Goal: Task Accomplishment & Management: Use online tool/utility

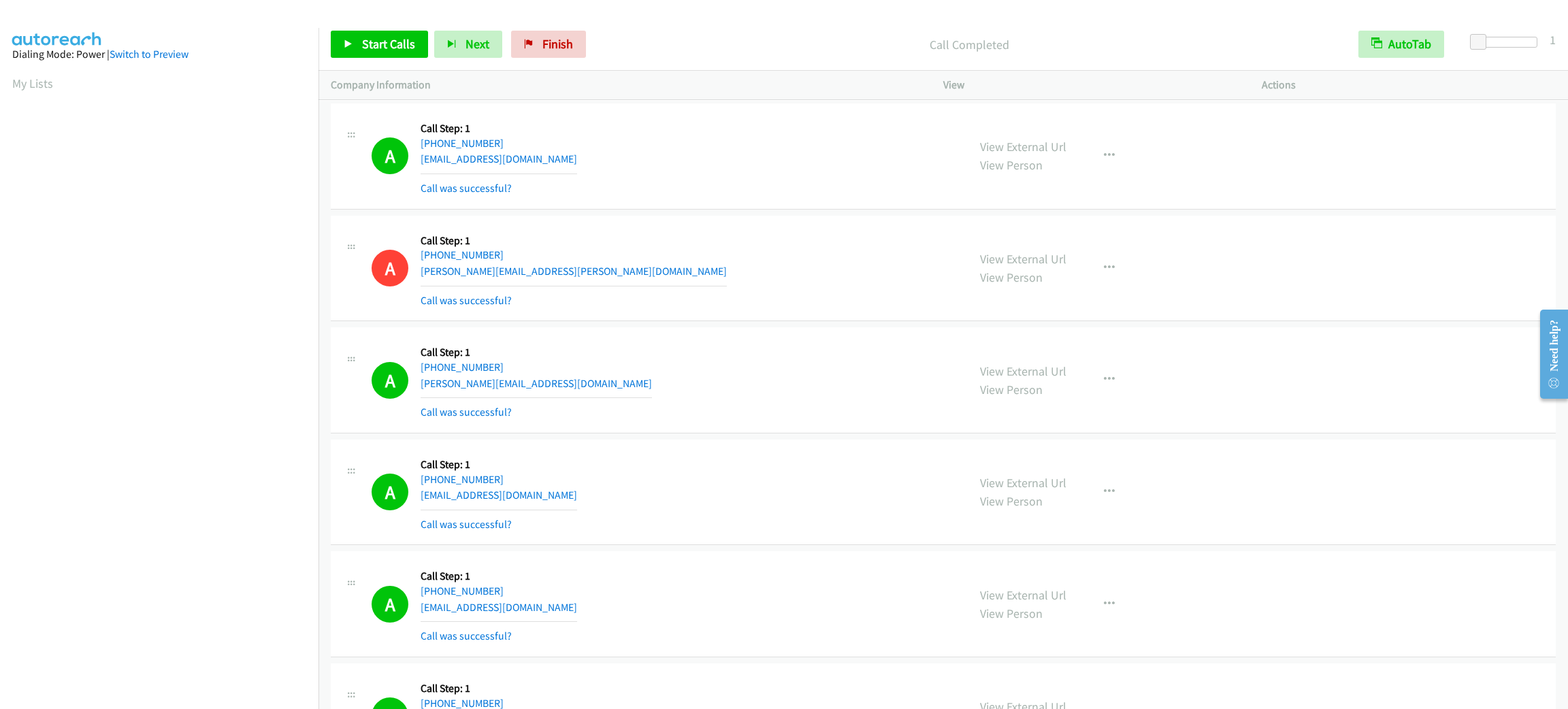
scroll to position [59, 3]
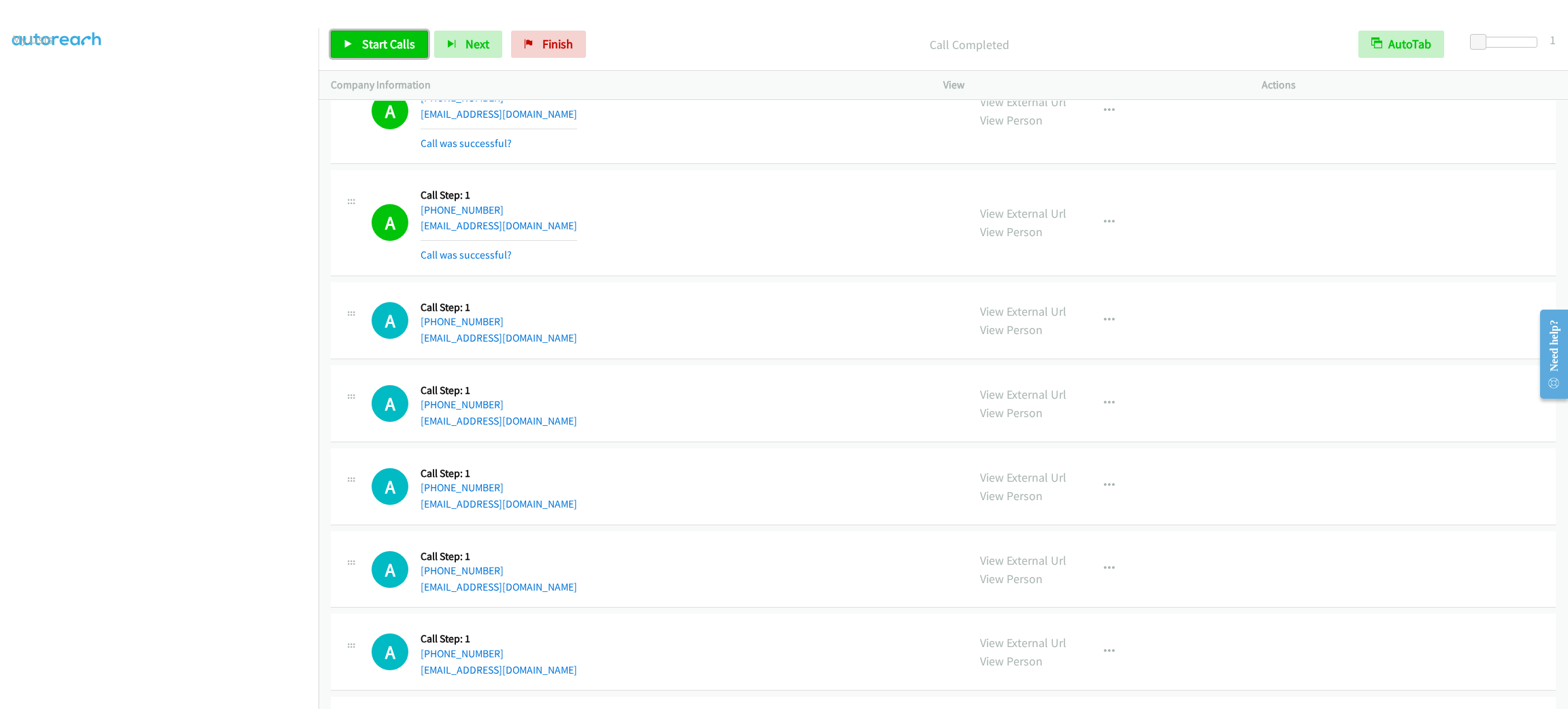
click at [397, 51] on span "Start Calls" at bounding box center [388, 43] width 53 height 15
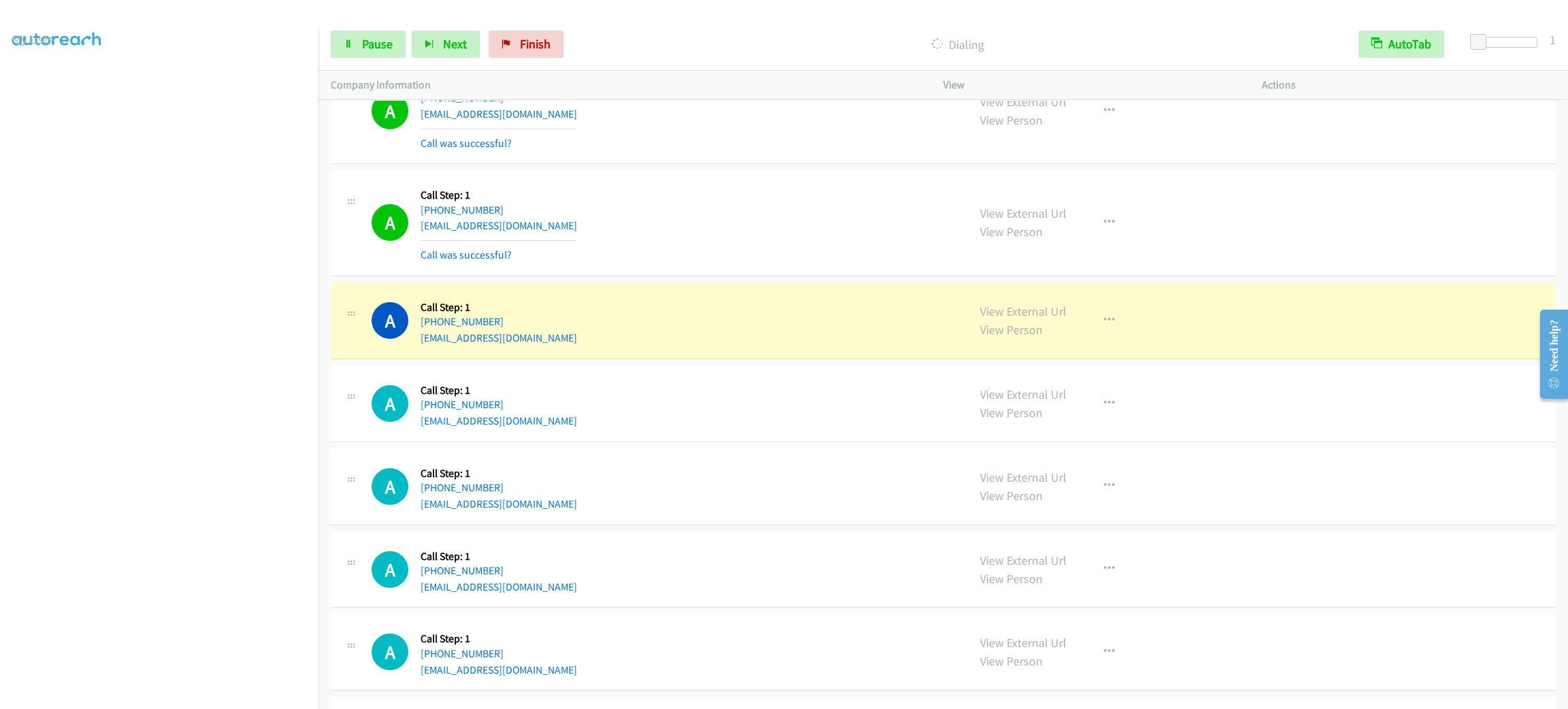
scroll to position [6295, 0]
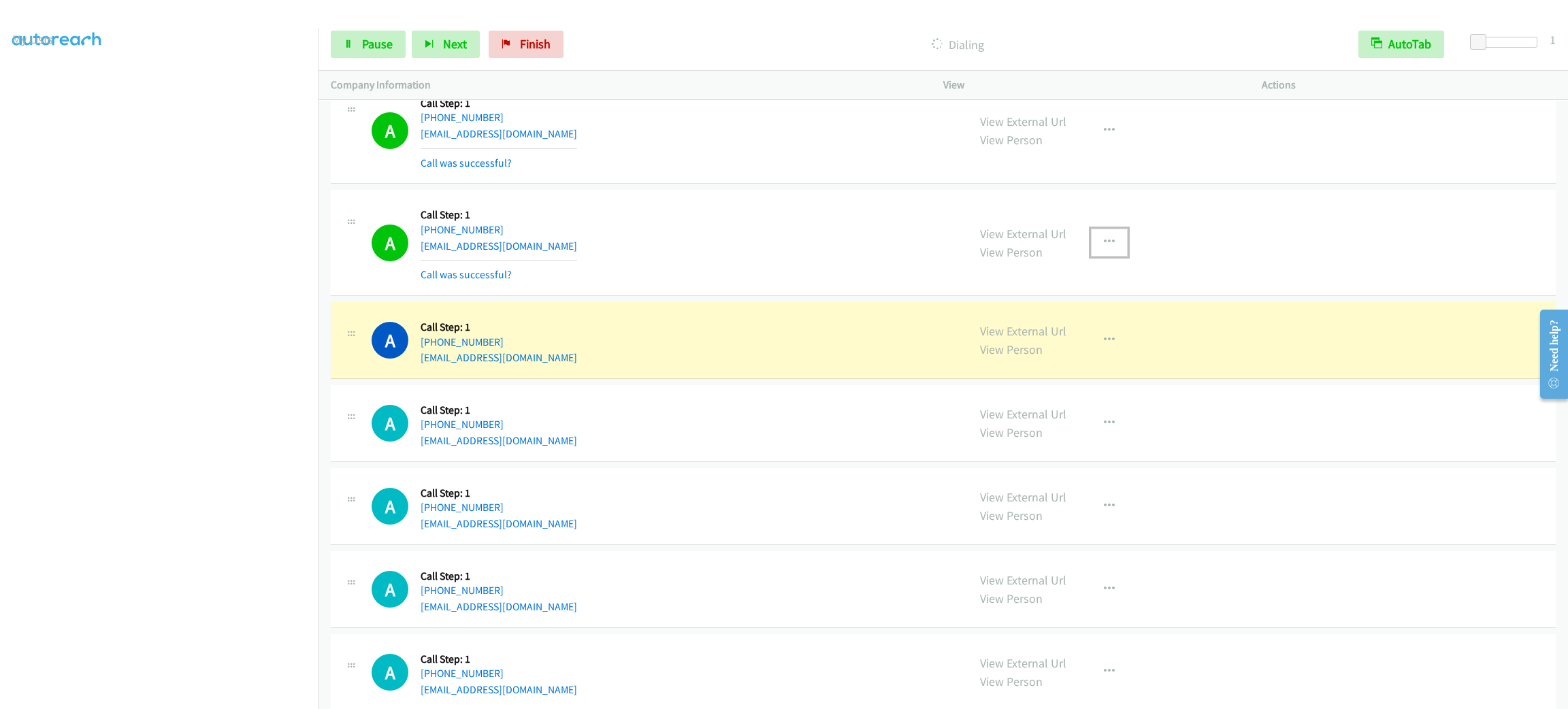
click at [1109, 246] on button "button" at bounding box center [1109, 241] width 37 height 27
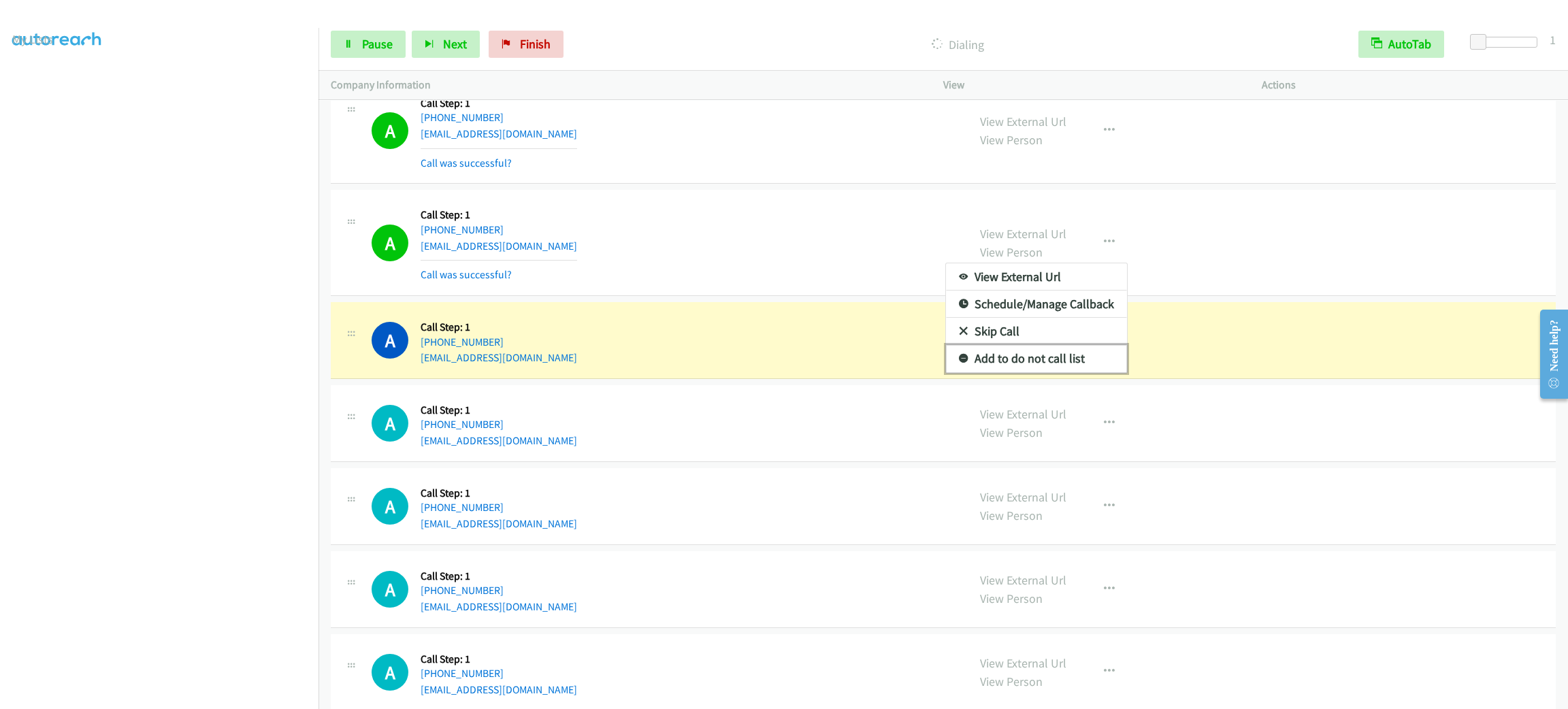
click at [1077, 372] on link "Add to do not call list" at bounding box center [1036, 358] width 181 height 27
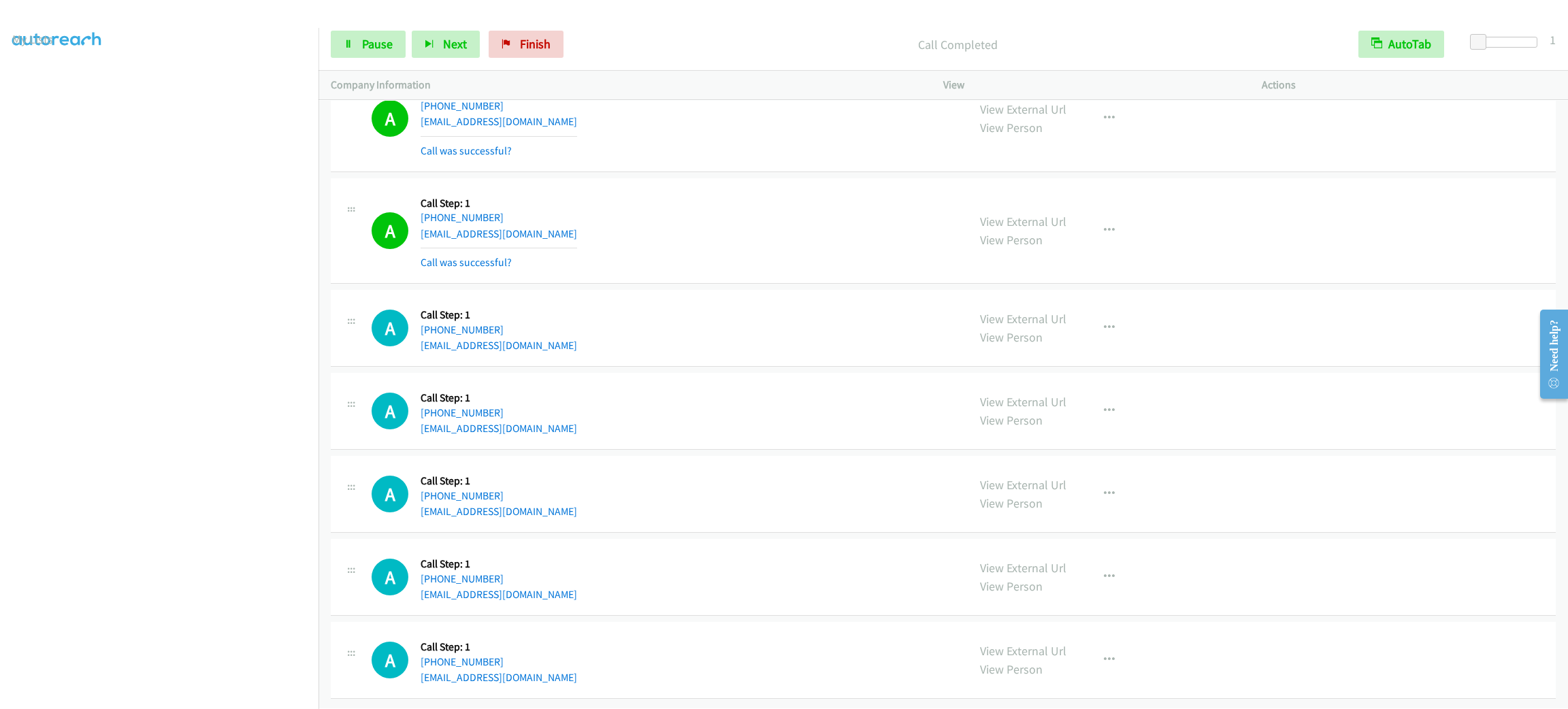
scroll to position [6786, 0]
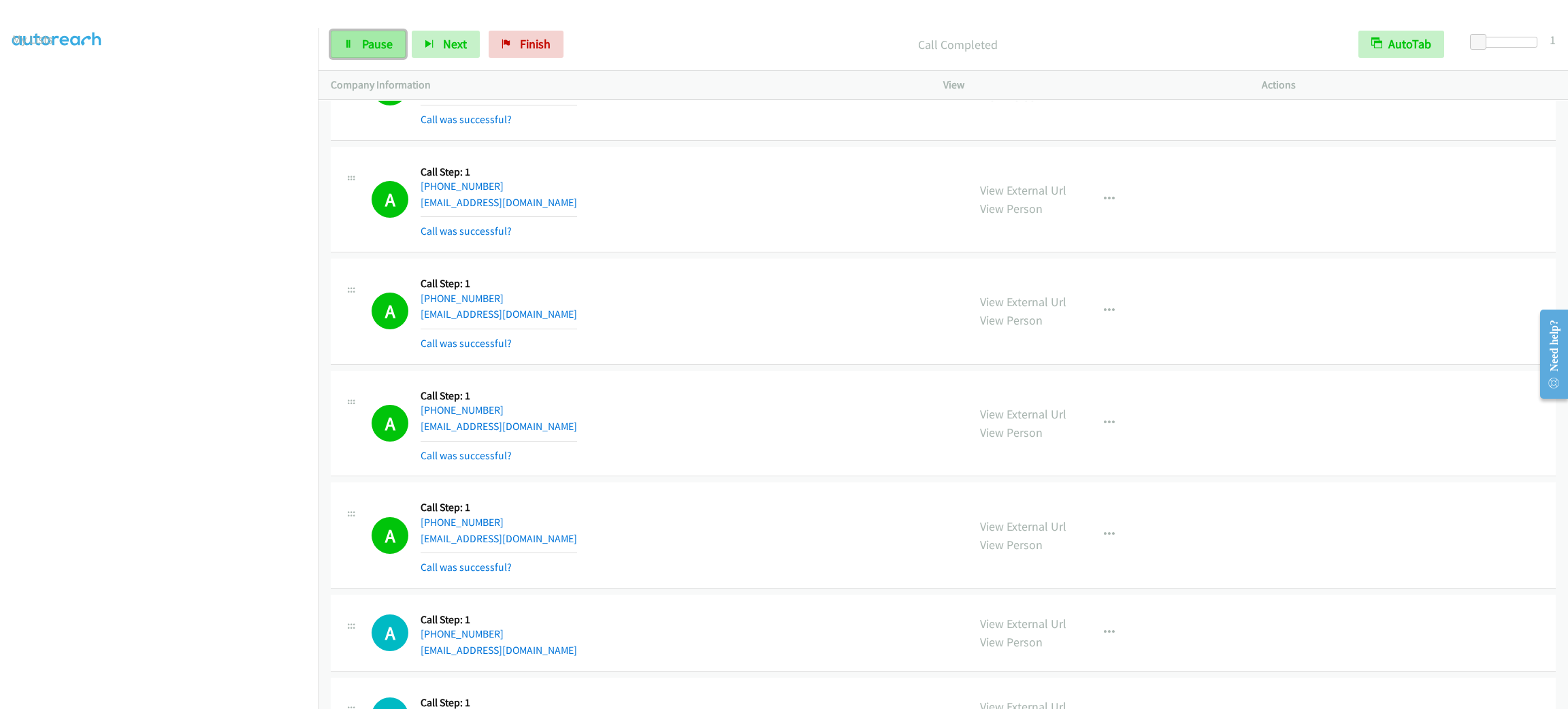
click at [372, 45] on span "Pause" at bounding box center [377, 43] width 31 height 15
click at [374, 40] on span "Start Calls" at bounding box center [388, 43] width 53 height 15
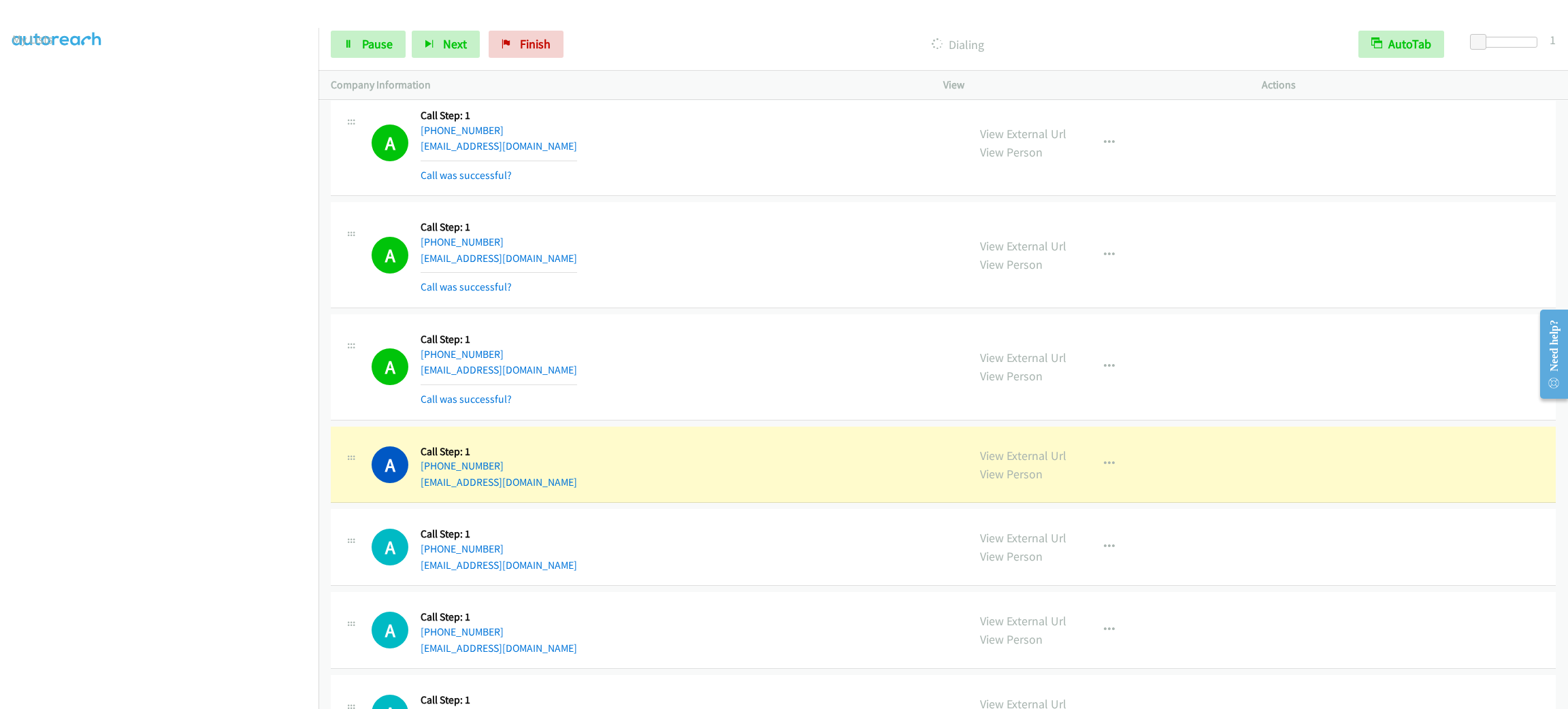
scroll to position [7684, 0]
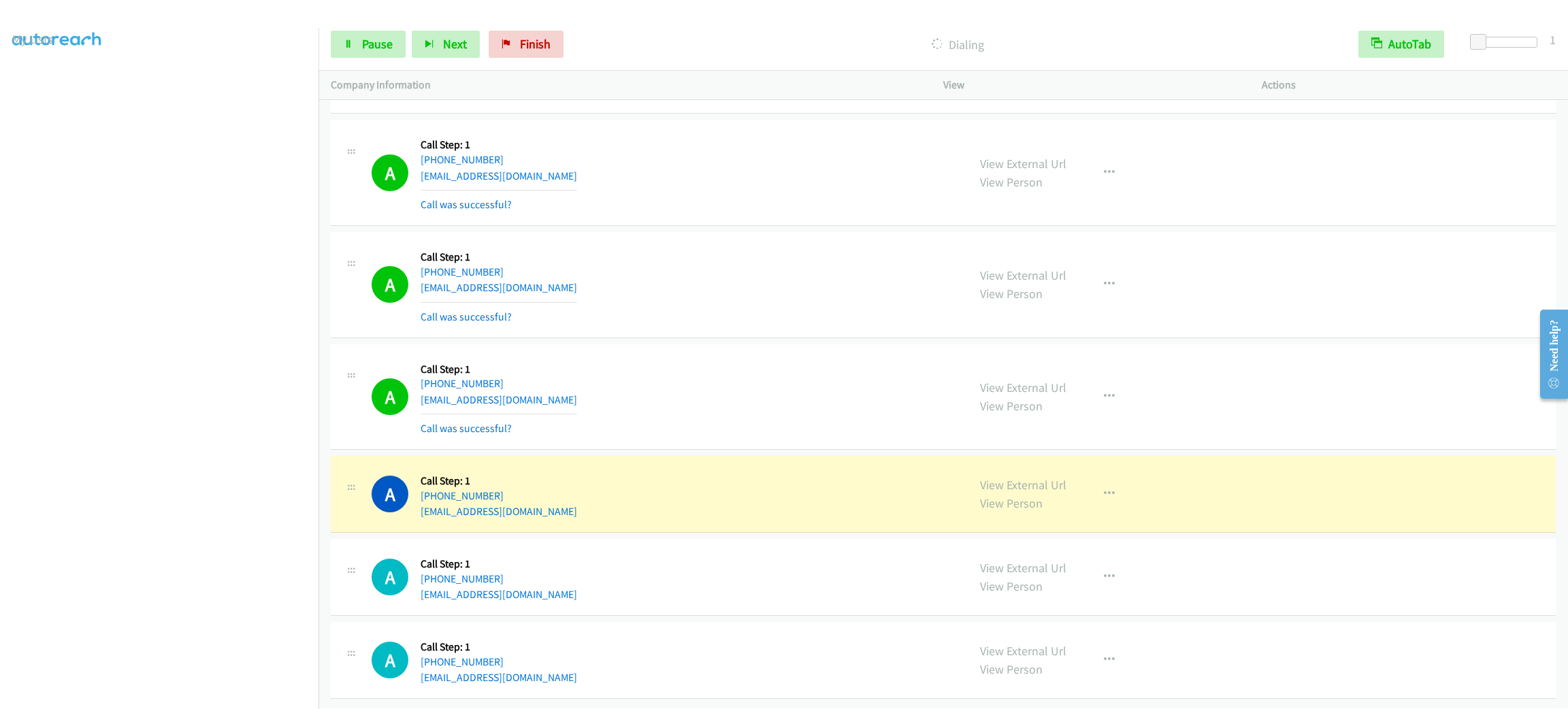
click at [691, 408] on div "A Callback Scheduled Call Step: 1 America/New_York [PHONE_NUMBER] [EMAIL_ADDRES…" at bounding box center [663, 398] width 584 height 81
click at [1104, 290] on icon "button" at bounding box center [1109, 284] width 11 height 11
click at [1084, 411] on link "Add to do not call list" at bounding box center [1036, 400] width 181 height 27
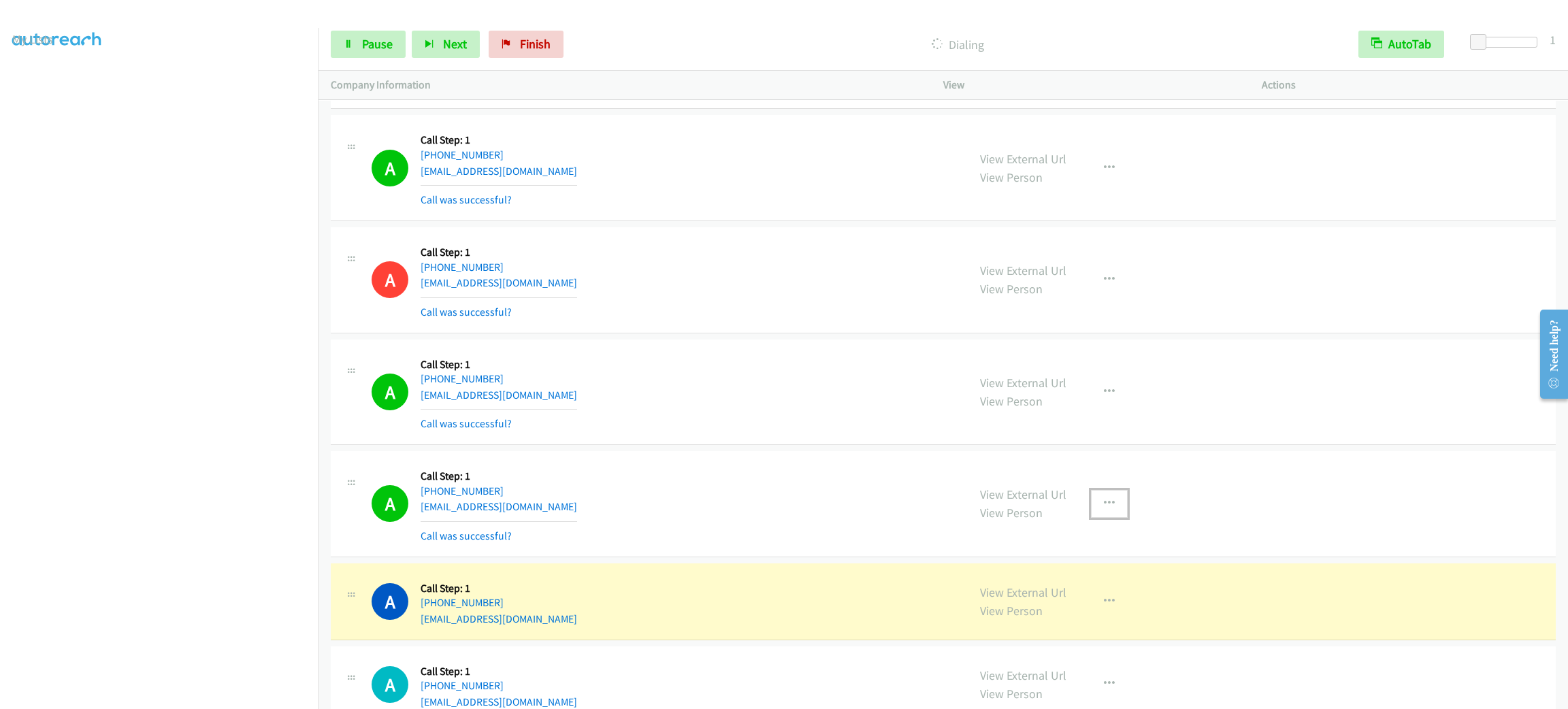
click at [1092, 517] on button "button" at bounding box center [1109, 503] width 37 height 27
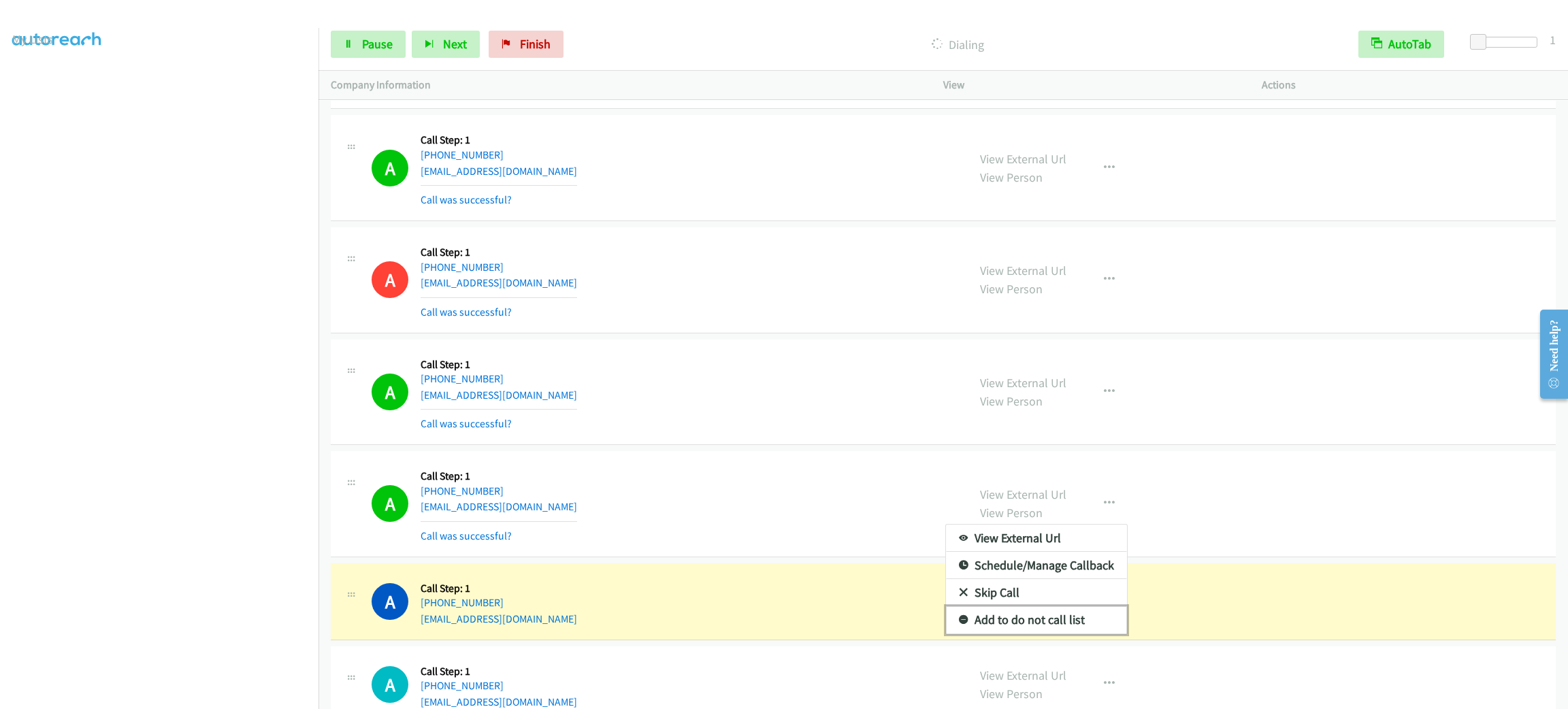
click at [1081, 633] on link "Add to do not call list" at bounding box center [1036, 620] width 181 height 27
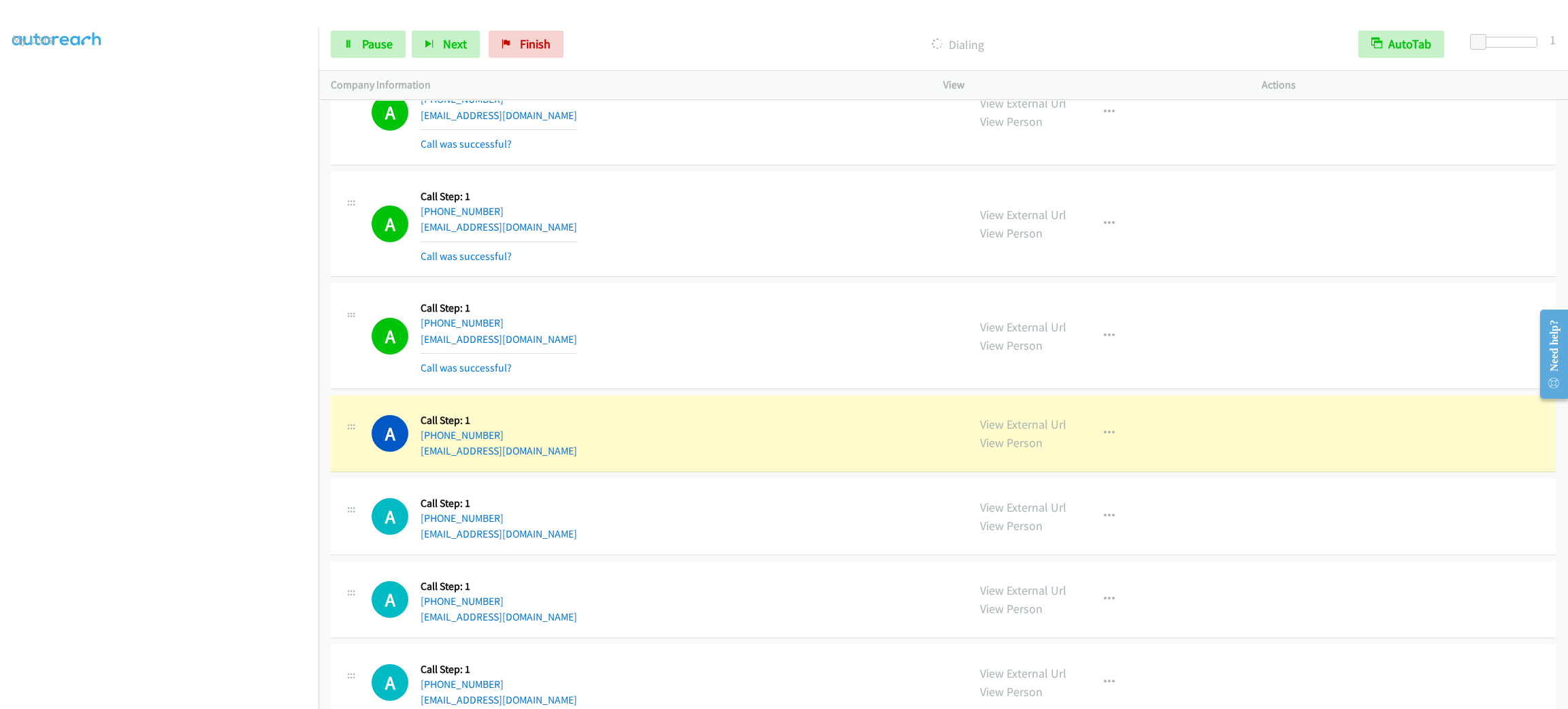
scroll to position [8583, 0]
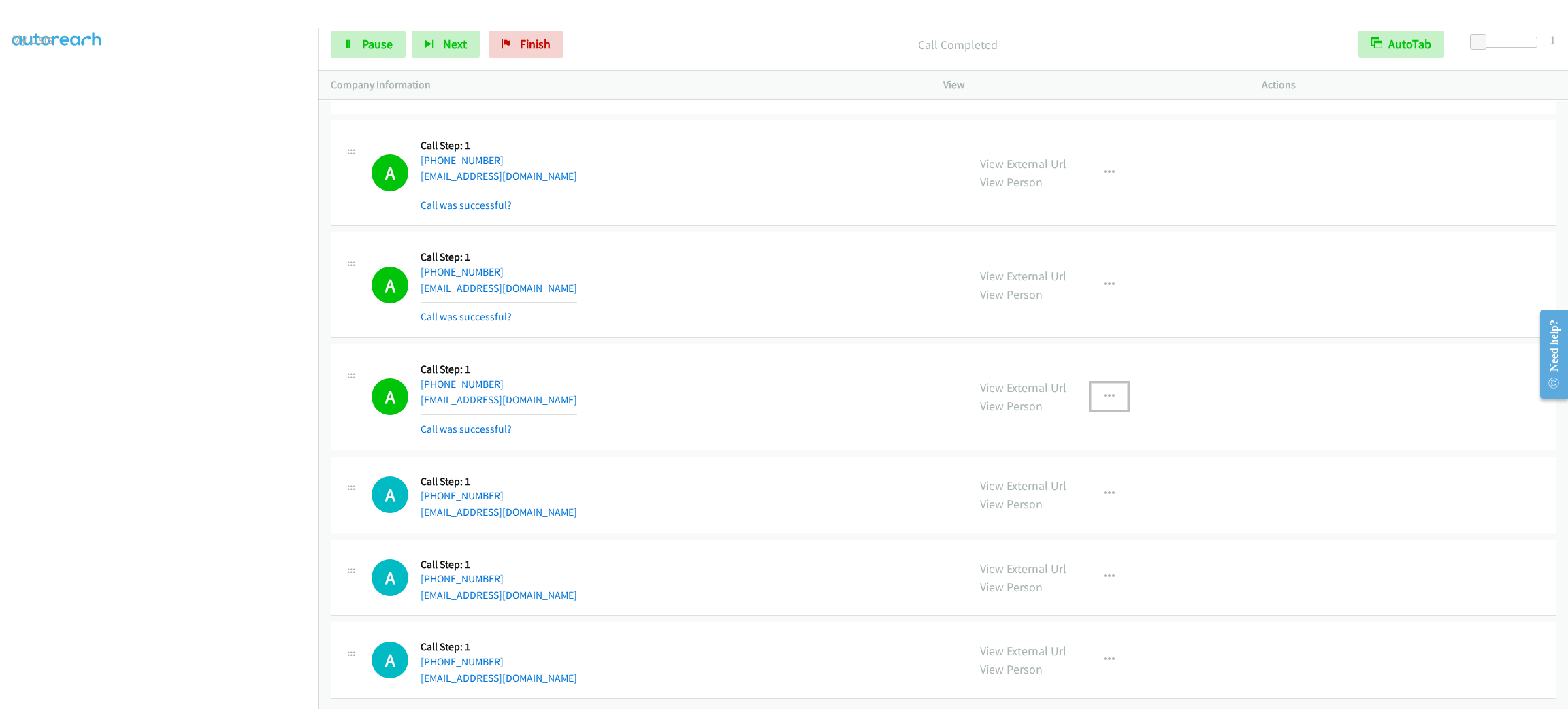
click at [1105, 411] on button "button" at bounding box center [1109, 396] width 37 height 27
click at [1077, 521] on link "Add to do not call list" at bounding box center [1036, 513] width 181 height 27
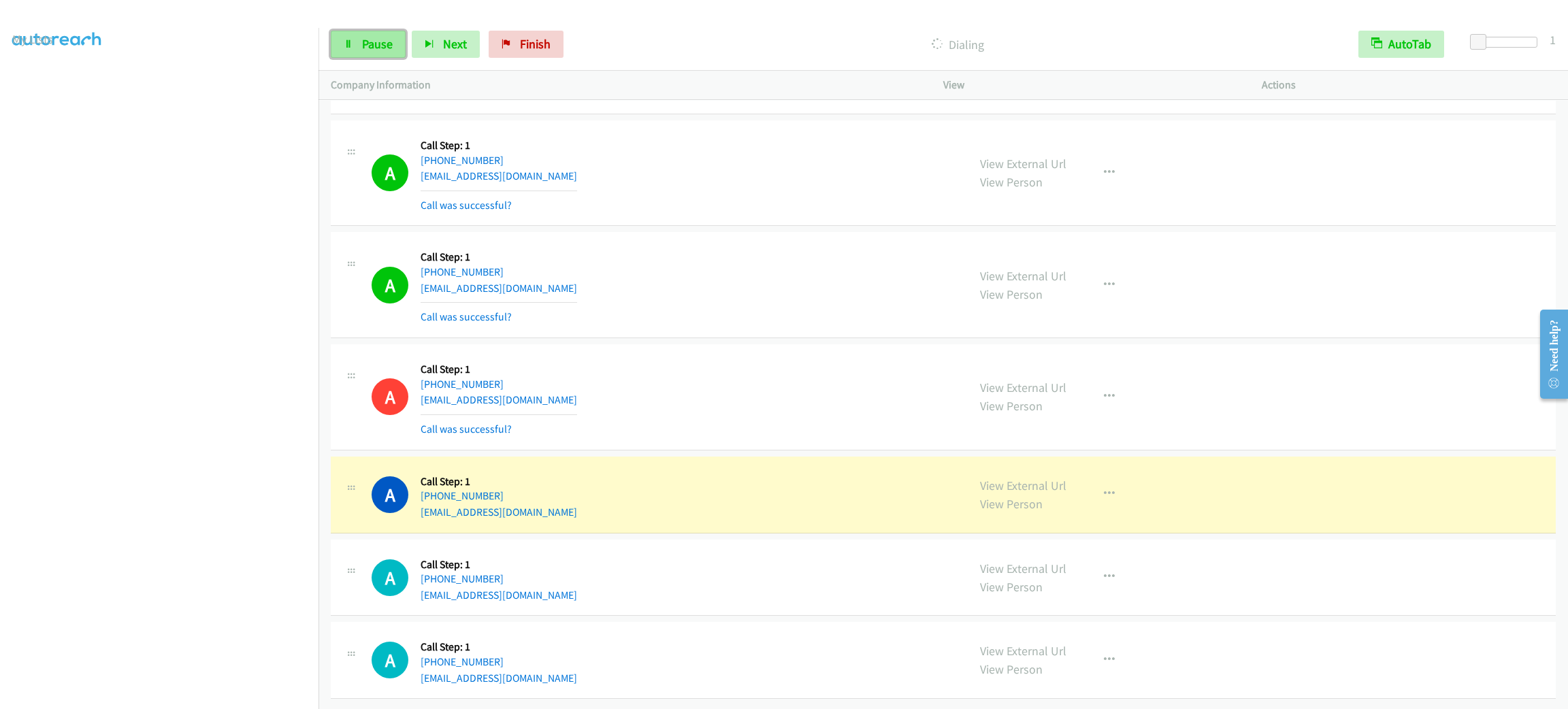
click at [354, 53] on link "Pause" at bounding box center [368, 44] width 75 height 27
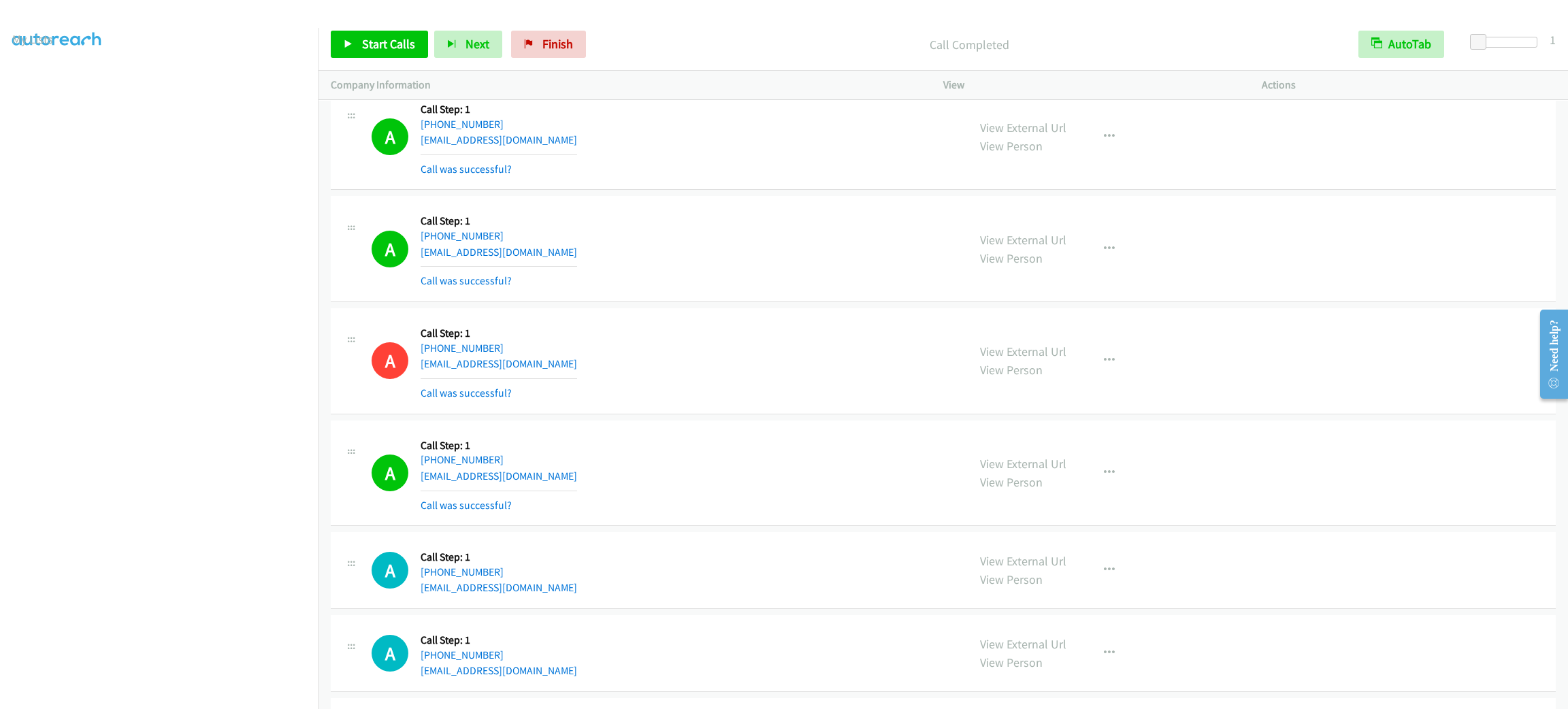
drag, startPoint x: 792, startPoint y: 22, endPoint x: 784, endPoint y: 100, distance: 78.4
click at [791, 32] on div "Start Calls Pause Next Finish Call Completed AutoTab AutoTab 1" at bounding box center [943, 45] width 1249 height 52
click at [784, 121] on div "A Callback Scheduled Call Step: 1 America/Los_Angeles [PHONE_NUMBER] [EMAIL_ADD…" at bounding box center [943, 137] width 1225 height 107
drag, startPoint x: 1062, startPoint y: 478, endPoint x: 1039, endPoint y: 486, distance: 24.4
click at [1056, 479] on div "View External Url View Person View External Url Email Schedule/Manage Callback …" at bounding box center [1133, 473] width 331 height 81
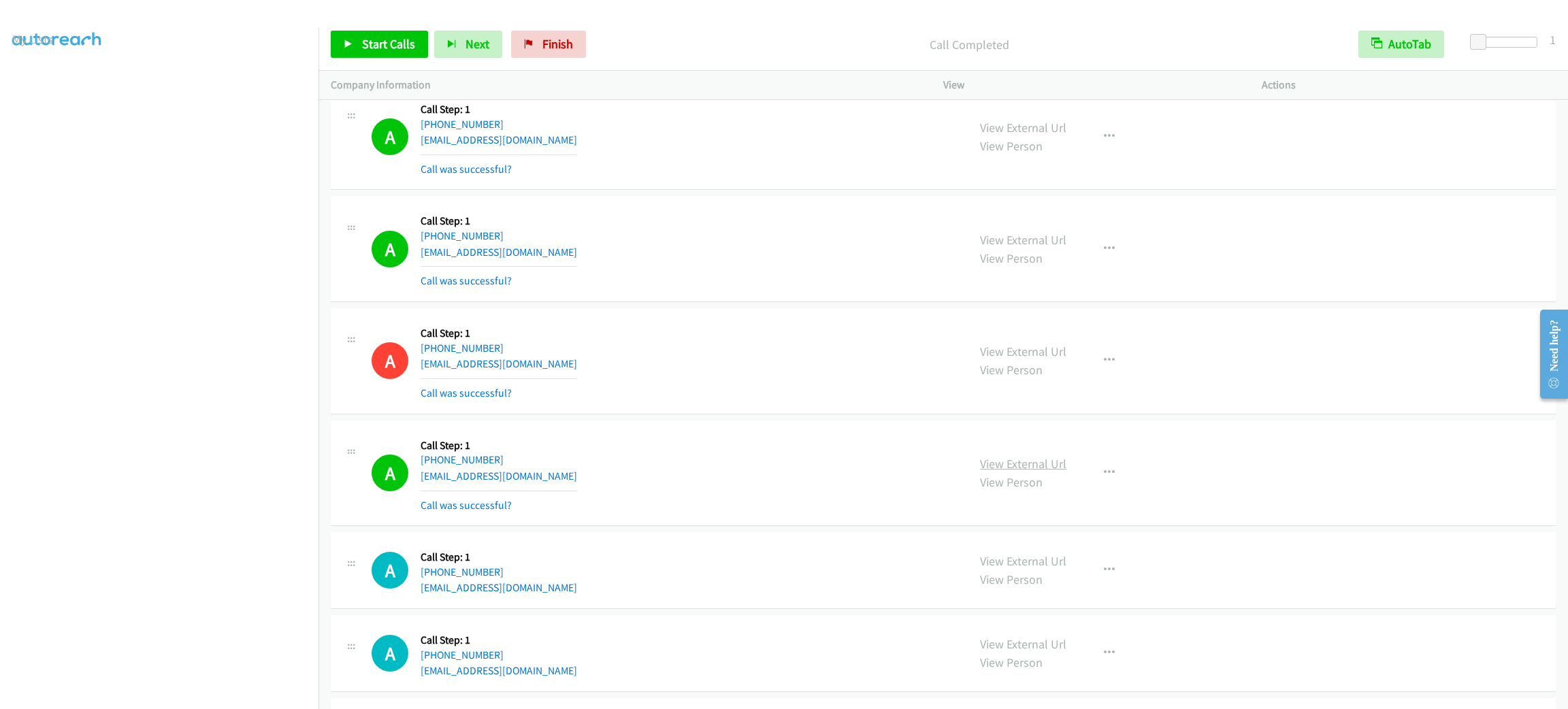
click at [1039, 472] on link "View External Url" at bounding box center [1023, 463] width 86 height 15
click at [378, 35] on link "Start Calls" at bounding box center [380, 44] width 98 height 27
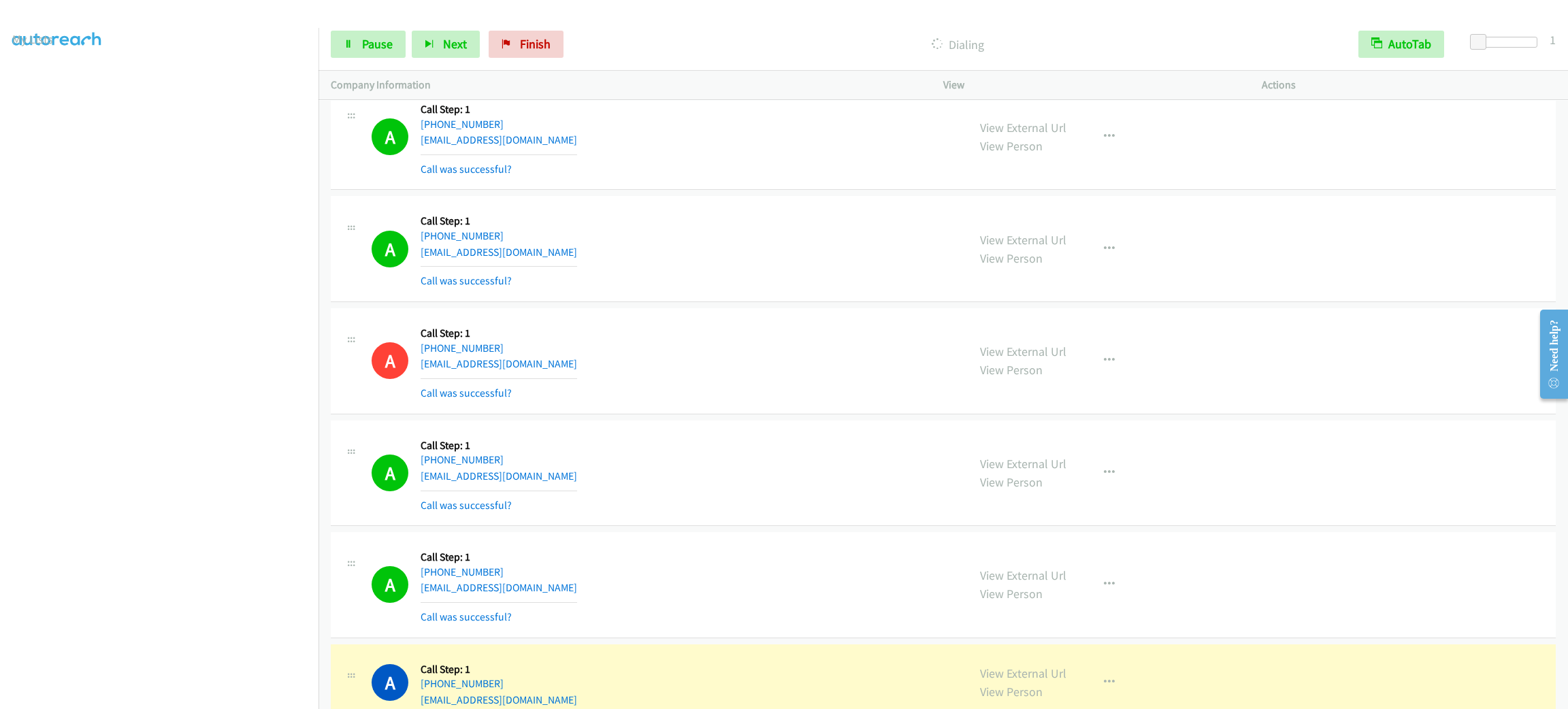
scroll to position [9020, 0]
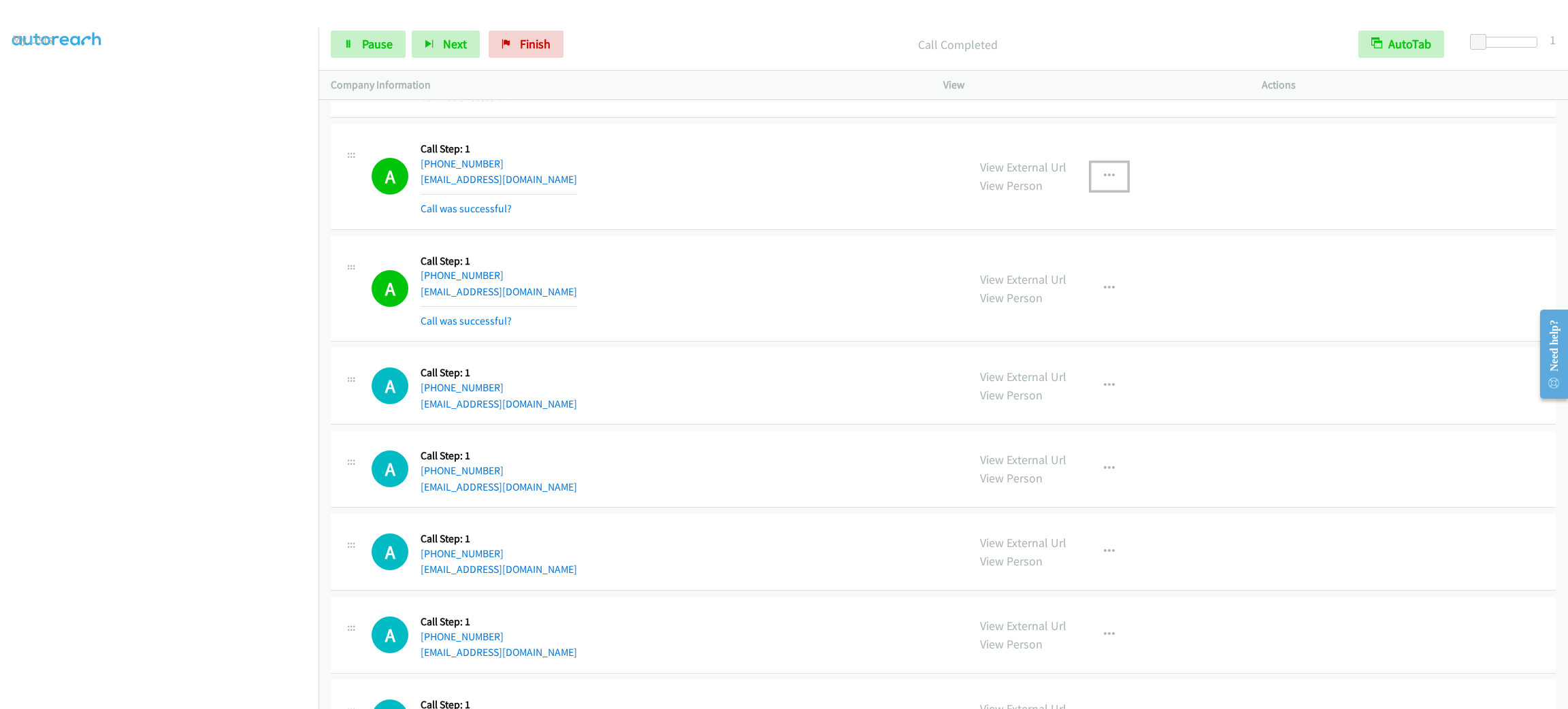
drag, startPoint x: 1092, startPoint y: 202, endPoint x: 1100, endPoint y: 273, distance: 71.4
click at [1092, 190] on button "button" at bounding box center [1109, 176] width 37 height 27
click at [1077, 307] on link "Add to do not call list" at bounding box center [1036, 292] width 181 height 27
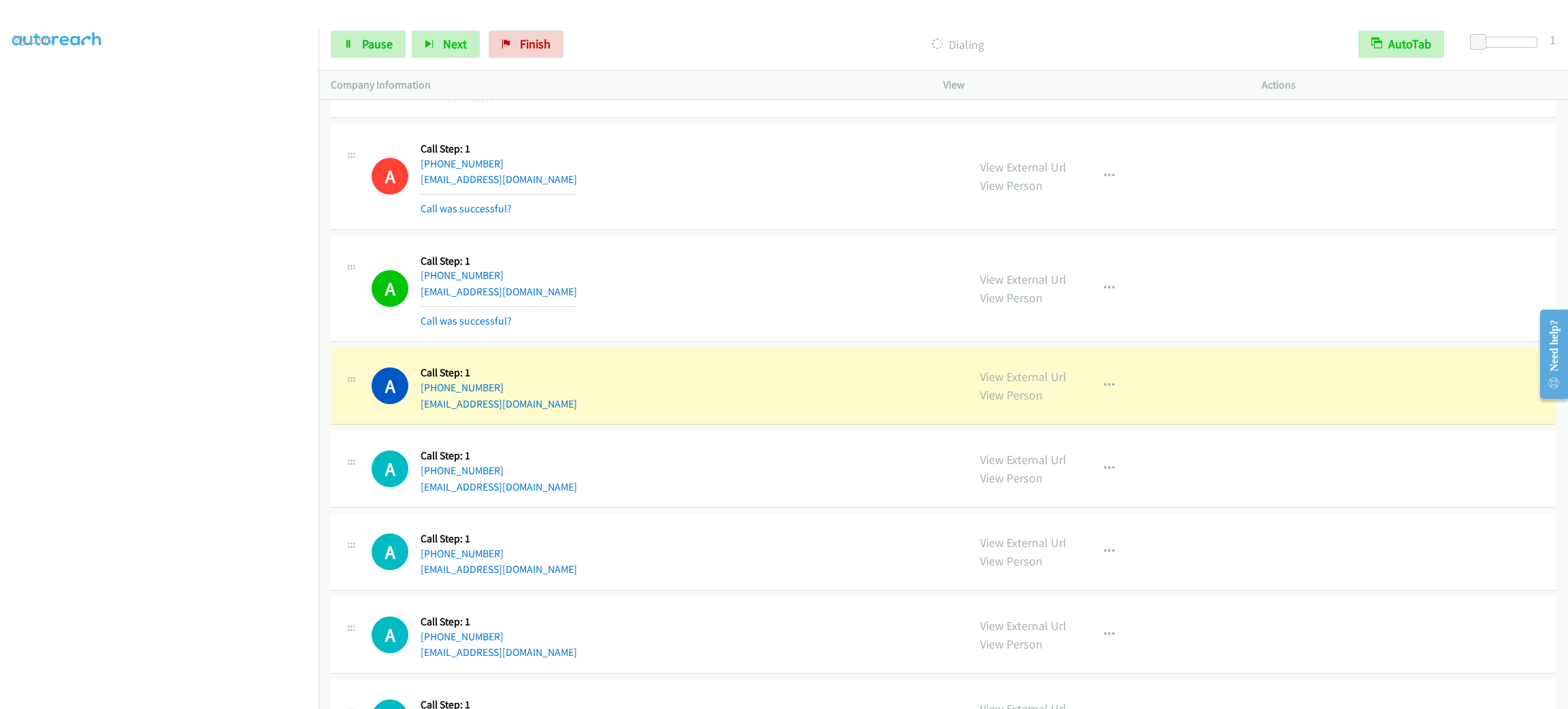
scroll to position [9224, 0]
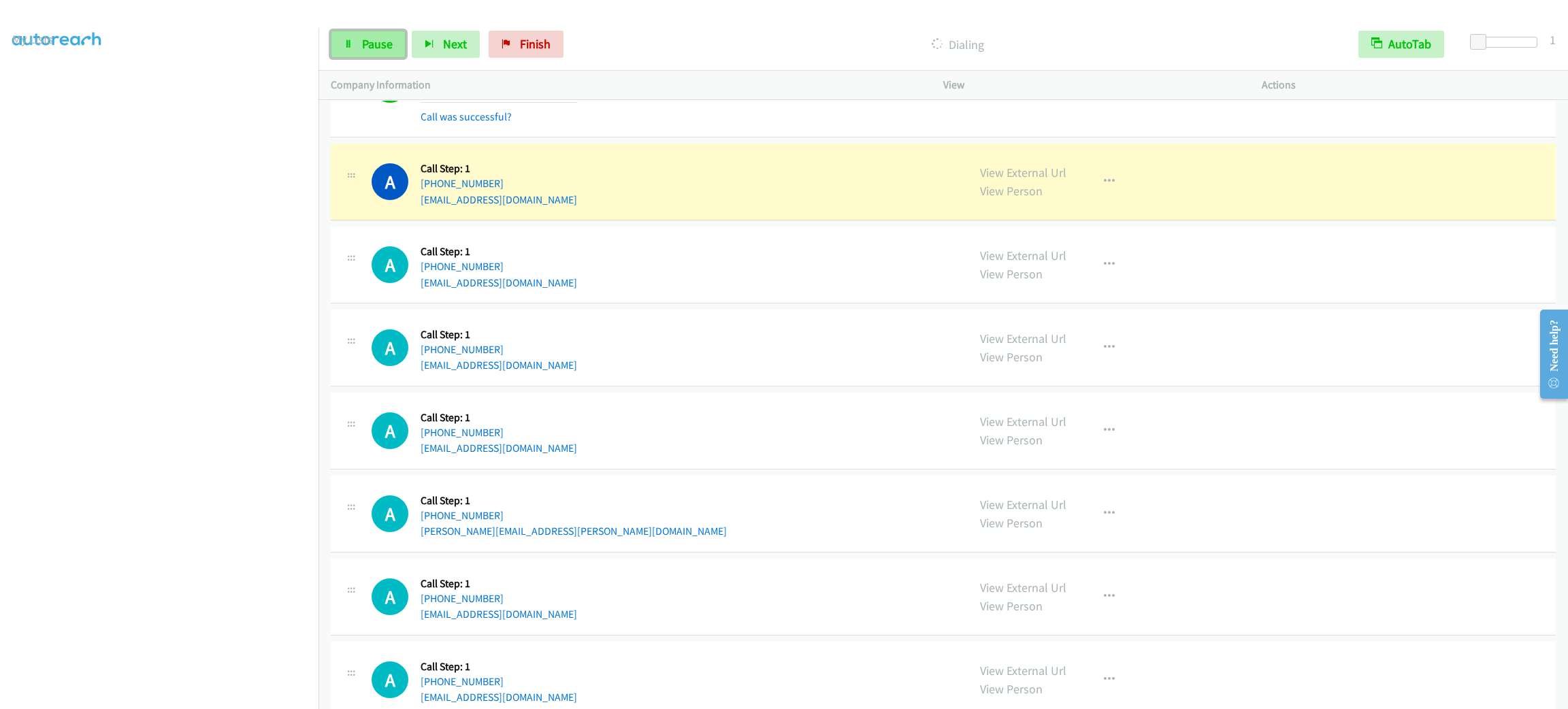
click at [389, 48] on span "Pause" at bounding box center [377, 43] width 31 height 15
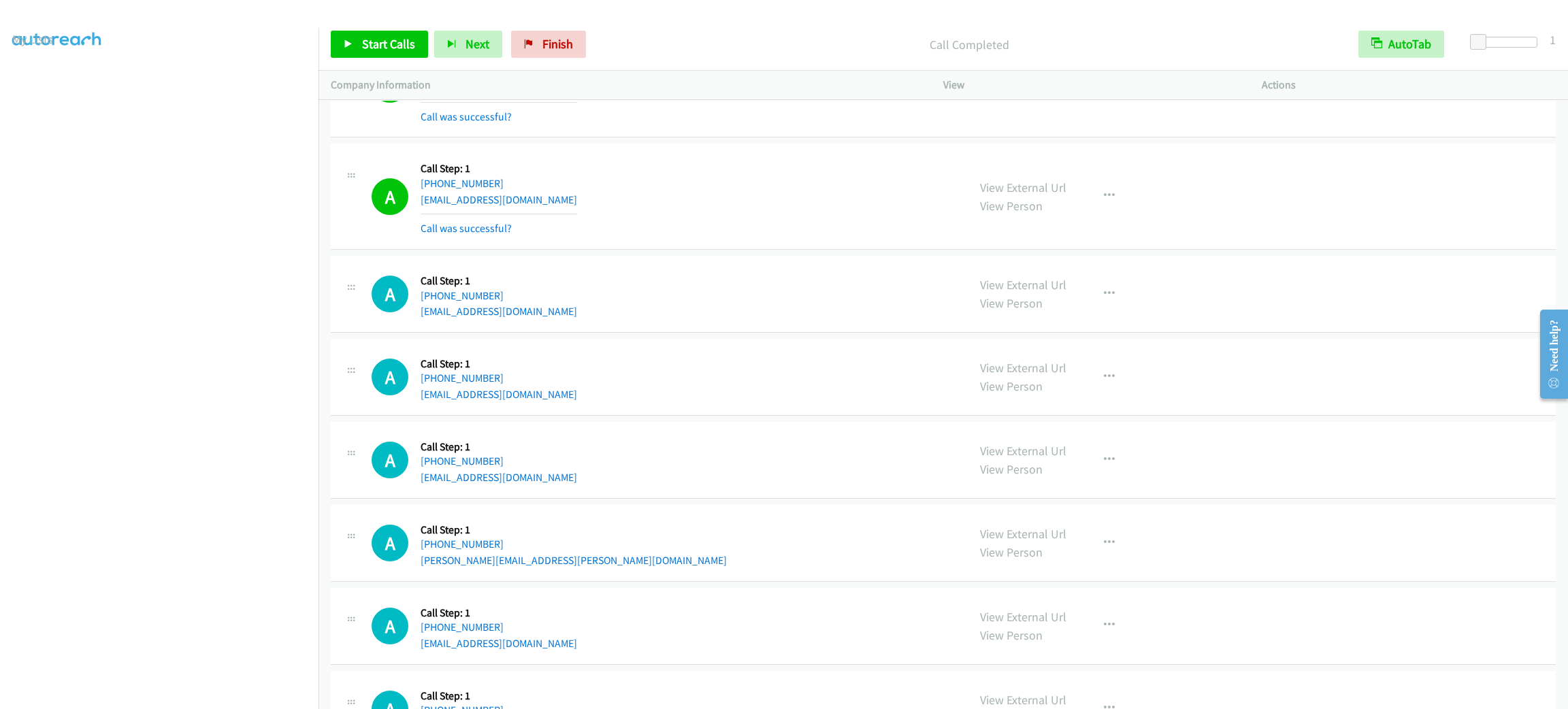
click at [722, 237] on div "A Callback Scheduled Call Step: 1 America/New_York [PHONE_NUMBER] [EMAIL_ADDRES…" at bounding box center [663, 197] width 584 height 81
click at [397, 35] on link "Start Calls" at bounding box center [380, 44] width 98 height 27
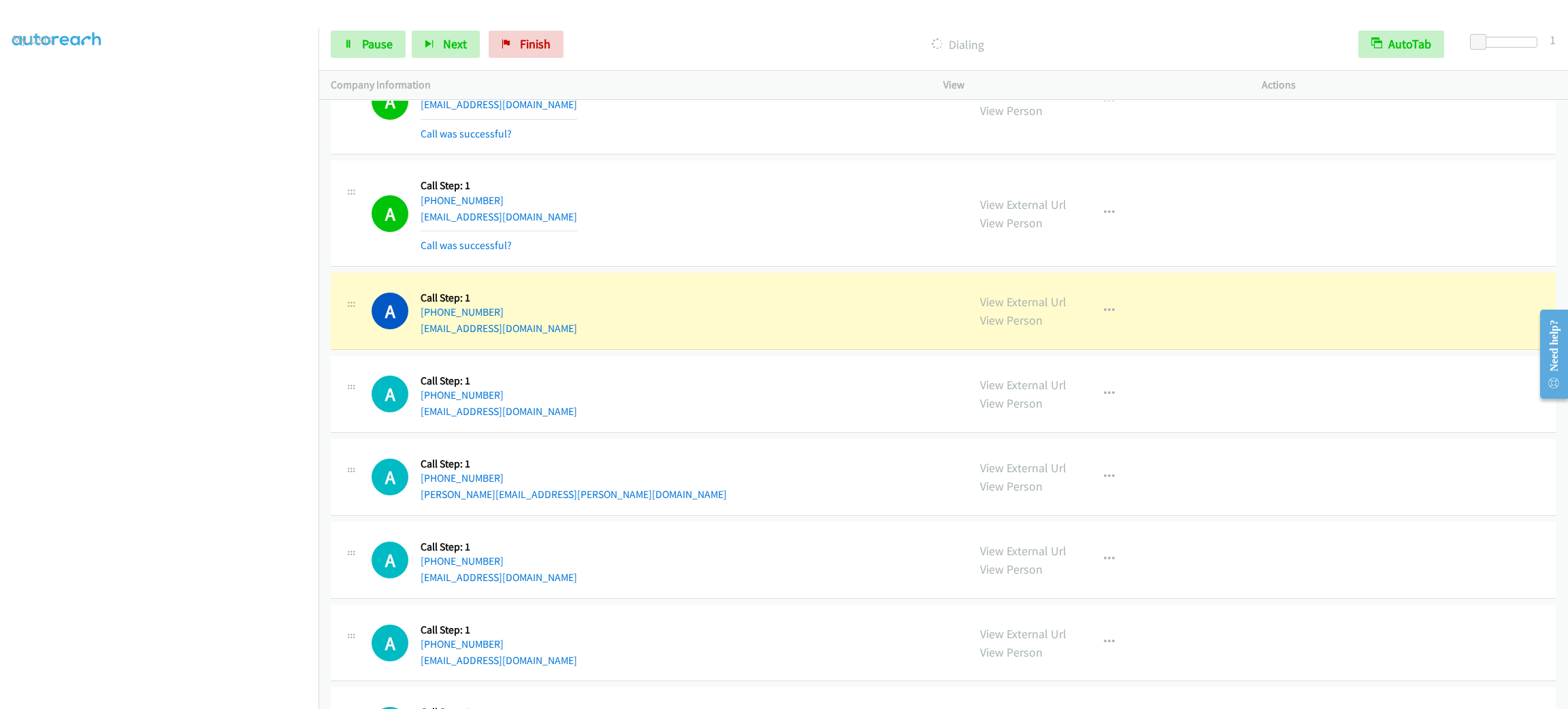
scroll to position [10196, 0]
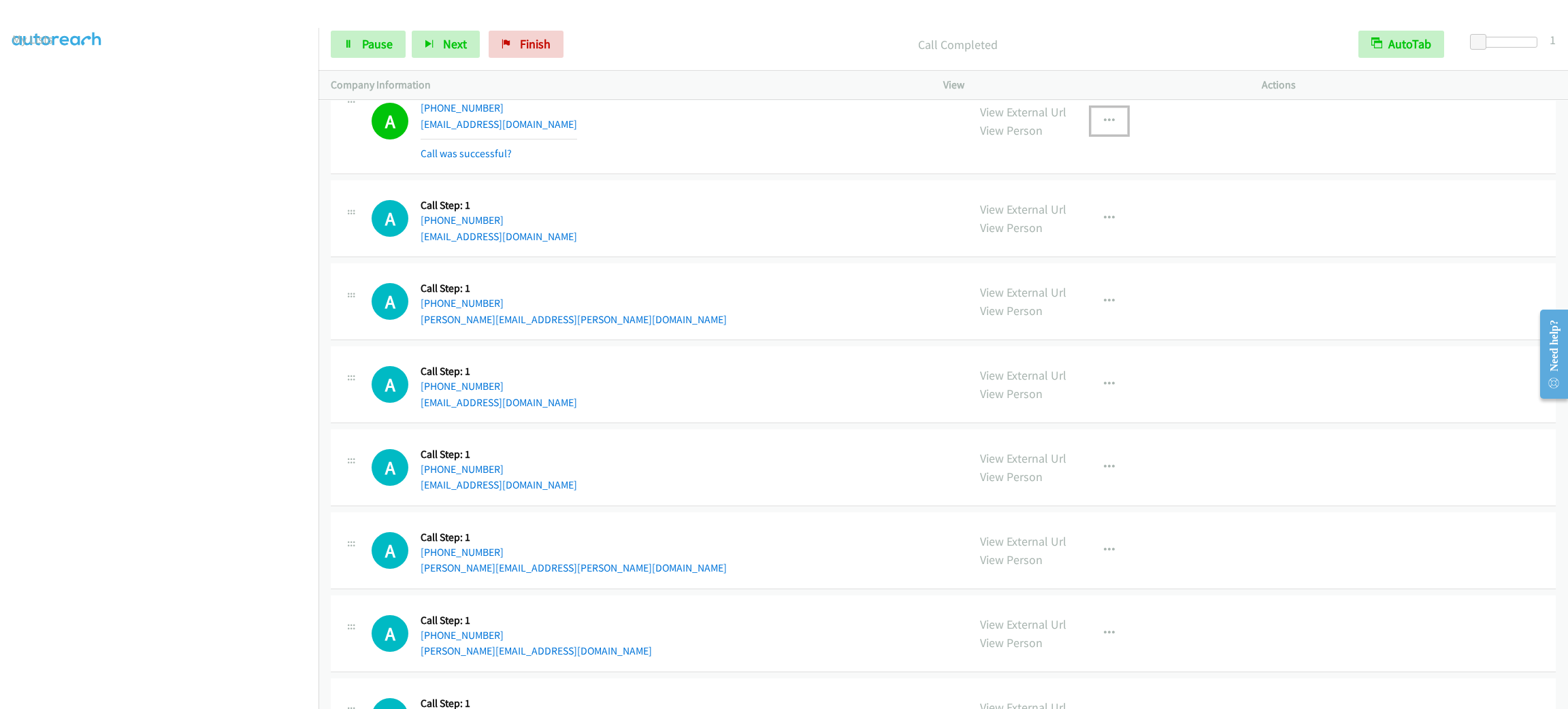
click at [1099, 132] on button "button" at bounding box center [1109, 120] width 37 height 27
click at [1075, 251] on link "Add to do not call list" at bounding box center [1036, 237] width 181 height 27
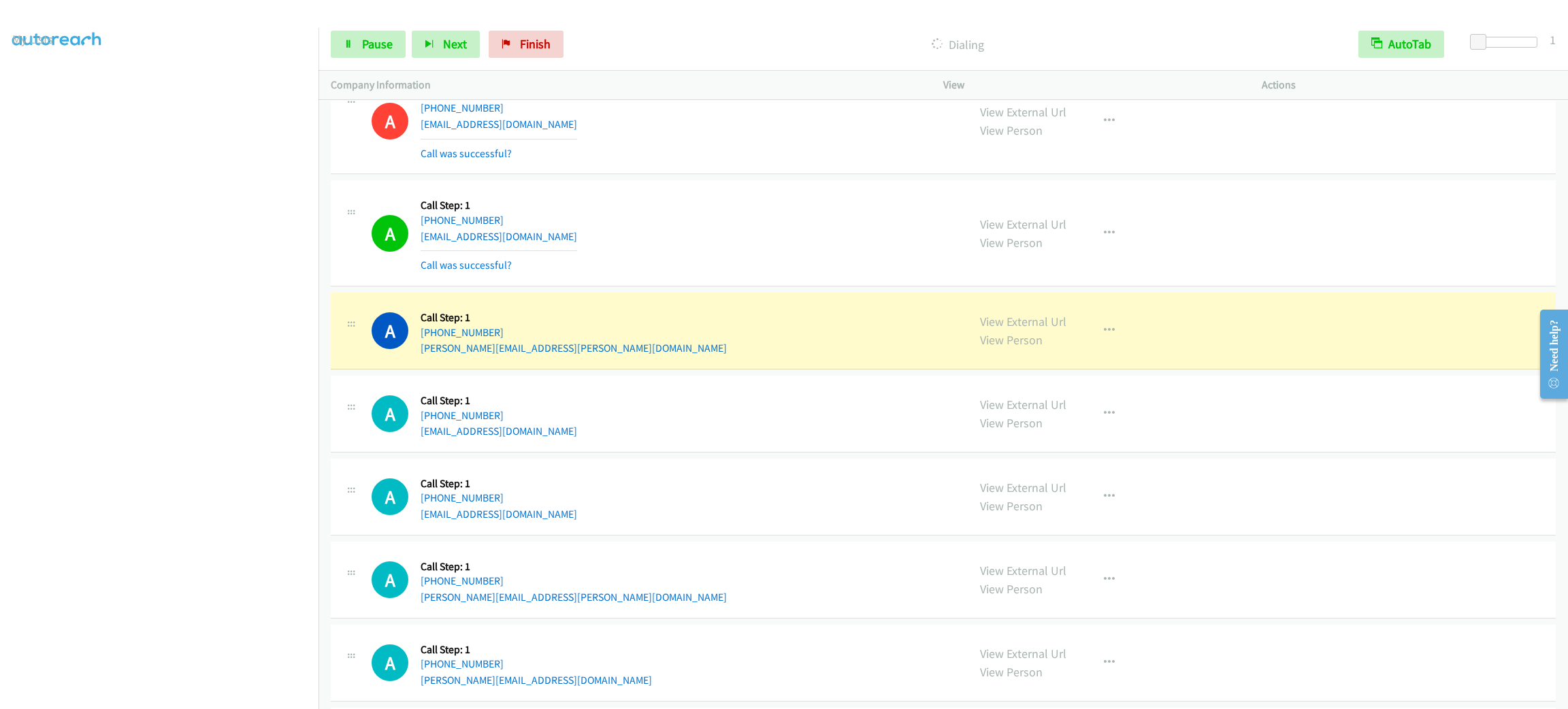
scroll to position [10322, 0]
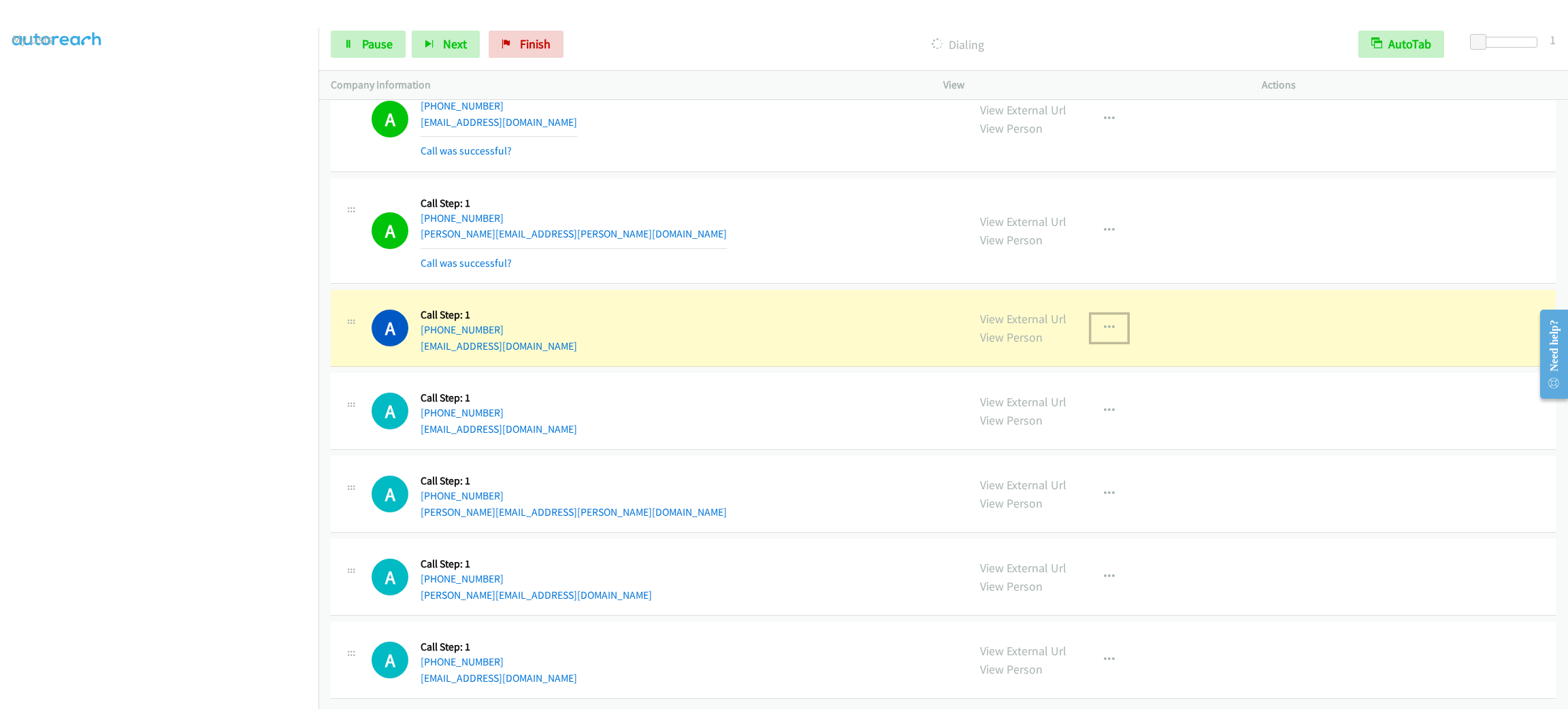
click at [1091, 341] on button "button" at bounding box center [1109, 328] width 37 height 27
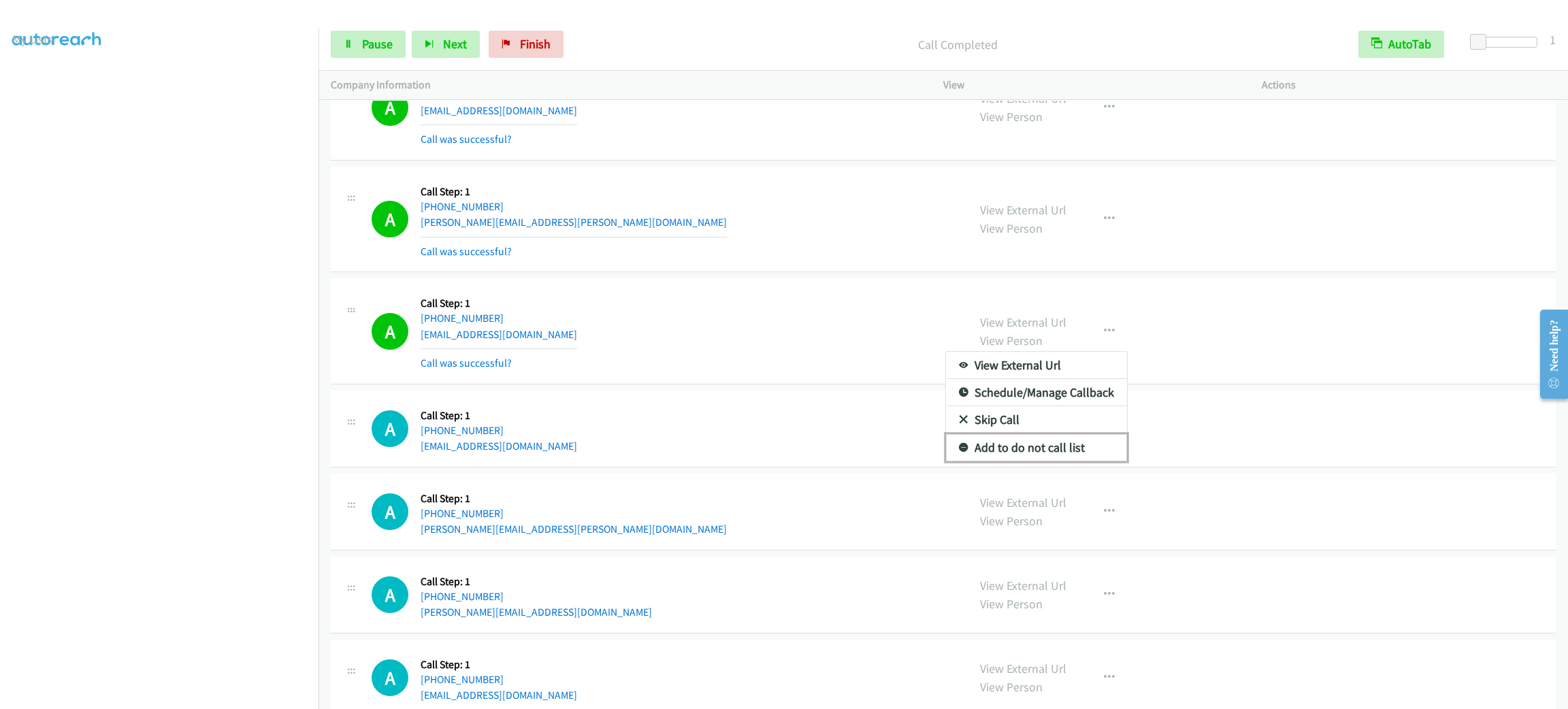
click at [1057, 462] on link "Add to do not call list" at bounding box center [1036, 447] width 181 height 27
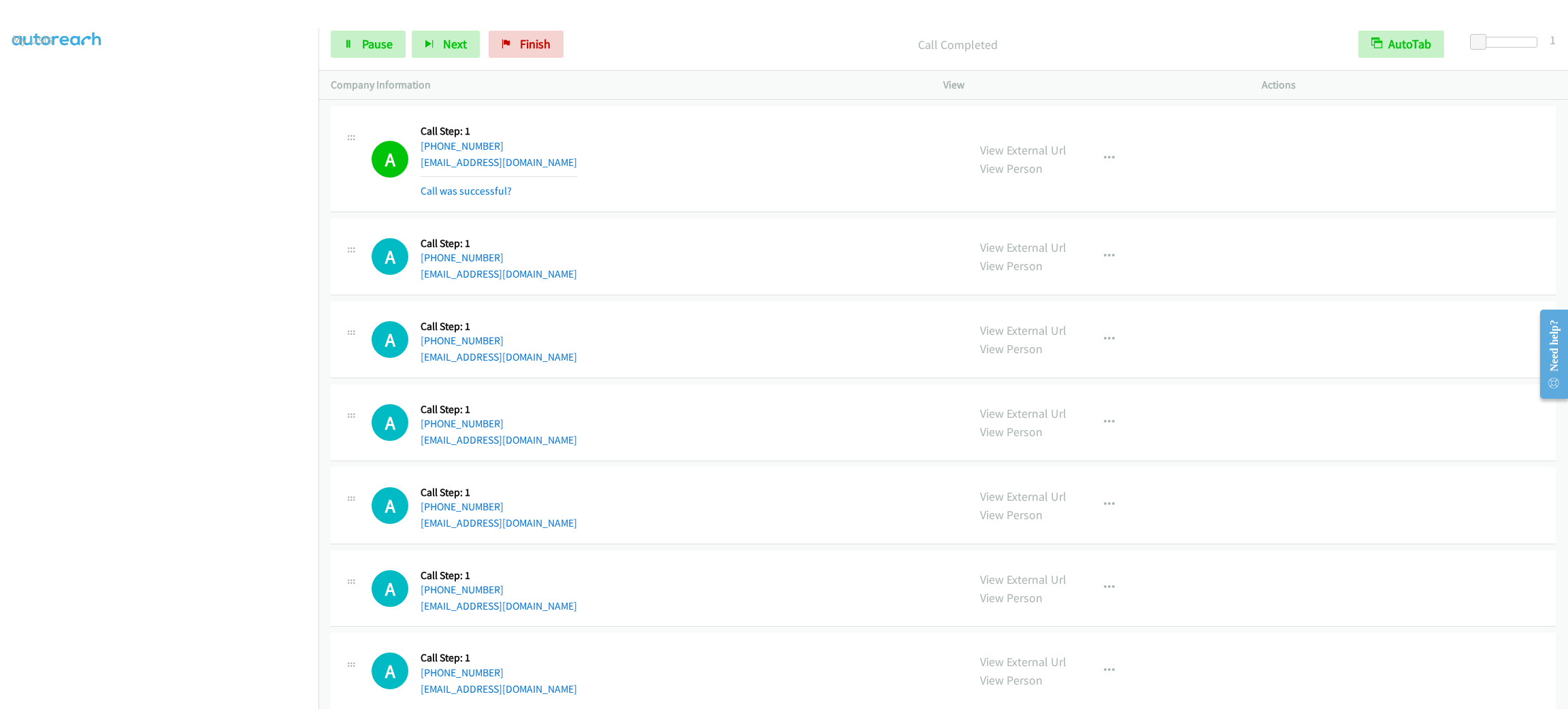
scroll to position [11941, 0]
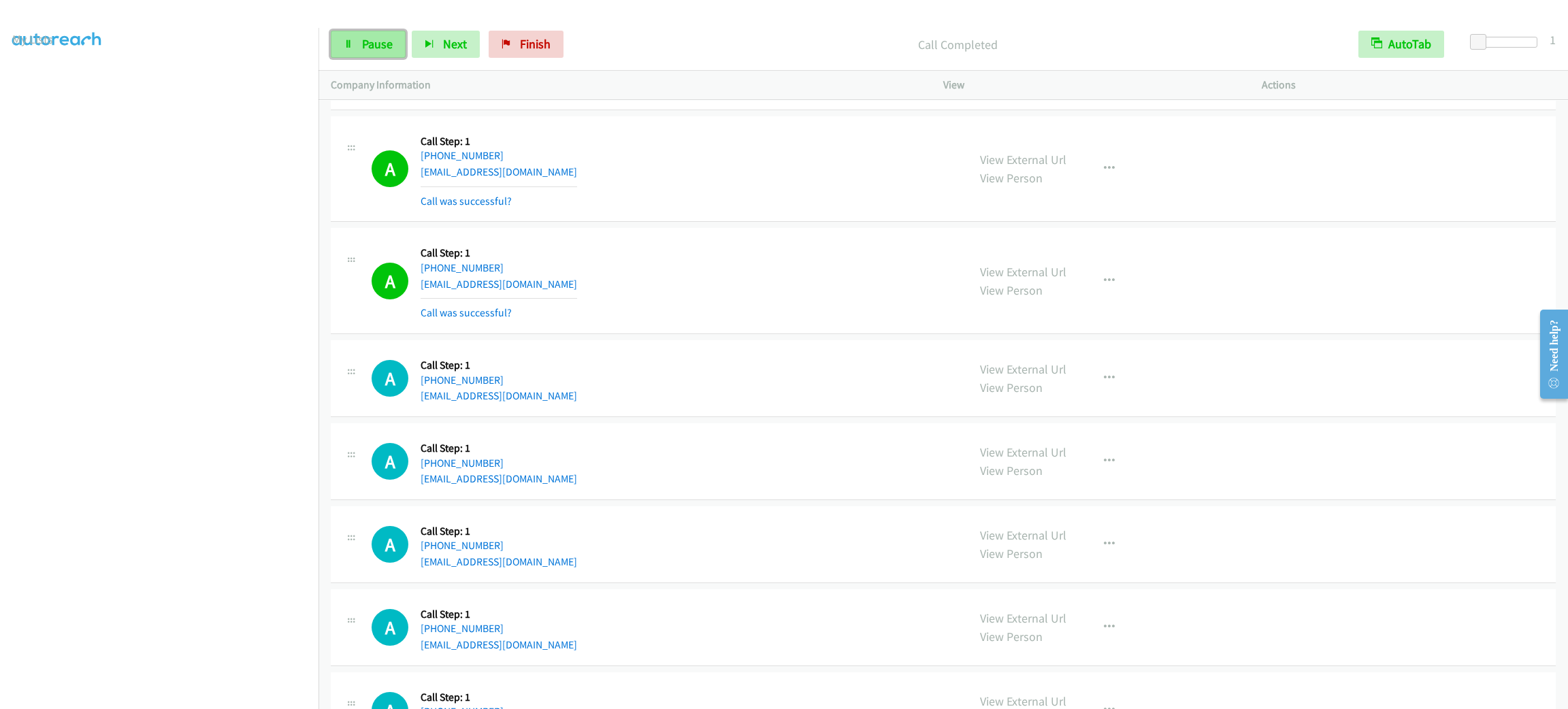
click at [358, 33] on link "Pause" at bounding box center [368, 44] width 75 height 27
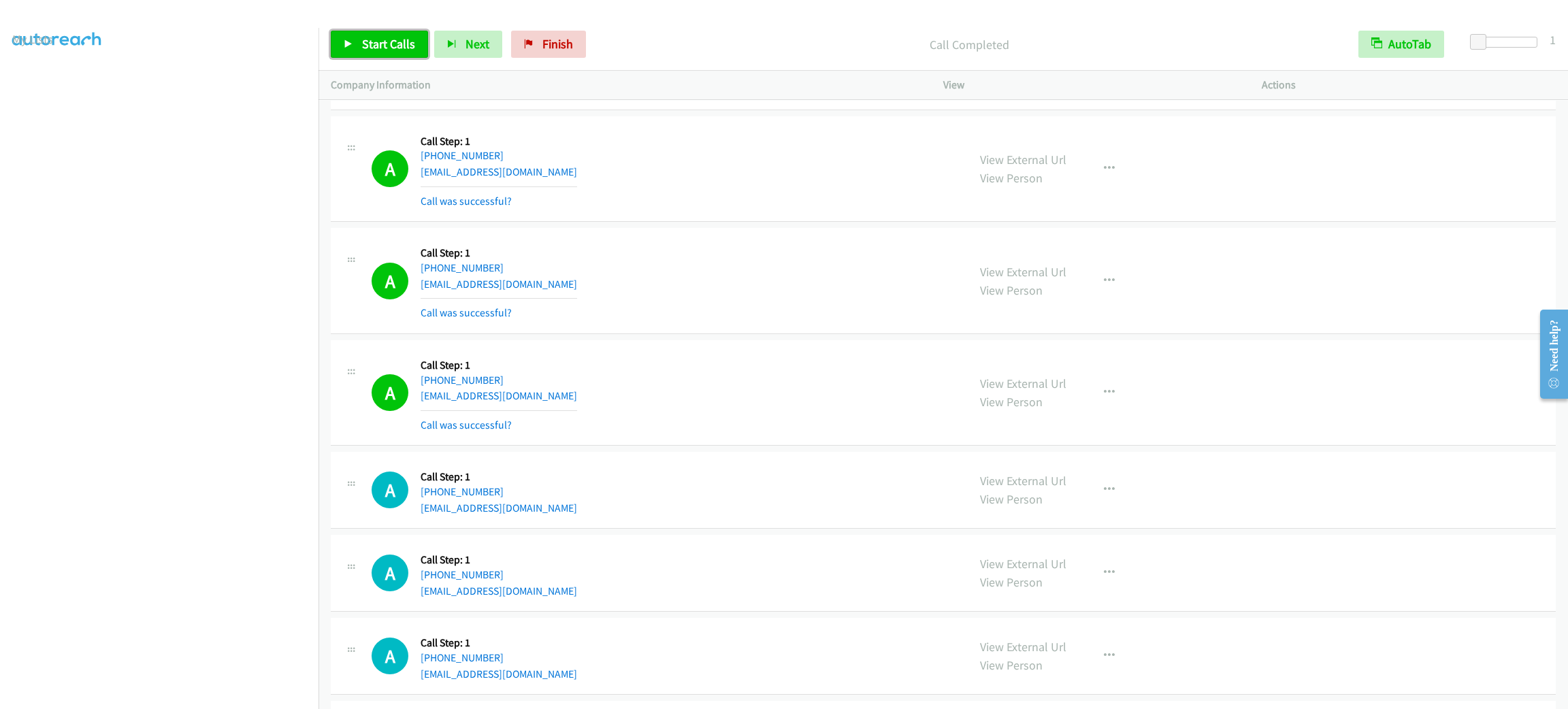
click at [394, 41] on span "Start Calls" at bounding box center [388, 43] width 53 height 15
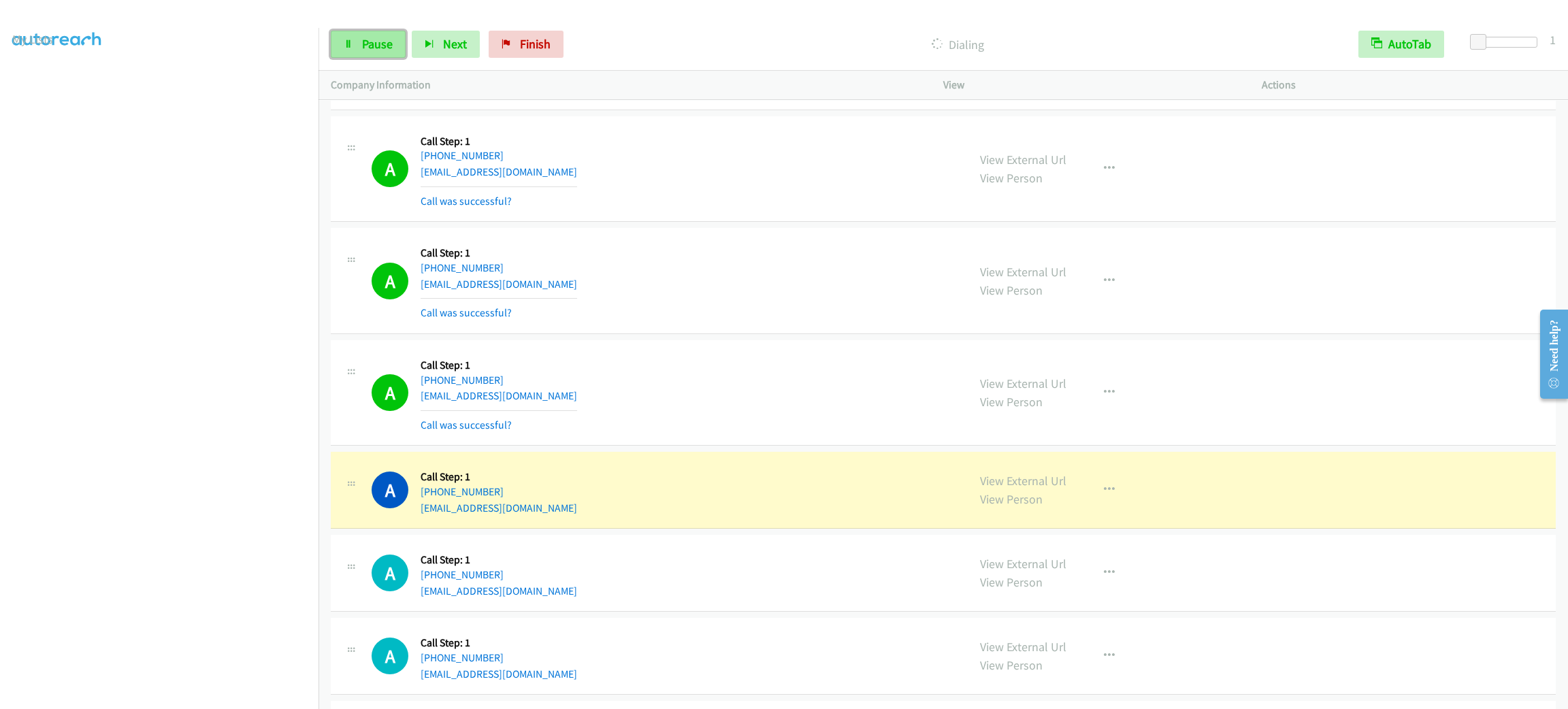
click at [397, 34] on link "Pause" at bounding box center [368, 44] width 75 height 27
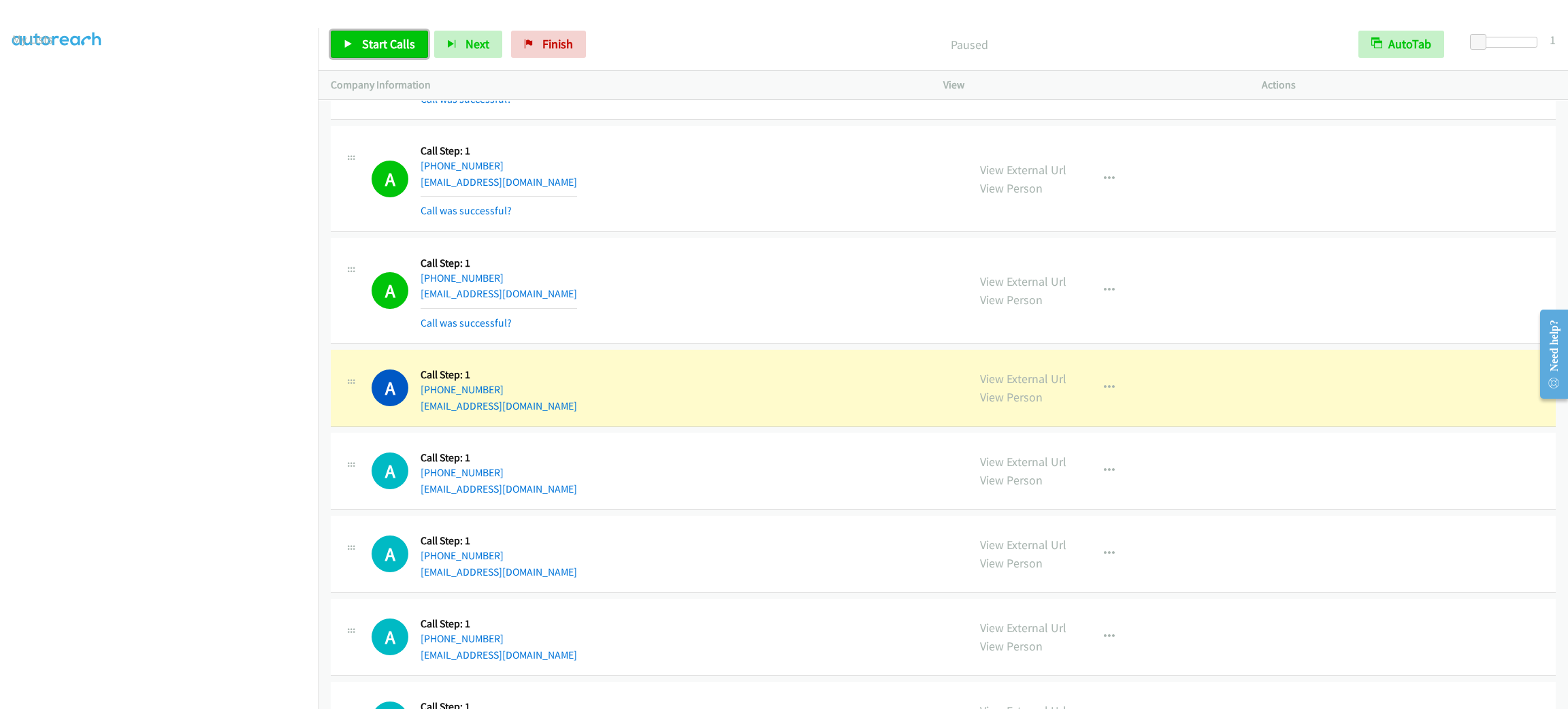
click at [377, 56] on link "Start Calls" at bounding box center [380, 44] width 98 height 27
click at [374, 50] on span "Pause" at bounding box center [377, 43] width 31 height 15
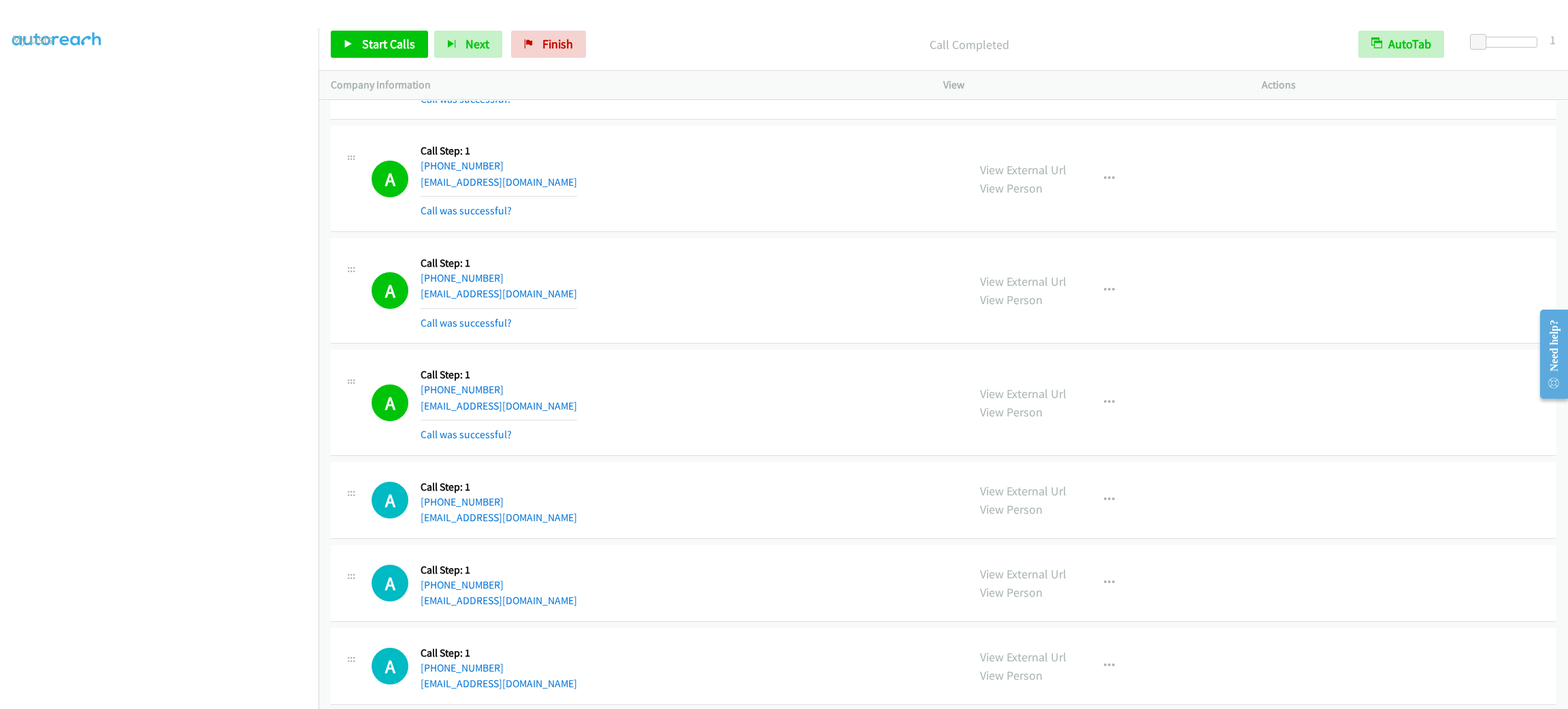
click at [716, 271] on div "A Callback Scheduled Call Step: 1 America/New_York [PHONE_NUMBER] [EMAIL_ADDRES…" at bounding box center [943, 291] width 1225 height 107
click at [357, 48] on link "Start Calls" at bounding box center [380, 44] width 98 height 27
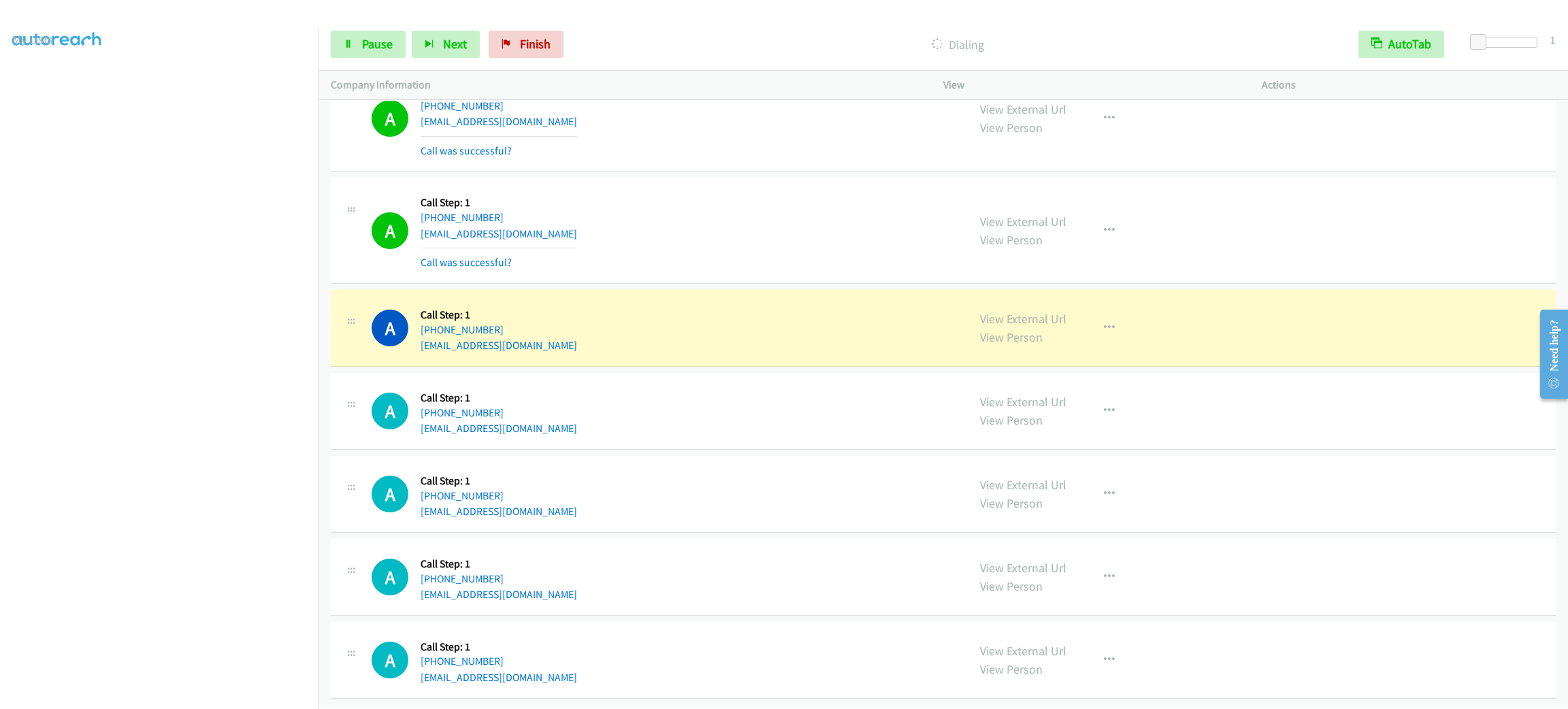
scroll to position [12259, 0]
click at [372, 37] on span "Pause" at bounding box center [377, 43] width 31 height 15
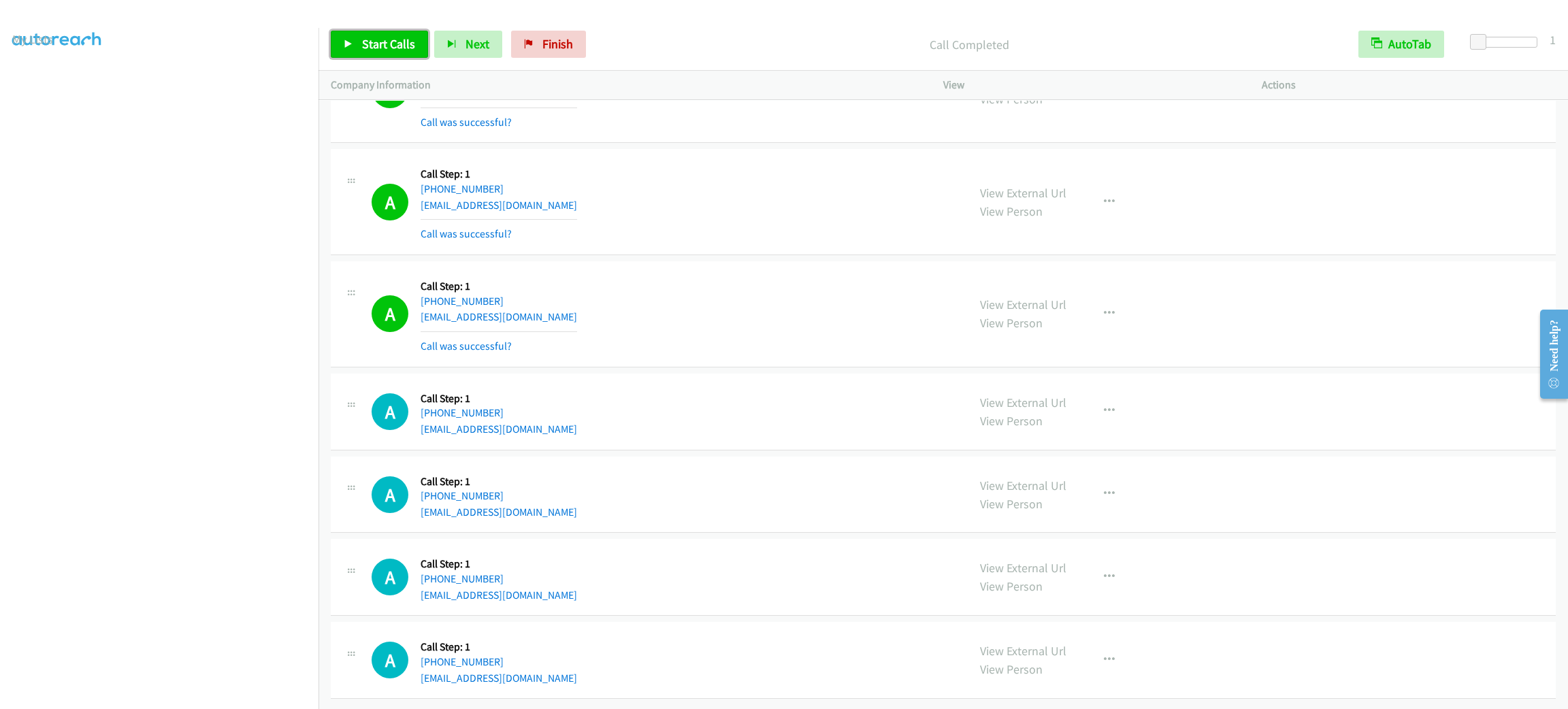
click at [385, 42] on span "Start Calls" at bounding box center [388, 43] width 53 height 15
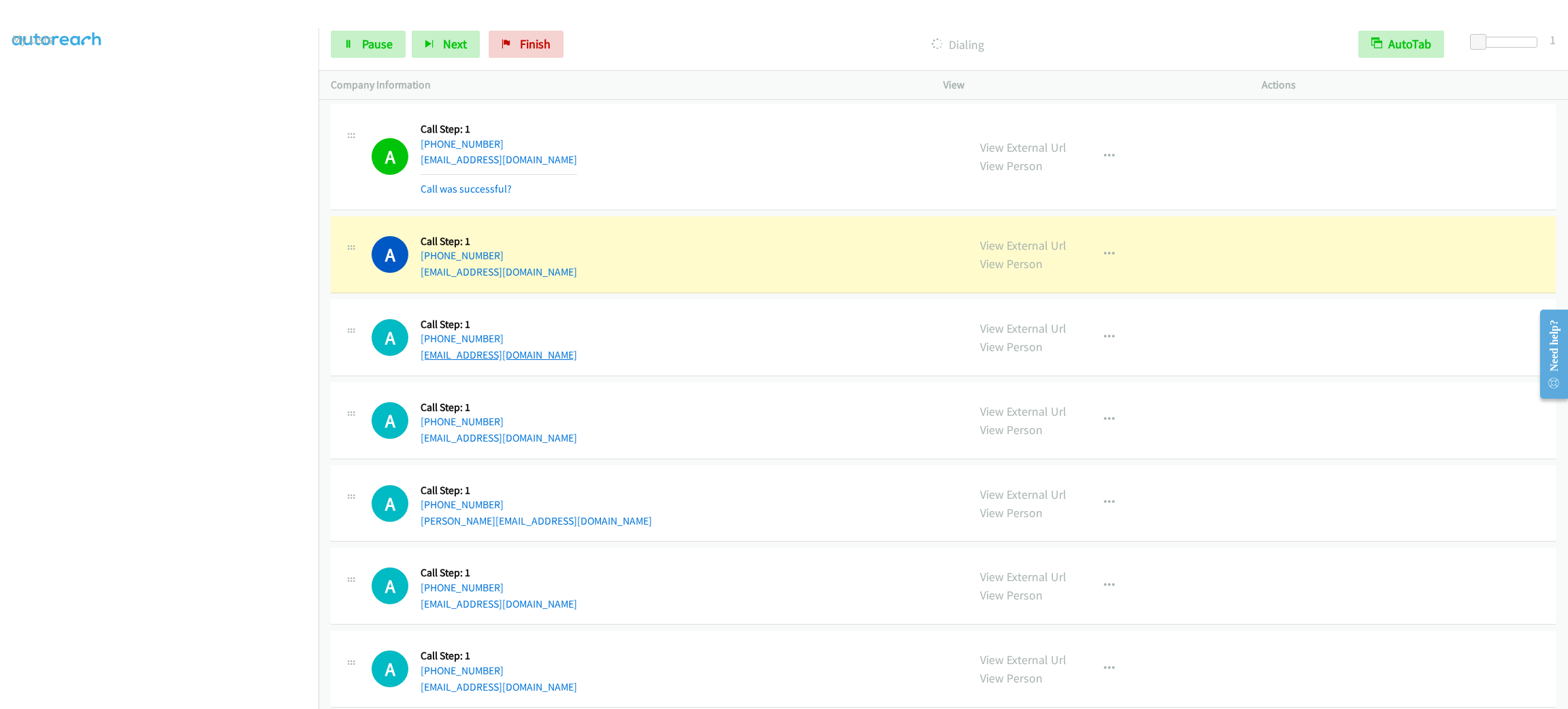
scroll to position [12829, 0]
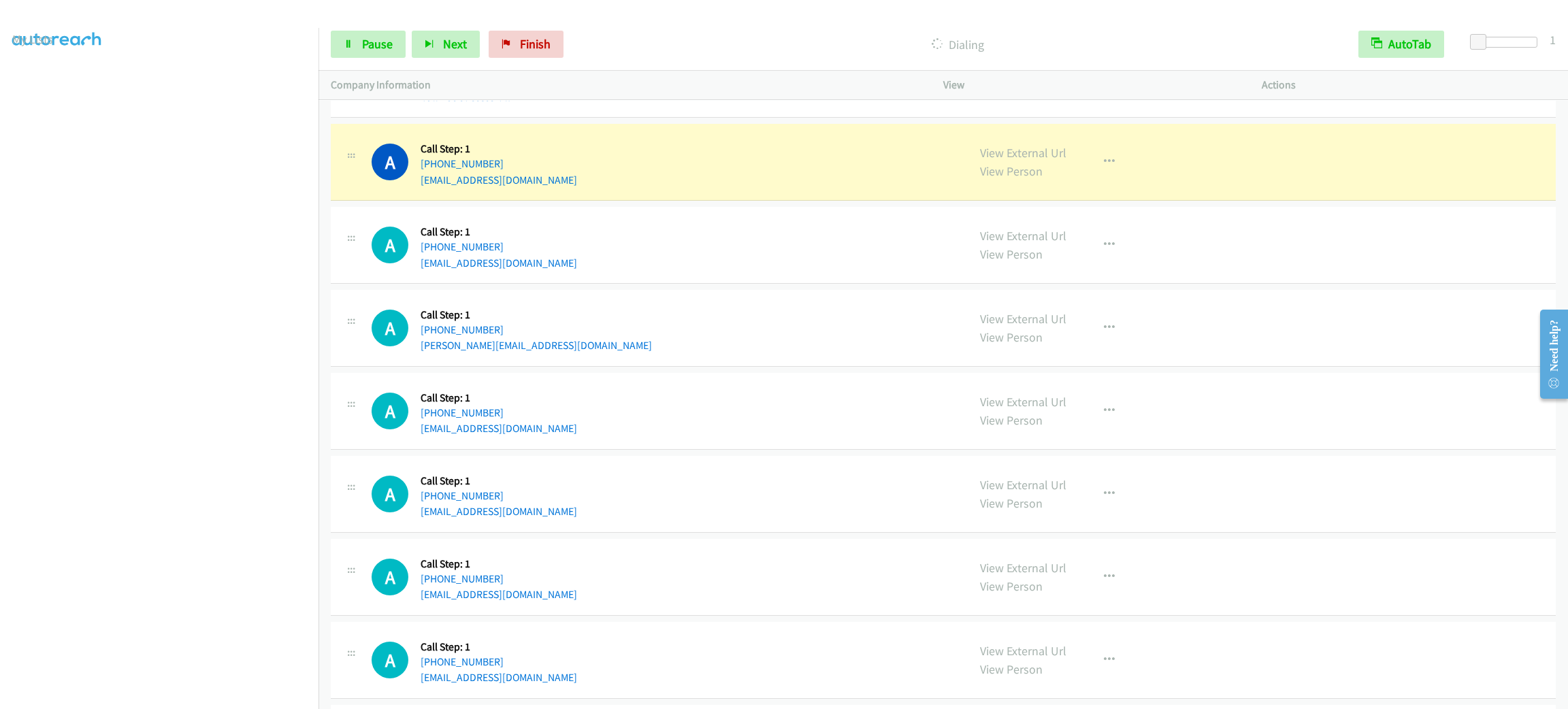
click at [1118, 170] on div "View External Url View Person View External Url Email Schedule/Manage Callback …" at bounding box center [1133, 162] width 331 height 52
click at [1104, 167] on icon "button" at bounding box center [1109, 162] width 11 height 11
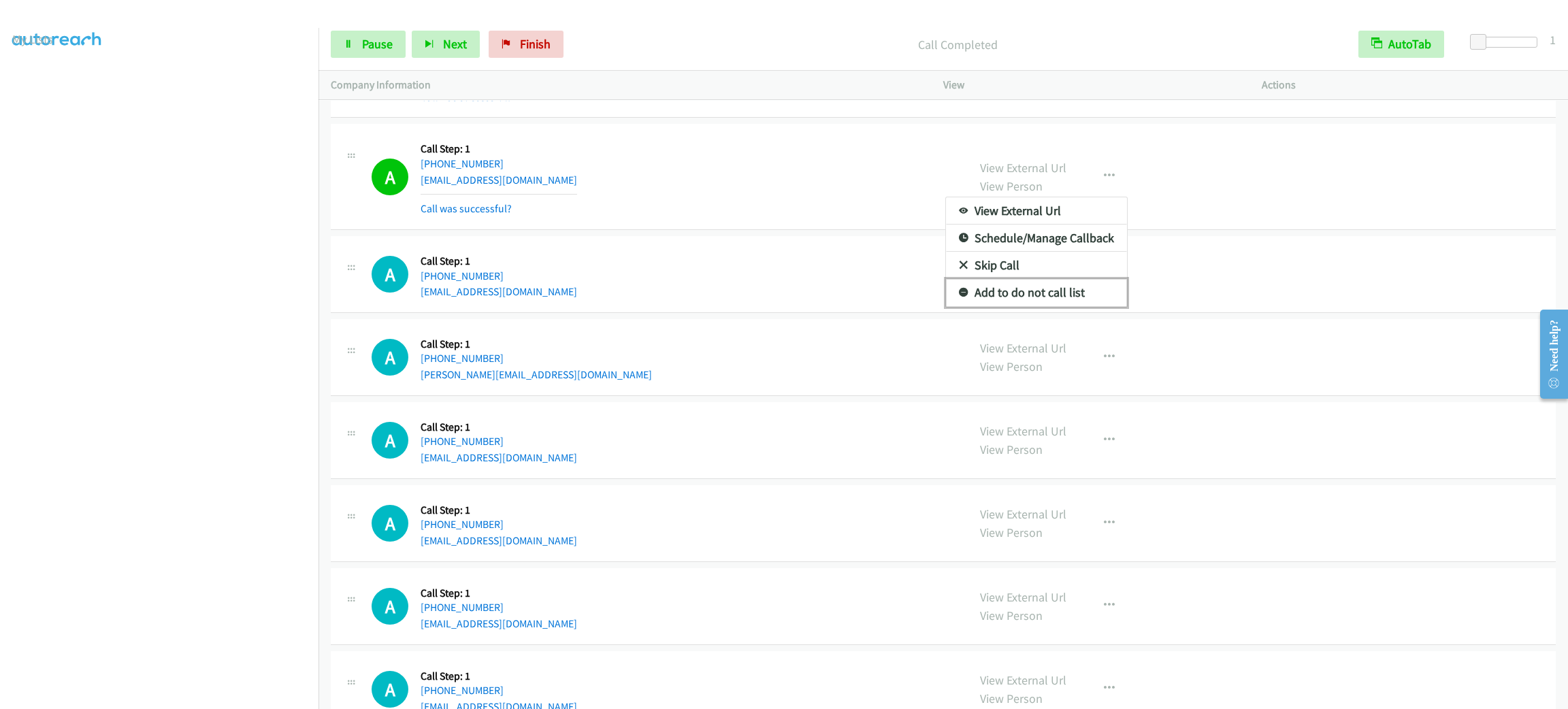
drag, startPoint x: 1036, startPoint y: 320, endPoint x: 1053, endPoint y: 254, distance: 68.2
click at [1036, 307] on link "Add to do not call list" at bounding box center [1036, 292] width 181 height 27
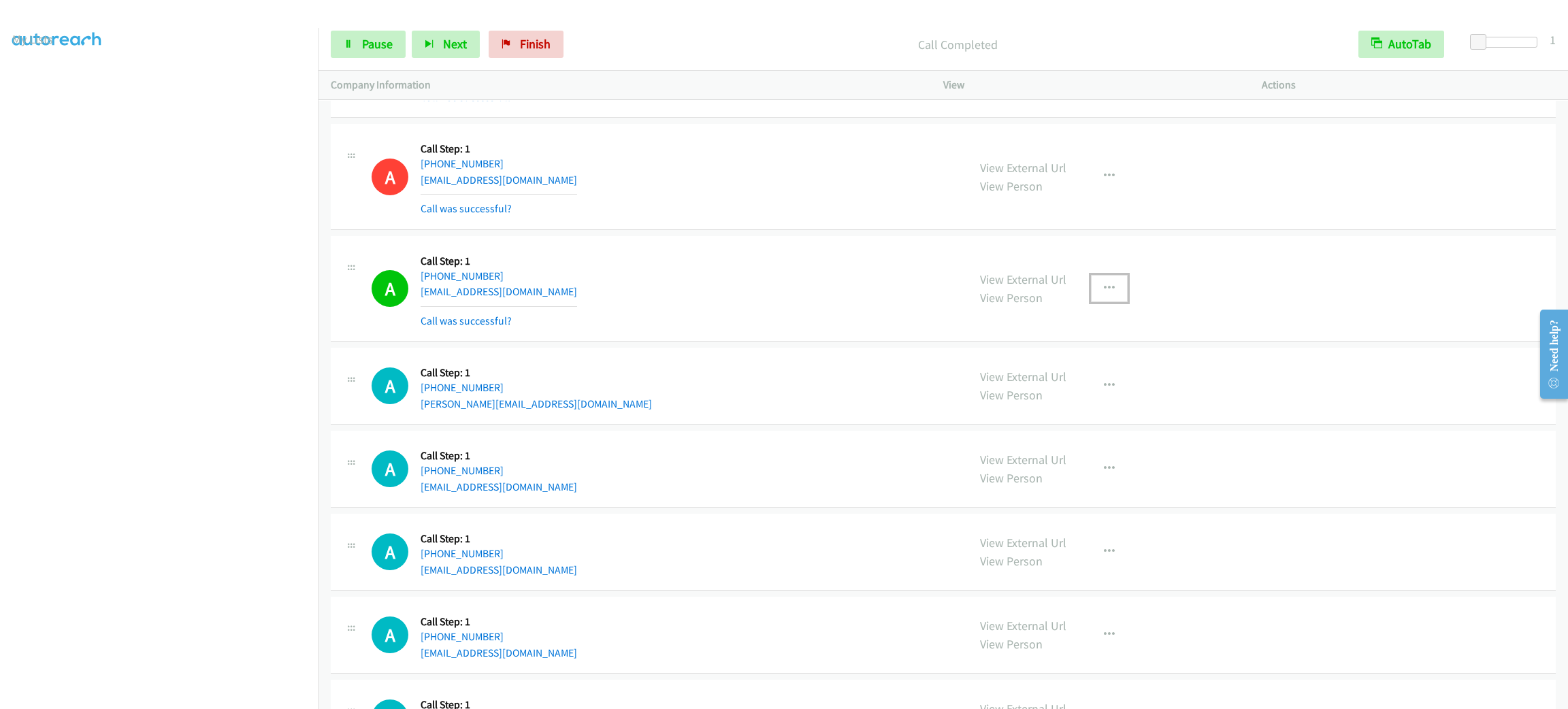
click at [1104, 294] on icon "button" at bounding box center [1109, 288] width 11 height 11
click at [1096, 419] on link "Add to do not call list" at bounding box center [1036, 404] width 181 height 27
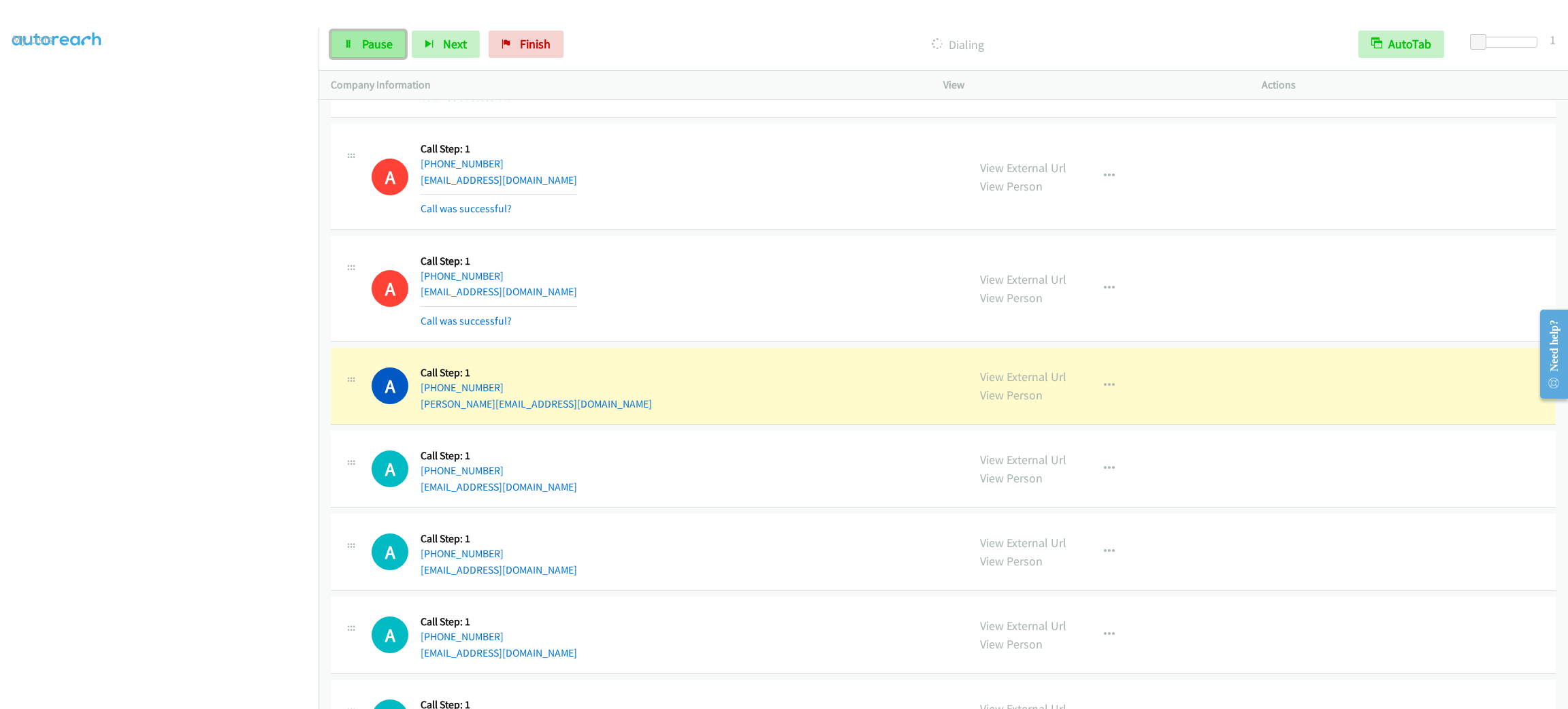
click at [368, 55] on link "Pause" at bounding box center [368, 44] width 75 height 27
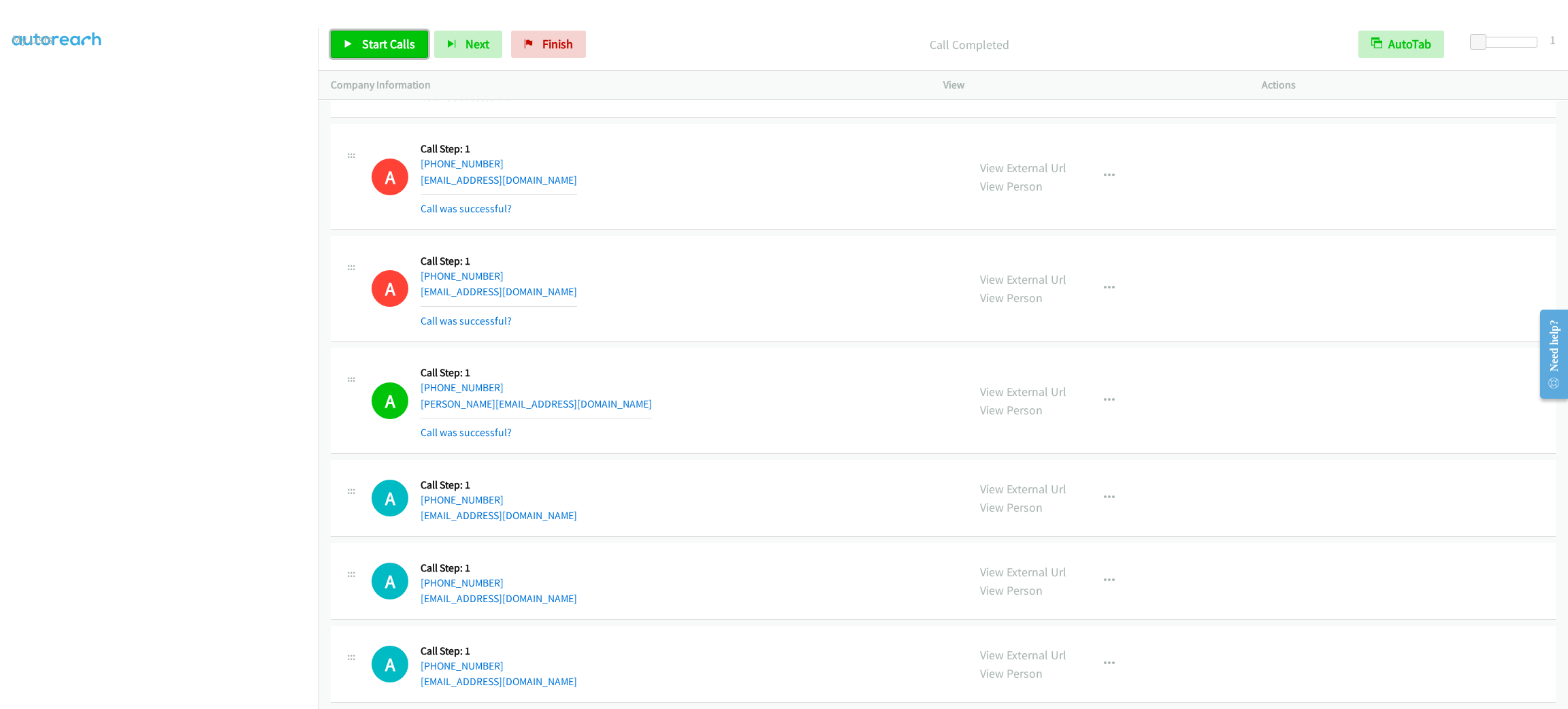
click at [416, 43] on link "Start Calls" at bounding box center [380, 44] width 98 height 27
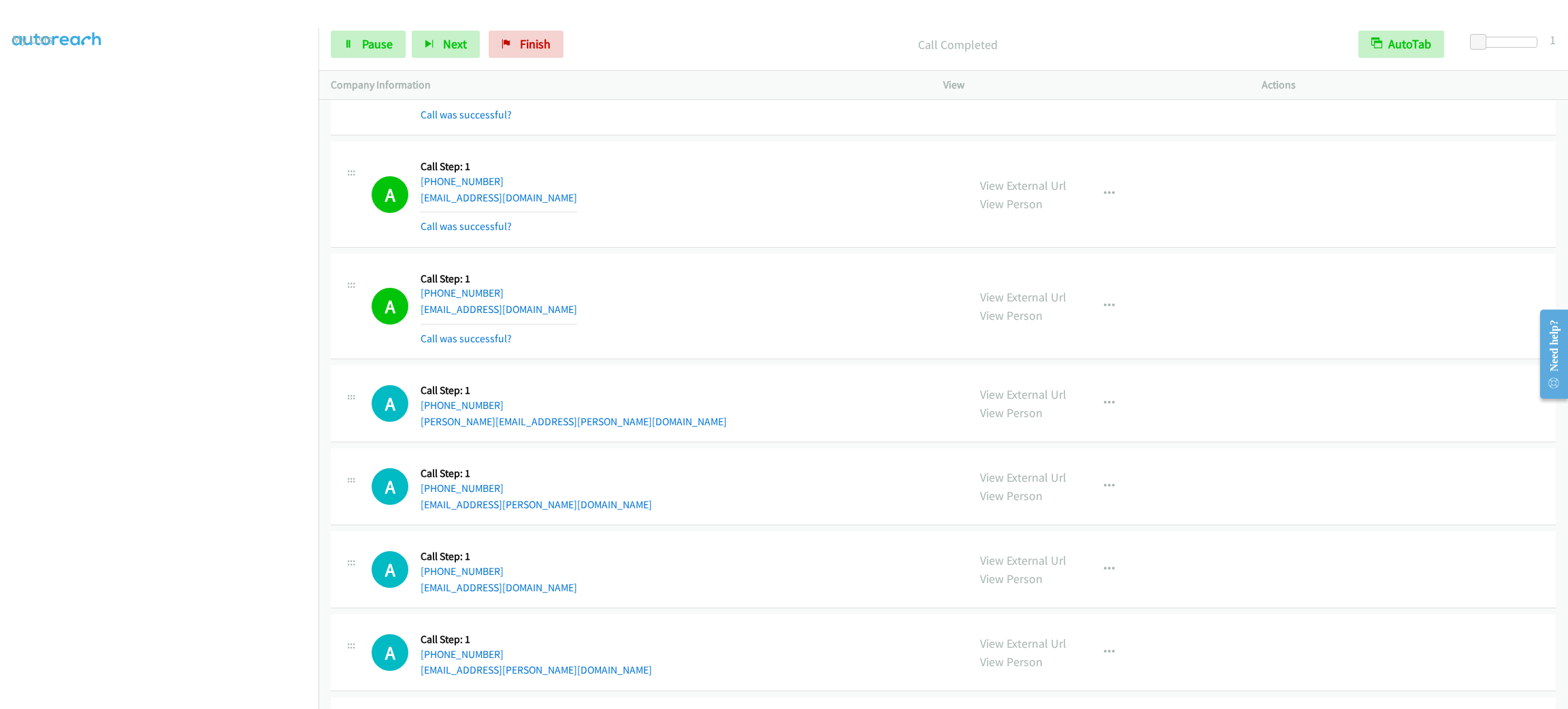
scroll to position [13697, 0]
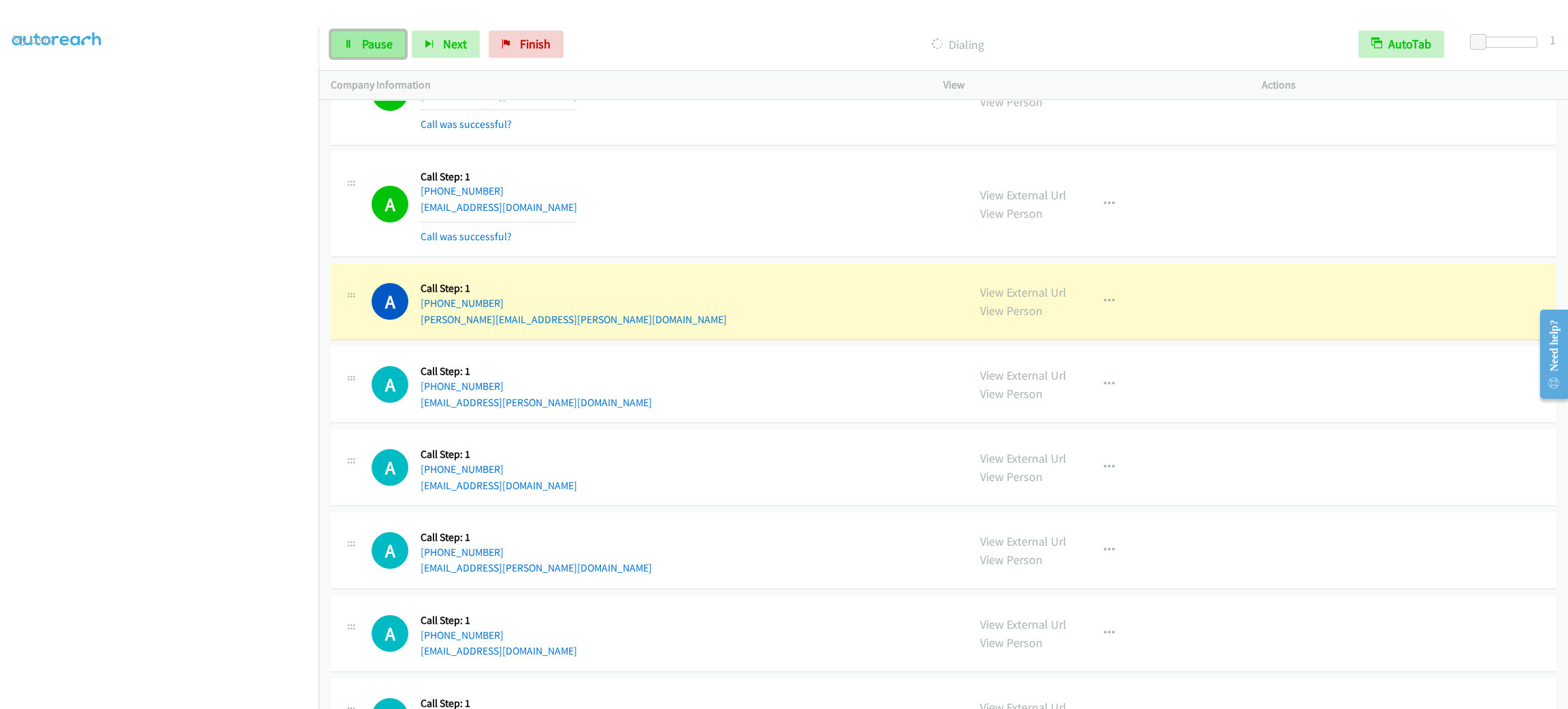
click at [384, 40] on span "Pause" at bounding box center [377, 43] width 31 height 15
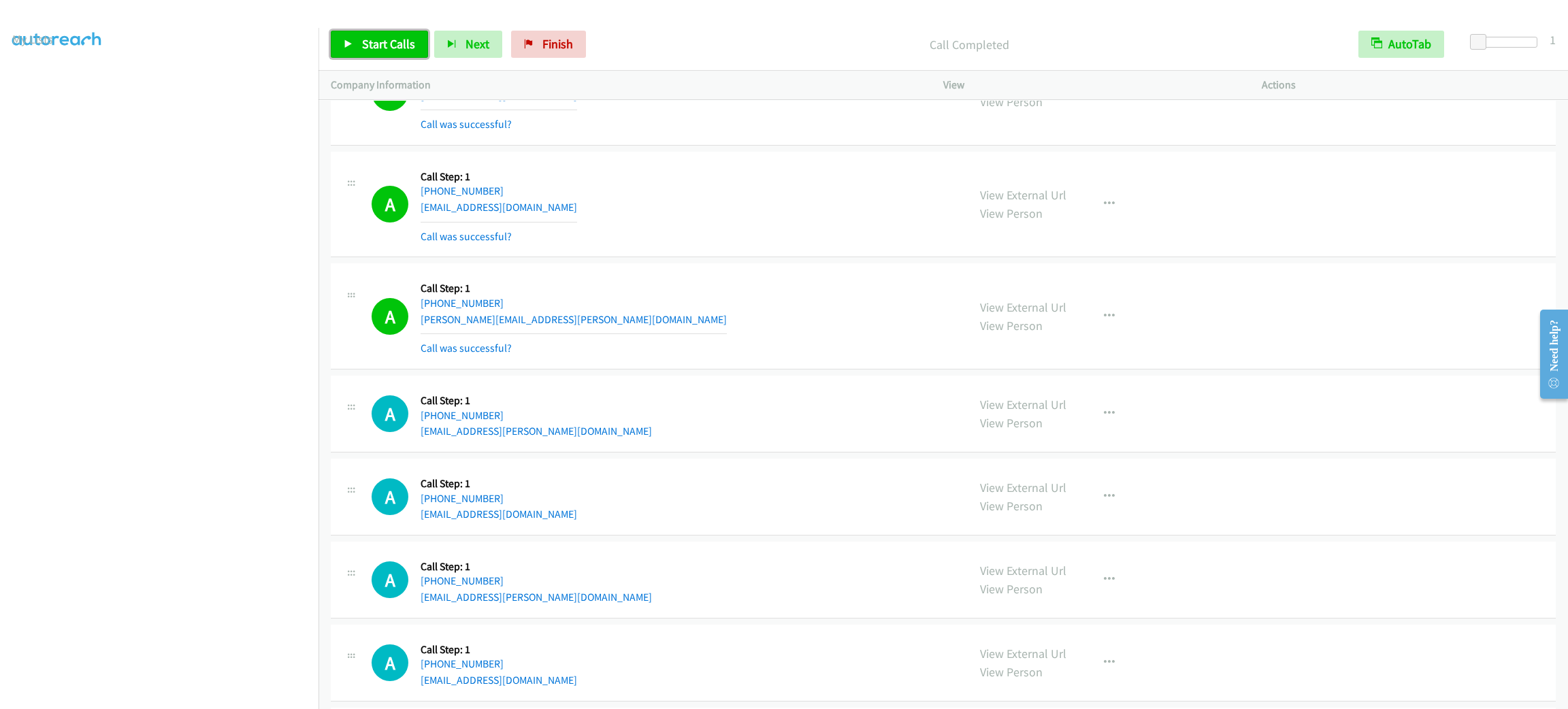
click at [332, 37] on link "Start Calls" at bounding box center [380, 44] width 98 height 27
click at [796, 245] on div "A Callback Scheduled Call Step: 1 America/Los_Angeles [PHONE_NUMBER] [EMAIL_ADD…" at bounding box center [663, 205] width 584 height 81
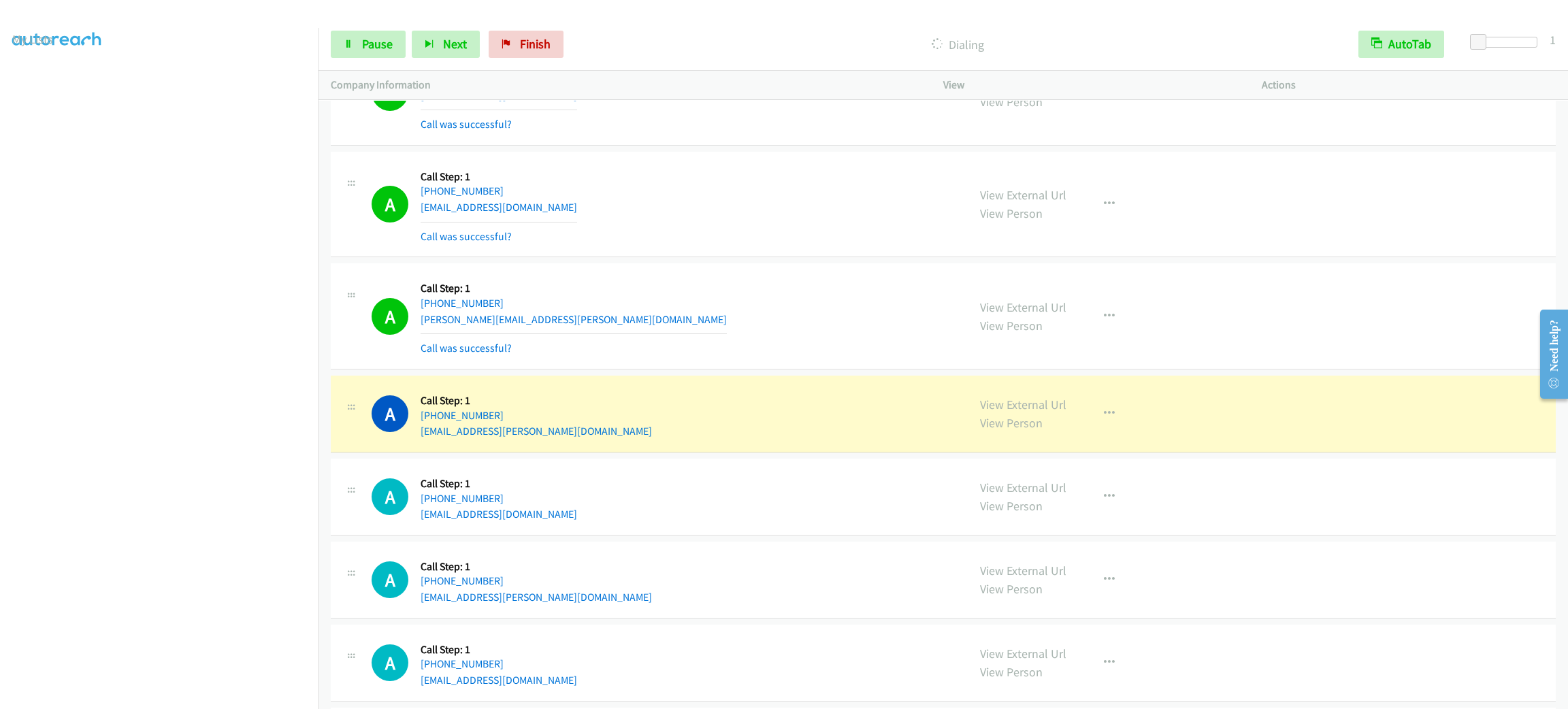
scroll to position [13299, 0]
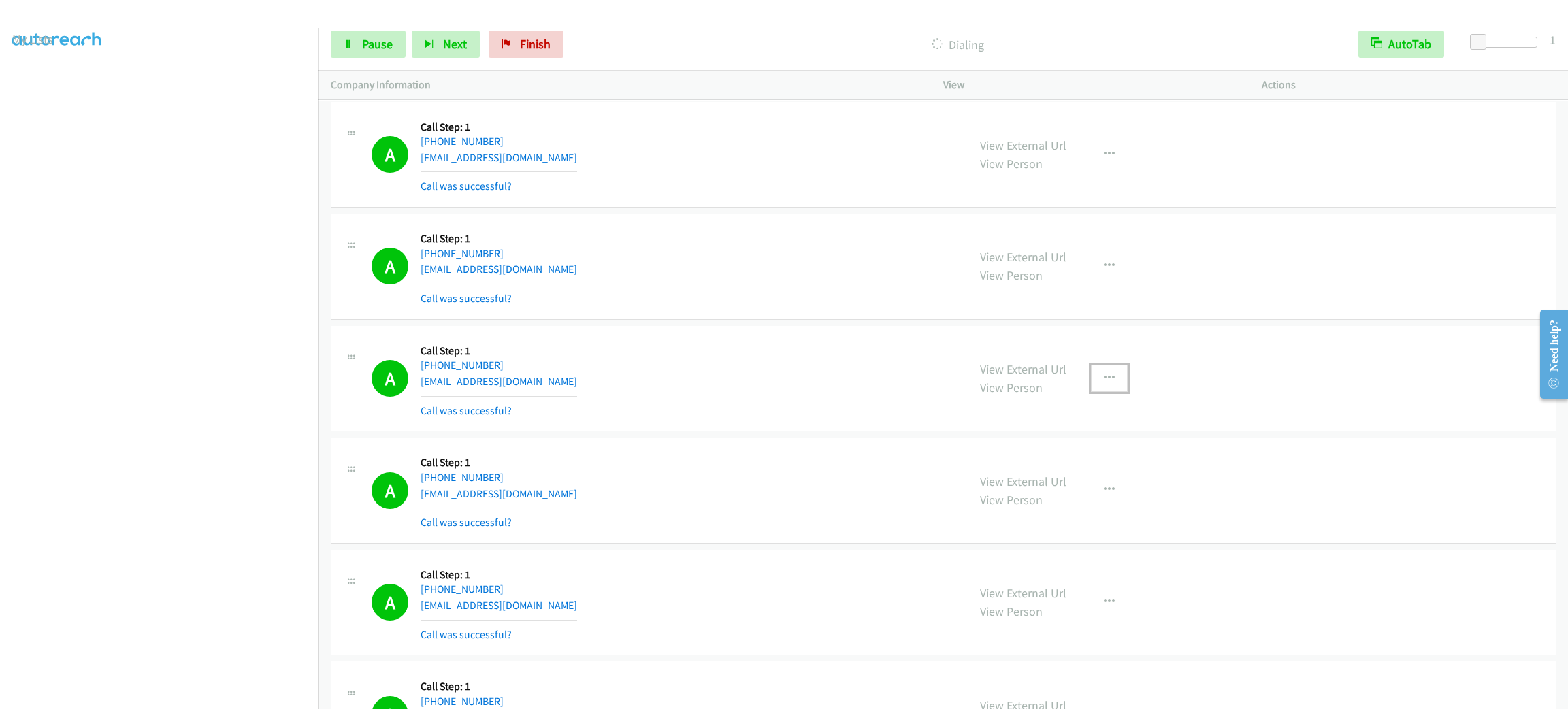
click at [1108, 392] on button "button" at bounding box center [1109, 378] width 37 height 27
click at [1062, 508] on link "Add to do not call list" at bounding box center [1036, 494] width 181 height 27
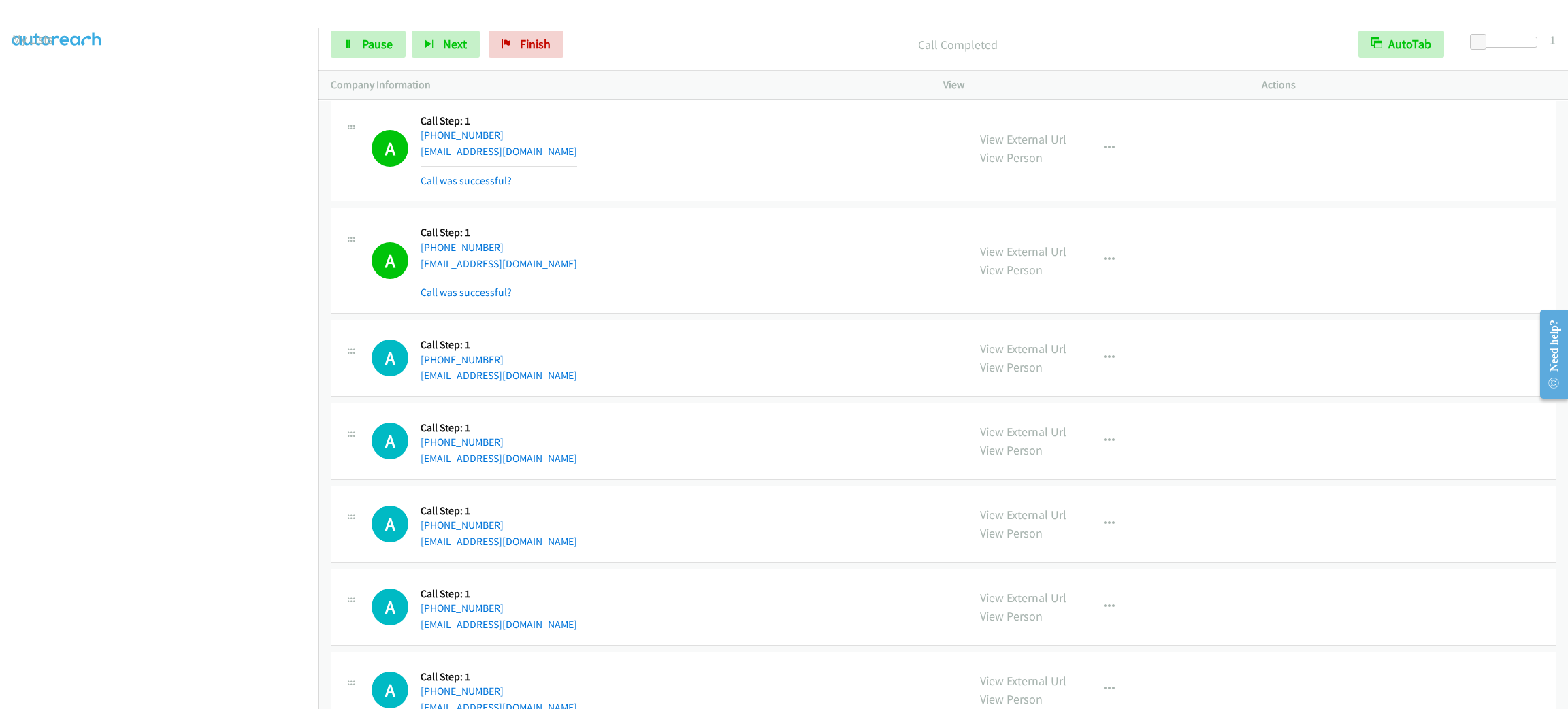
scroll to position [14639, 0]
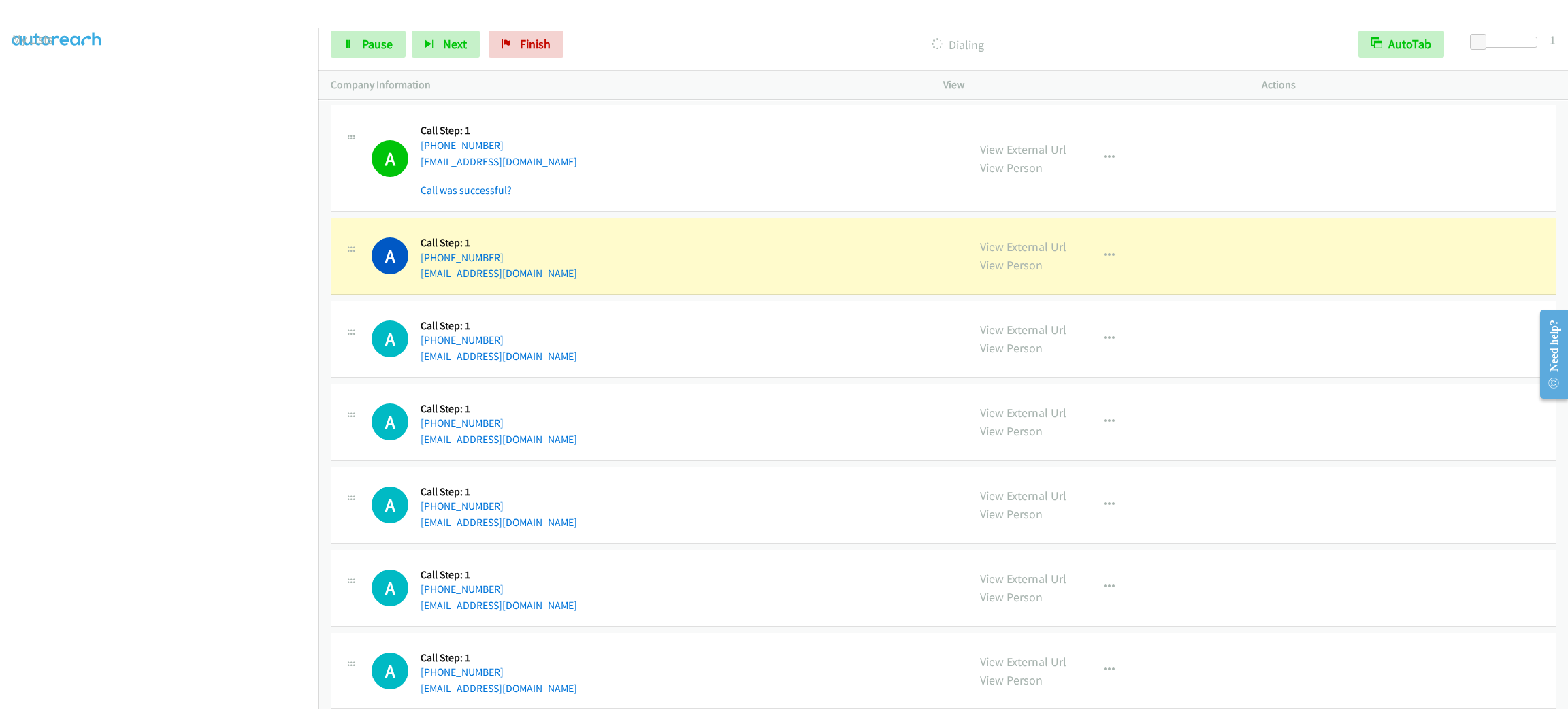
click at [628, 435] on div "A Callback Scheduled Call Step: 1 America/New_York [PHONE_NUMBER] [EMAIL_ADDRES…" at bounding box center [663, 422] width 584 height 52
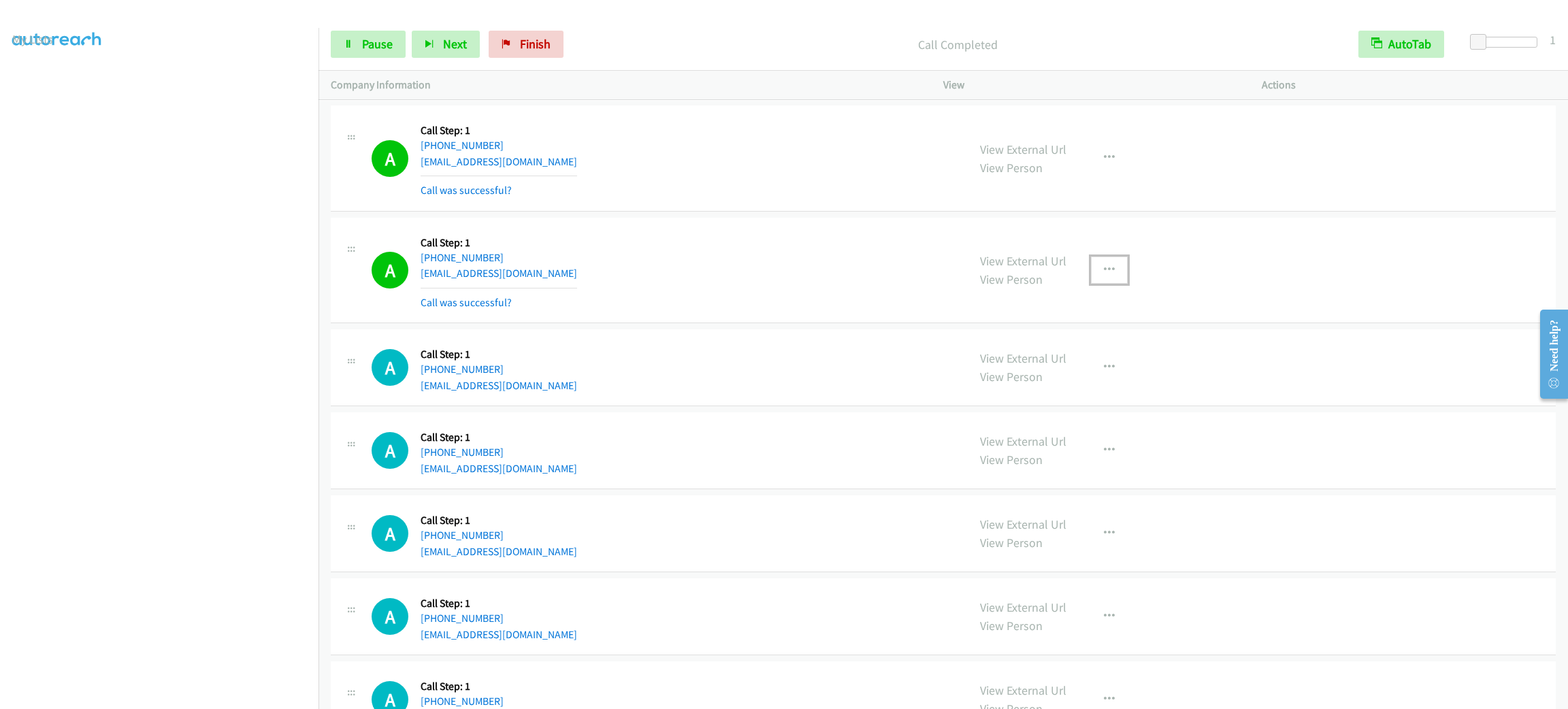
click at [1104, 276] on icon "button" at bounding box center [1109, 270] width 11 height 11
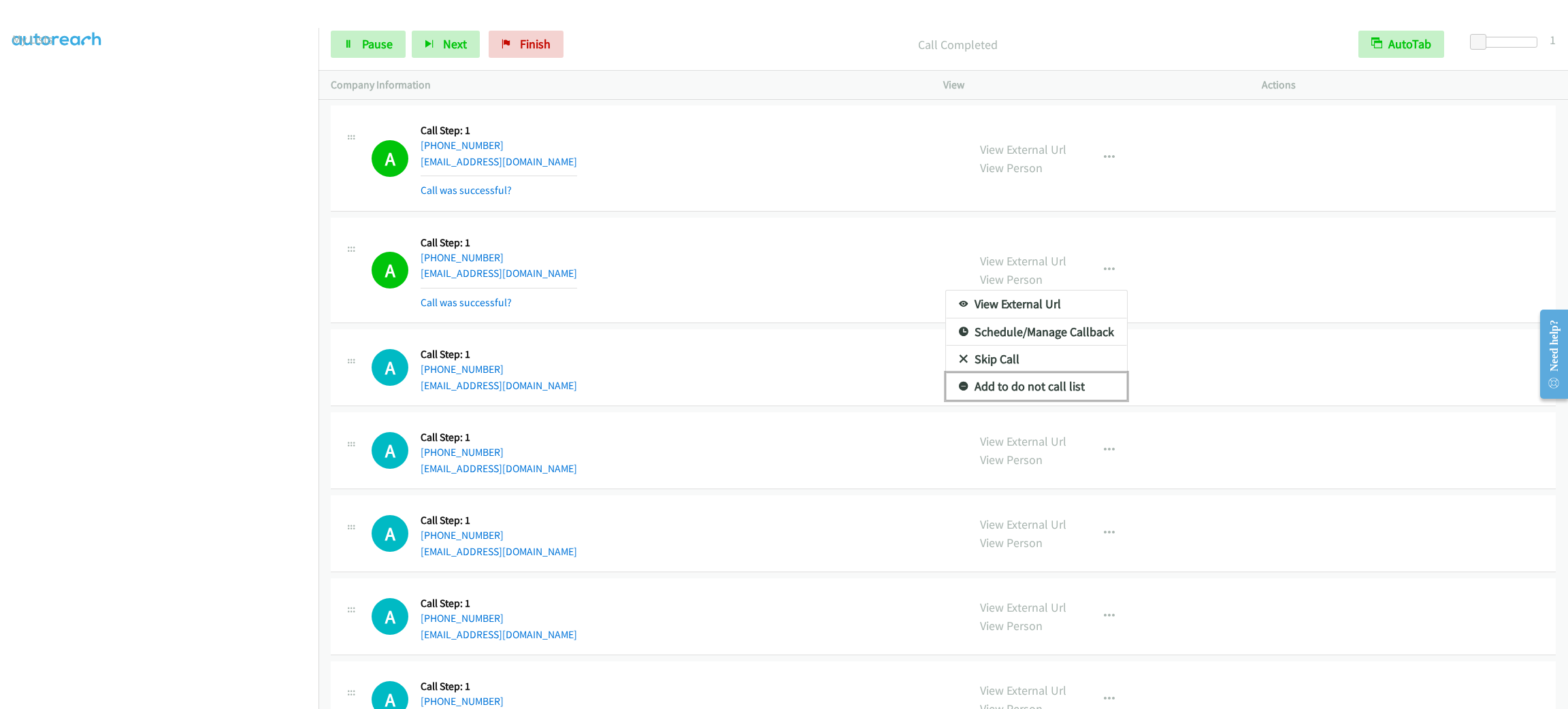
click at [1072, 400] on link "Add to do not call list" at bounding box center [1036, 386] width 181 height 27
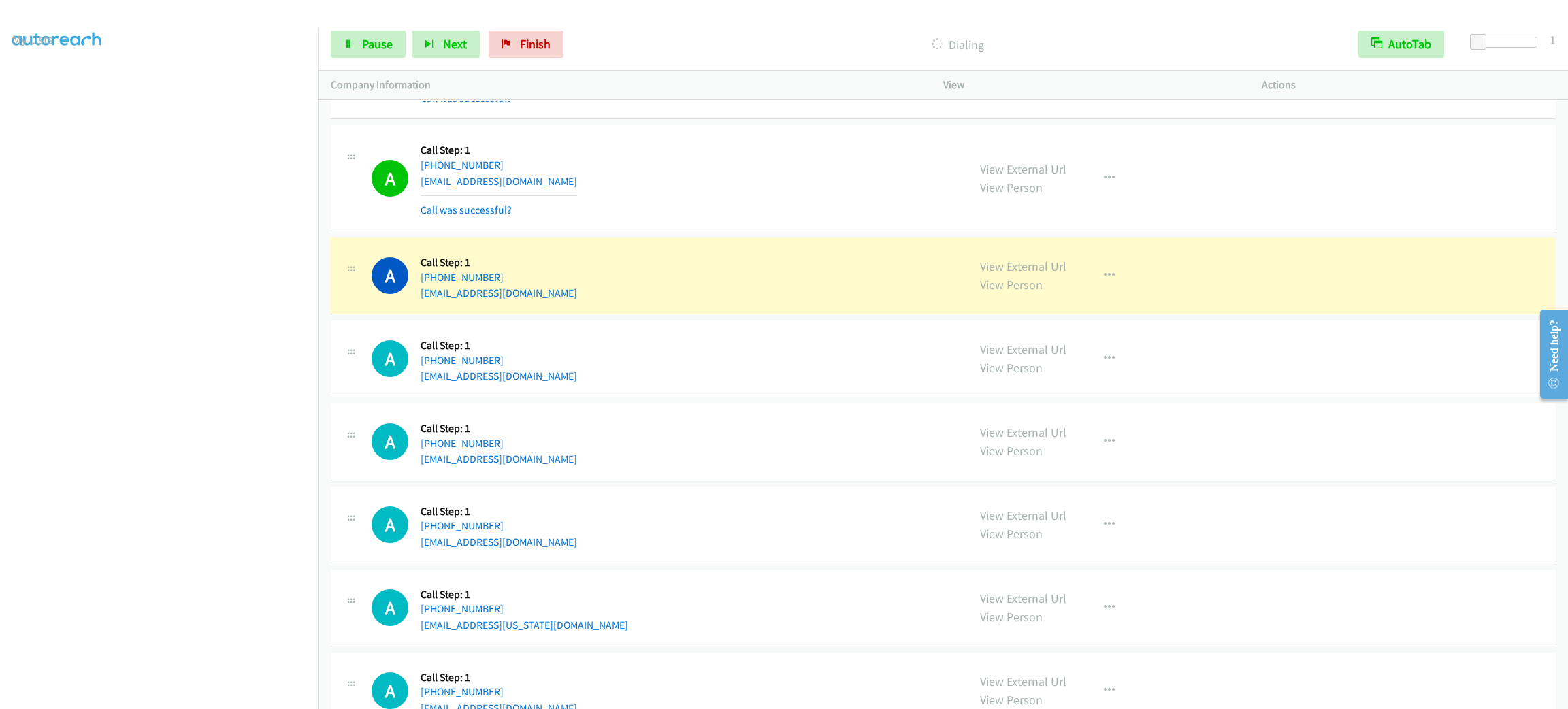
scroll to position [14926, 0]
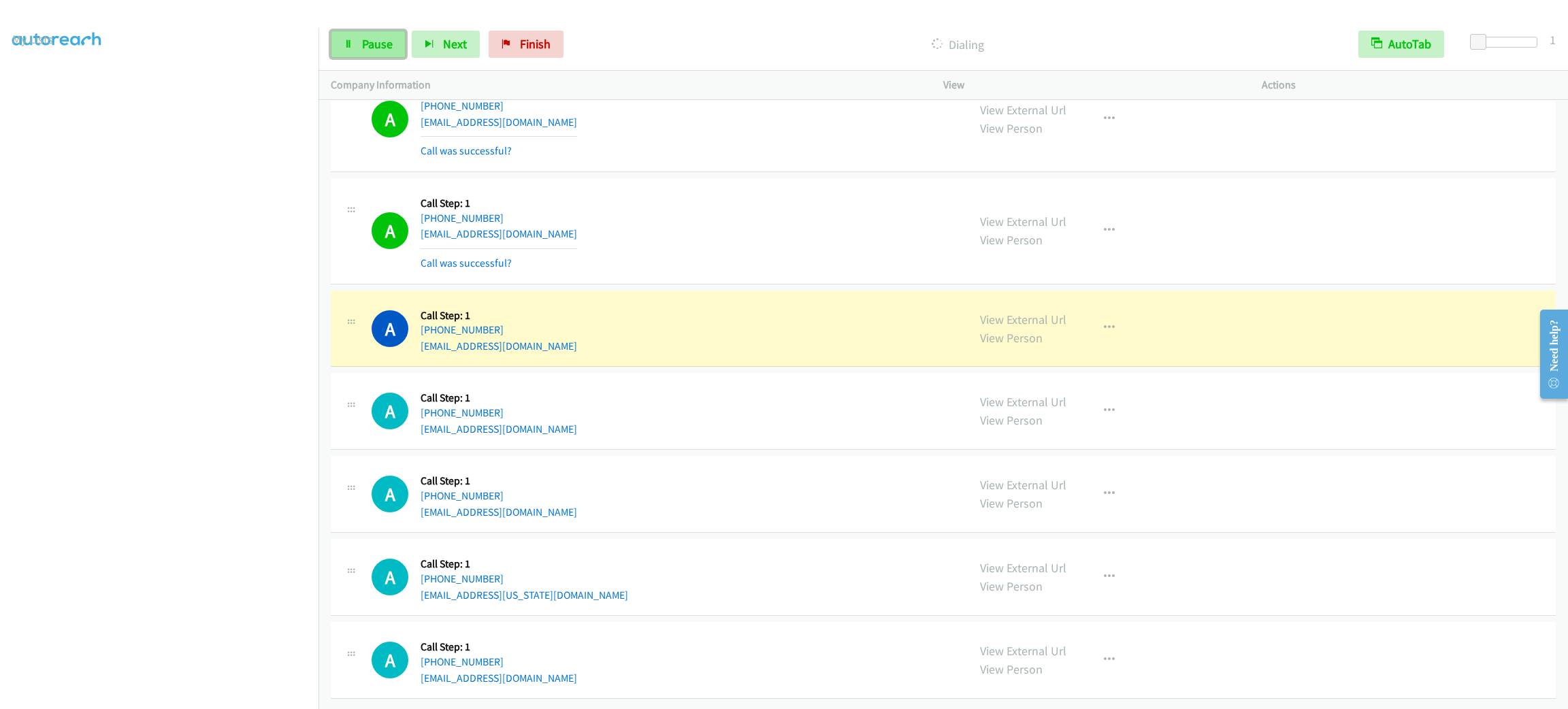
click at [393, 50] on link "Pause" at bounding box center [368, 44] width 75 height 27
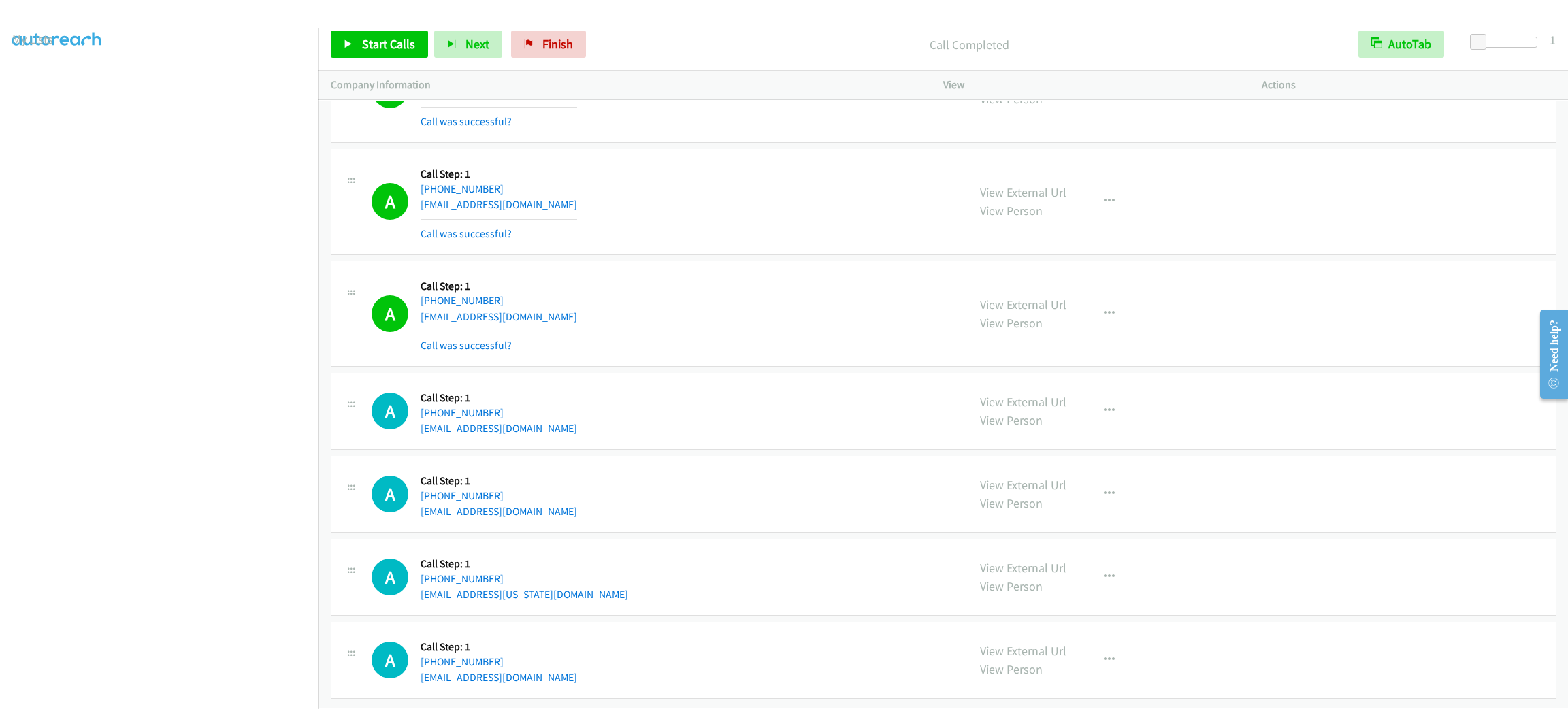
drag, startPoint x: 636, startPoint y: 56, endPoint x: 627, endPoint y: 32, distance: 25.6
click at [638, 56] on div "Call Completed" at bounding box center [969, 44] width 754 height 27
click at [683, 169] on div "A Callback Scheduled Call Step: 1 America/New_York [PHONE_NUMBER] [EMAIL_ADDRES…" at bounding box center [943, 202] width 1225 height 107
click at [679, 159] on td "A Callback Scheduled Call Step: 1 America/New_York [PHONE_NUMBER] [EMAIL_ADDRES…" at bounding box center [943, 202] width 1249 height 112
drag, startPoint x: 876, startPoint y: 404, endPoint x: 871, endPoint y: 349, distance: 55.2
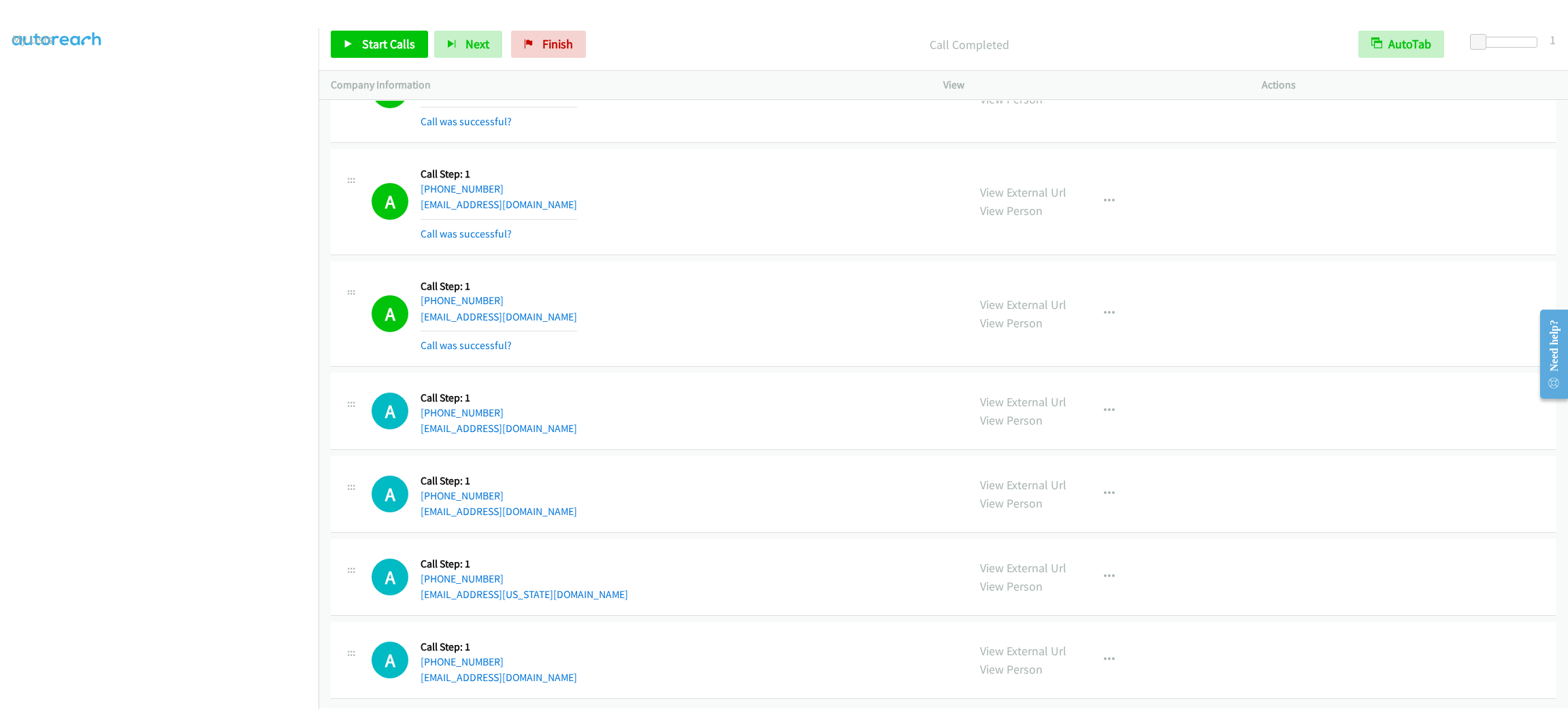
click at [876, 403] on div "A Callback Scheduled Call Step: 1 America/New_York [PHONE_NUMBER] [EMAIL_ADDRES…" at bounding box center [663, 411] width 584 height 52
click at [871, 349] on div "A Callback Scheduled Call Step: 1 America/Los_Angeles [PHONE_NUMBER] [EMAIL_ADD…" at bounding box center [663, 315] width 584 height 81
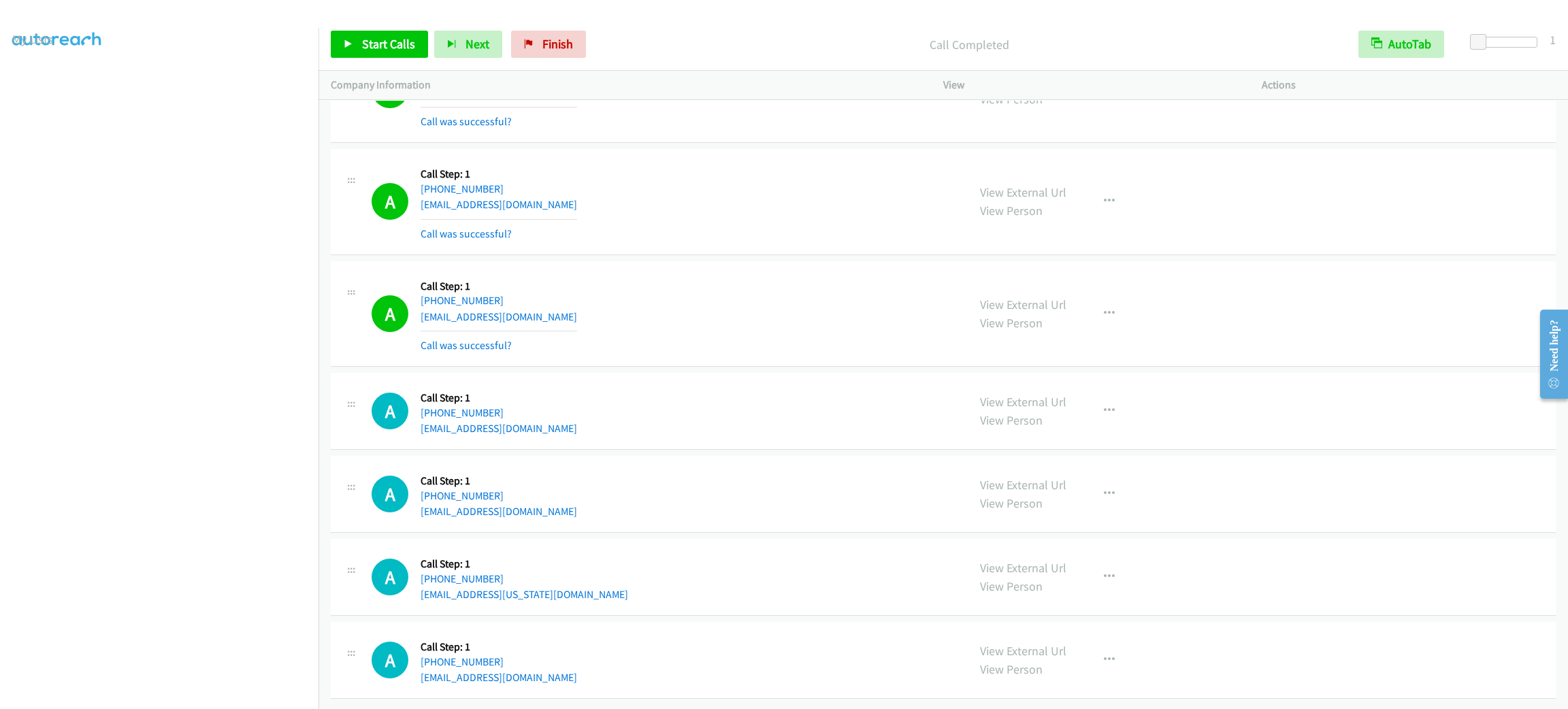
click at [871, 349] on div "A Callback Scheduled Call Step: 1 America/Los_Angeles [PHONE_NUMBER] [EMAIL_ADD…" at bounding box center [663, 315] width 584 height 81
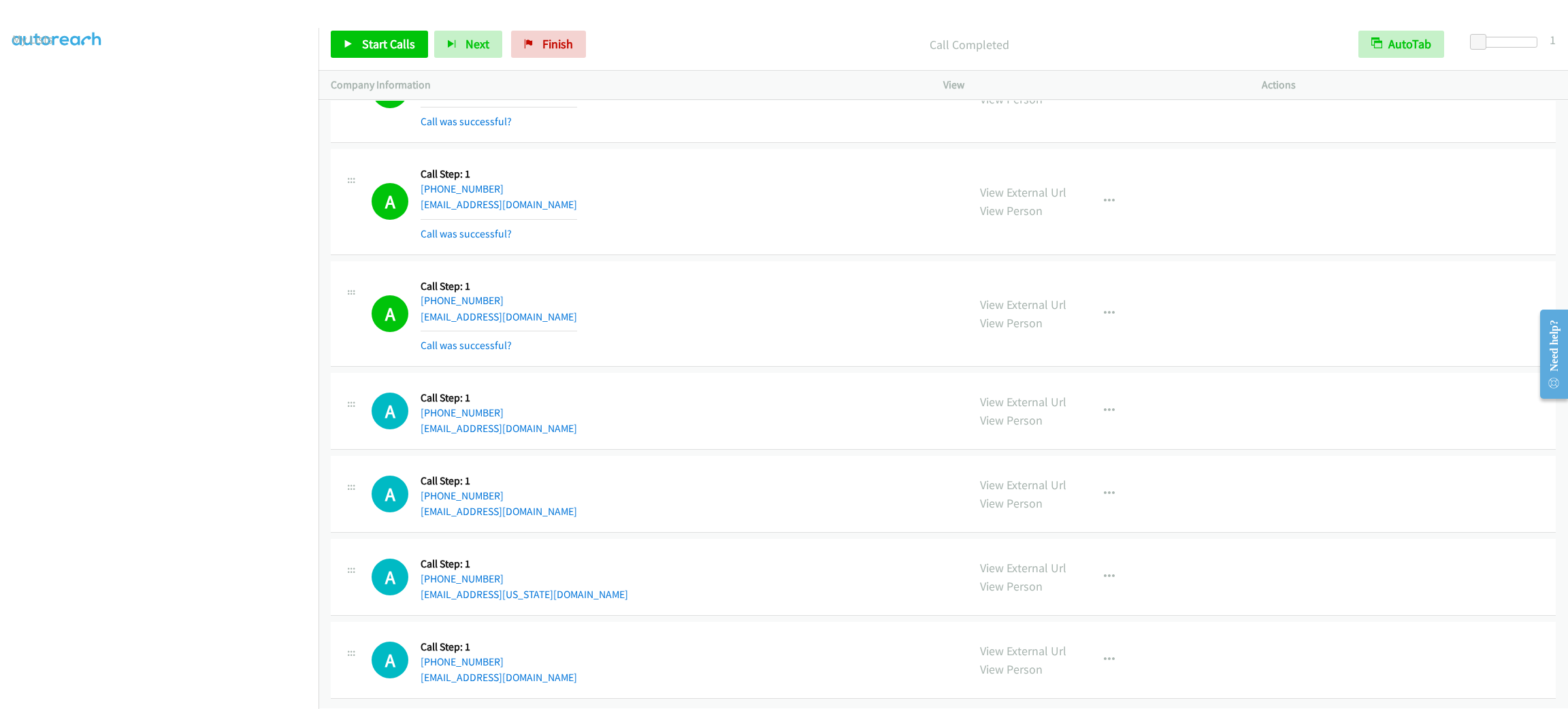
click at [871, 349] on div "A Callback Scheduled Call Step: 1 America/Los_Angeles [PHONE_NUMBER] [EMAIL_ADD…" at bounding box center [663, 315] width 584 height 81
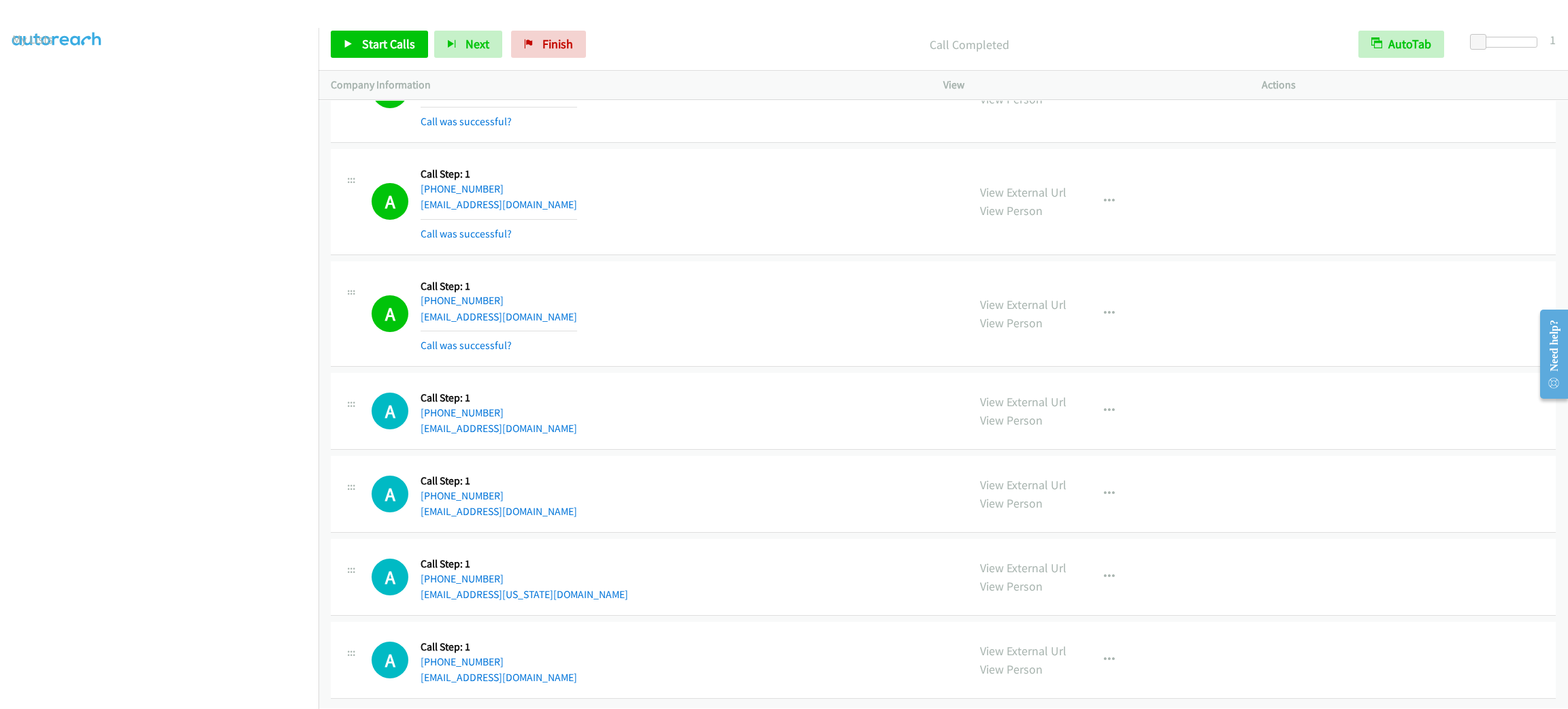
click at [871, 349] on div "A Callback Scheduled Call Step: 1 America/Los_Angeles [PHONE_NUMBER] [EMAIL_ADD…" at bounding box center [663, 315] width 584 height 81
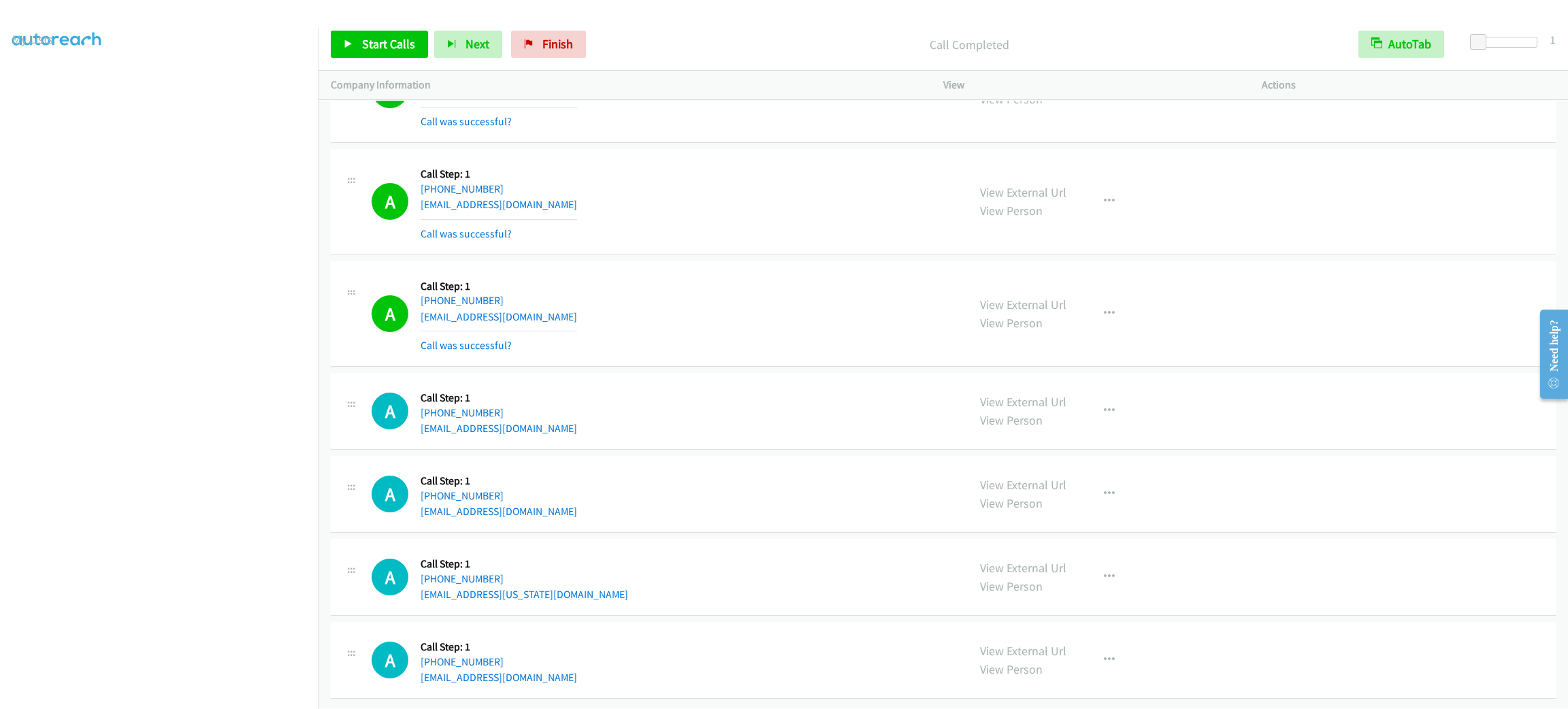
click at [871, 349] on div "A Callback Scheduled Call Step: 1 America/Los_Angeles [PHONE_NUMBER] [EMAIL_ADD…" at bounding box center [663, 315] width 584 height 81
click at [778, 368] on div "A Callback Scheduled Call Step: 1 America/Los_Angeles [PHONE_NUMBER] [EMAIL_ADD…" at bounding box center [943, 314] width 1225 height 107
click at [758, 255] on div "A Callback Scheduled Call Step: 1 America/New_York [PHONE_NUMBER] [EMAIL_ADDRES…" at bounding box center [943, 202] width 1225 height 107
click at [754, 255] on div "A Callback Scheduled Call Step: 1 America/New_York [PHONE_NUMBER] [EMAIL_ADDRES…" at bounding box center [943, 202] width 1225 height 107
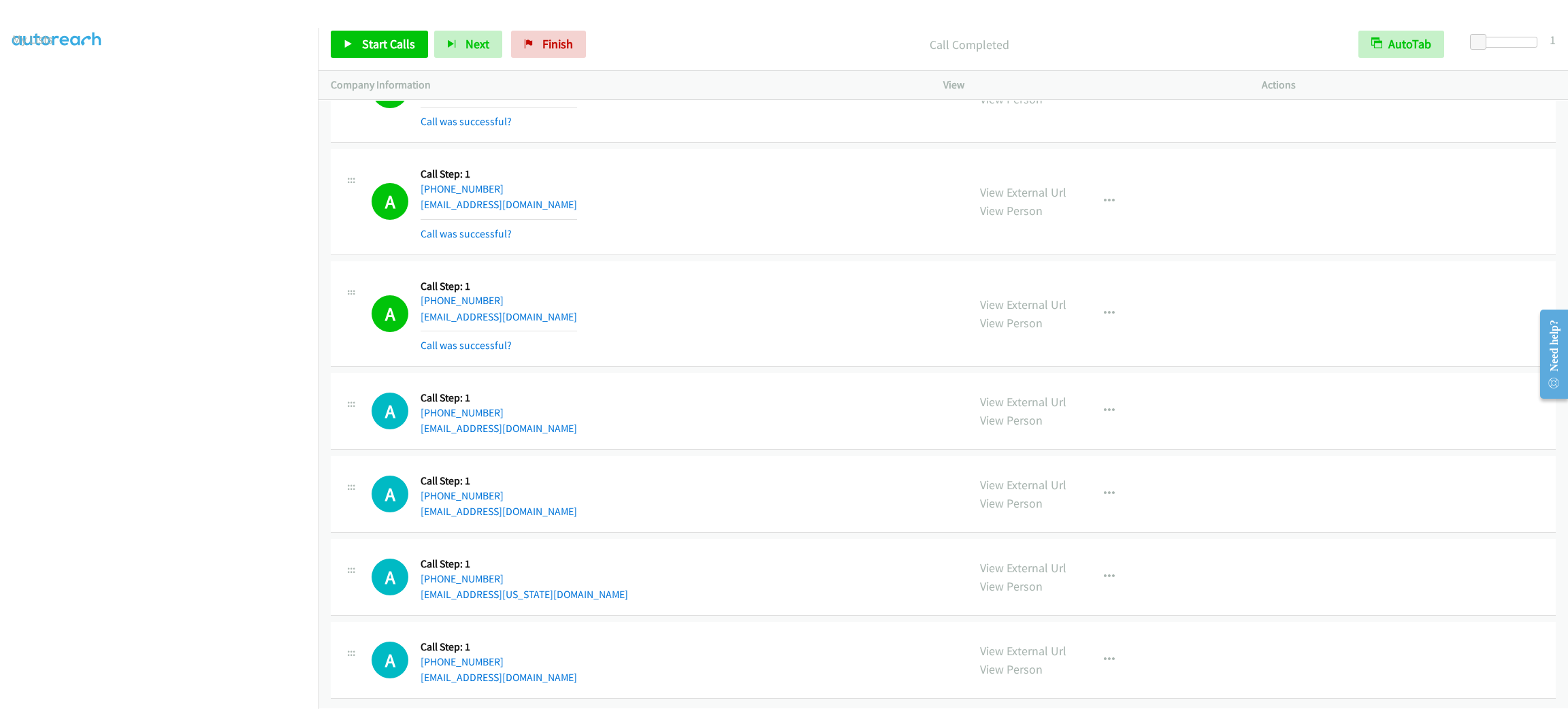
click at [750, 255] on div "A Callback Scheduled Call Step: 1 America/New_York [PHONE_NUMBER] [EMAIL_ADDRES…" at bounding box center [943, 202] width 1225 height 107
click at [742, 255] on div "A Callback Scheduled Call Step: 1 America/New_York [PHONE_NUMBER] [EMAIL_ADDRES…" at bounding box center [943, 202] width 1225 height 107
click at [364, 60] on div "Start Calls Pause Next Finish Call Completed AutoTab AutoTab 1" at bounding box center [943, 45] width 1249 height 52
click at [368, 43] on span "Start Calls" at bounding box center [388, 43] width 53 height 15
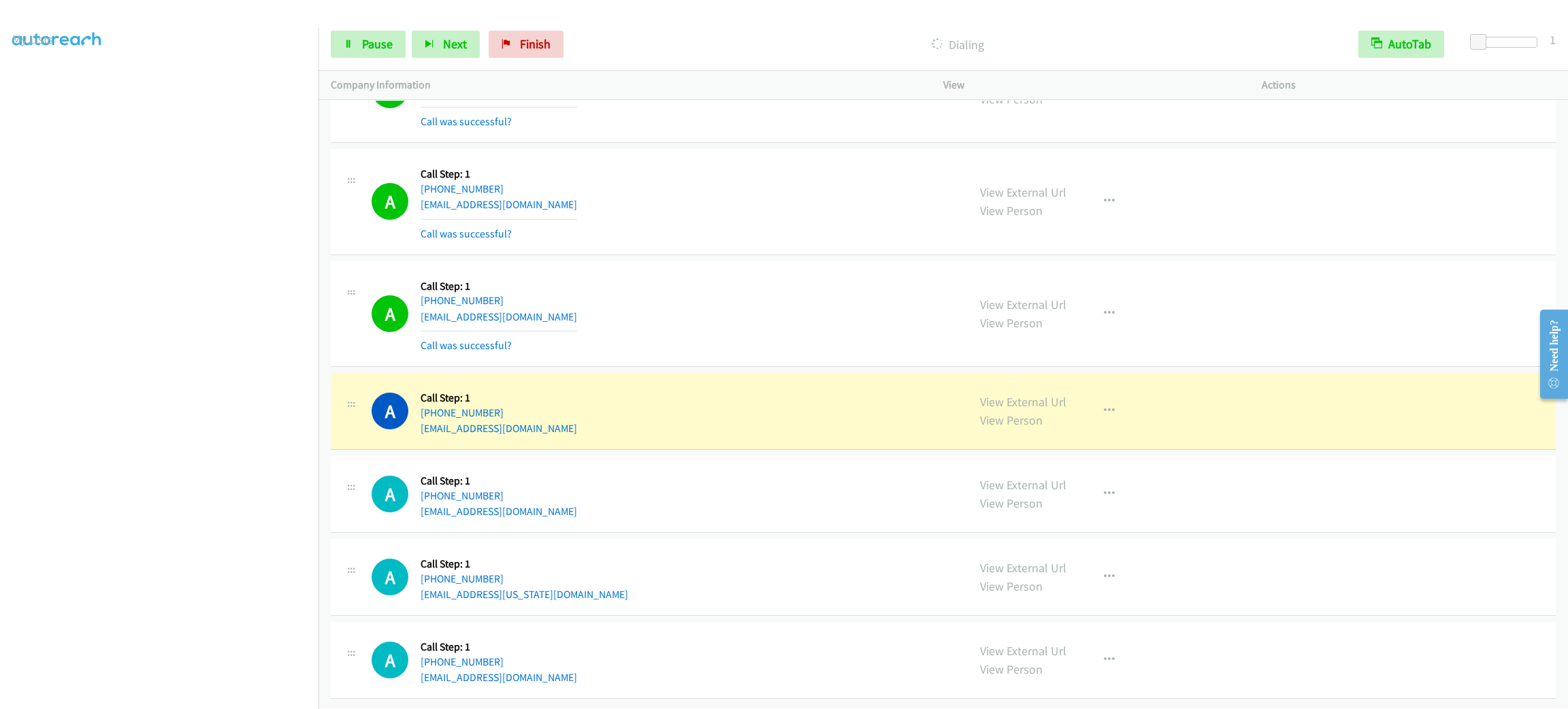
scroll to position [14983, 0]
click at [789, 324] on div "A Callback Scheduled Call Step: 1 America/Los_Angeles [PHONE_NUMBER] [EMAIL_ADD…" at bounding box center [663, 315] width 584 height 81
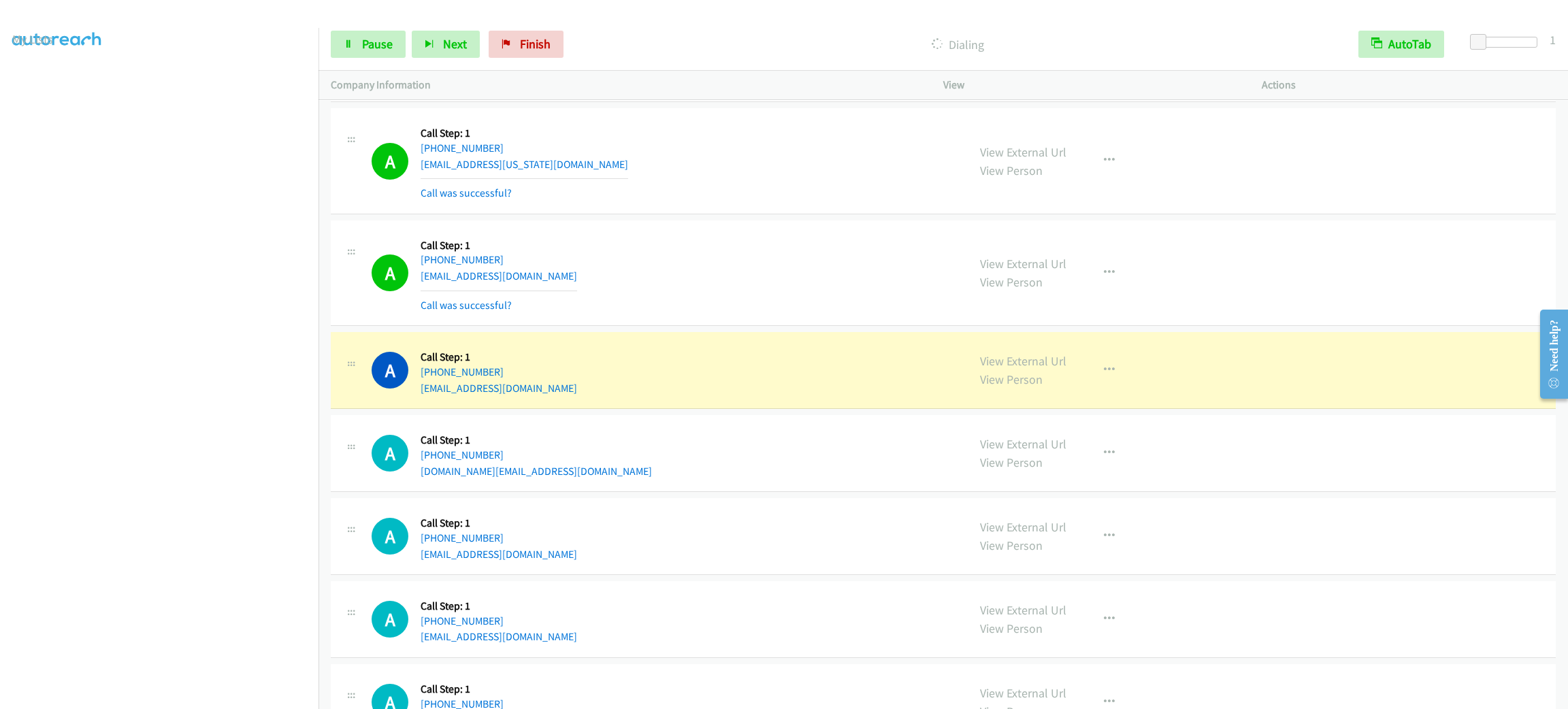
scroll to position [15625, 0]
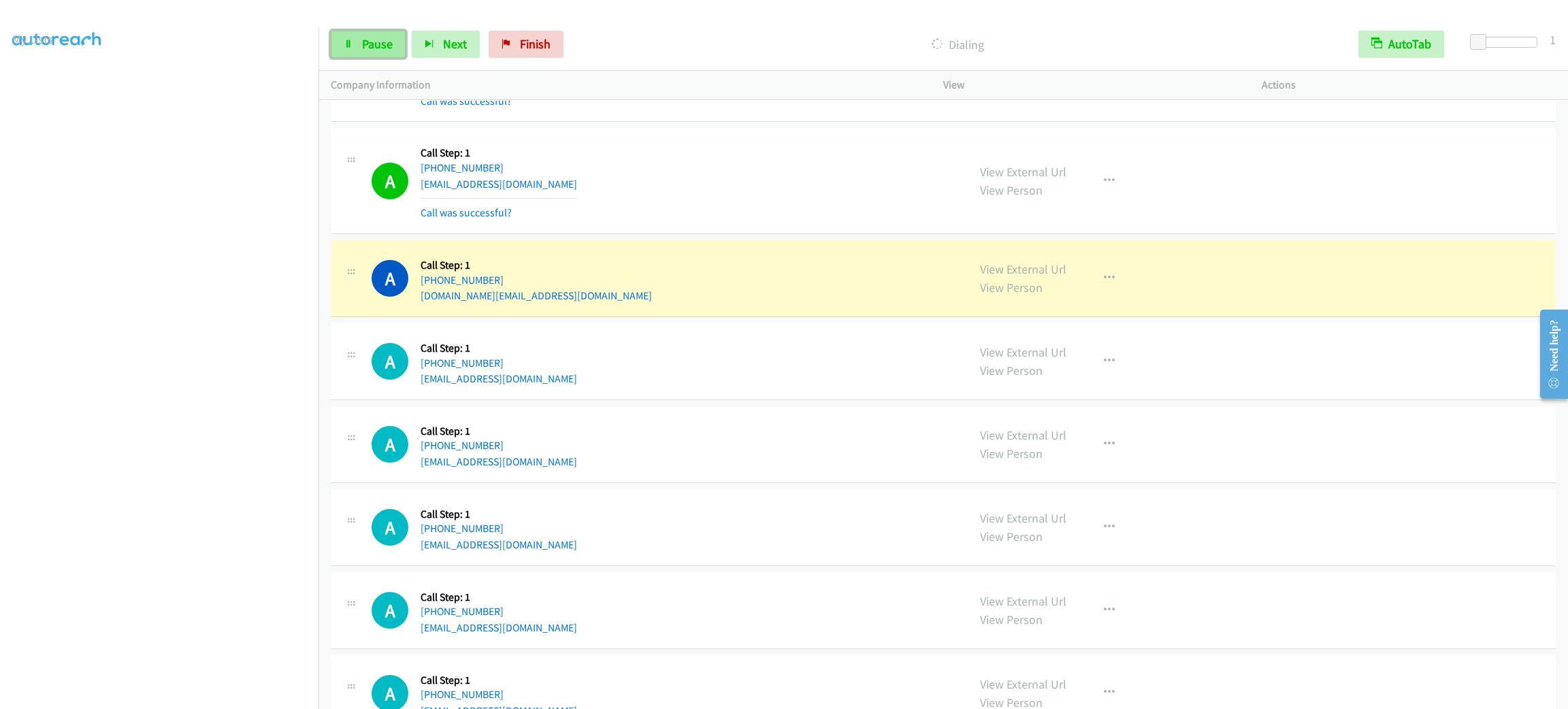
click at [394, 52] on link "Pause" at bounding box center [368, 44] width 75 height 27
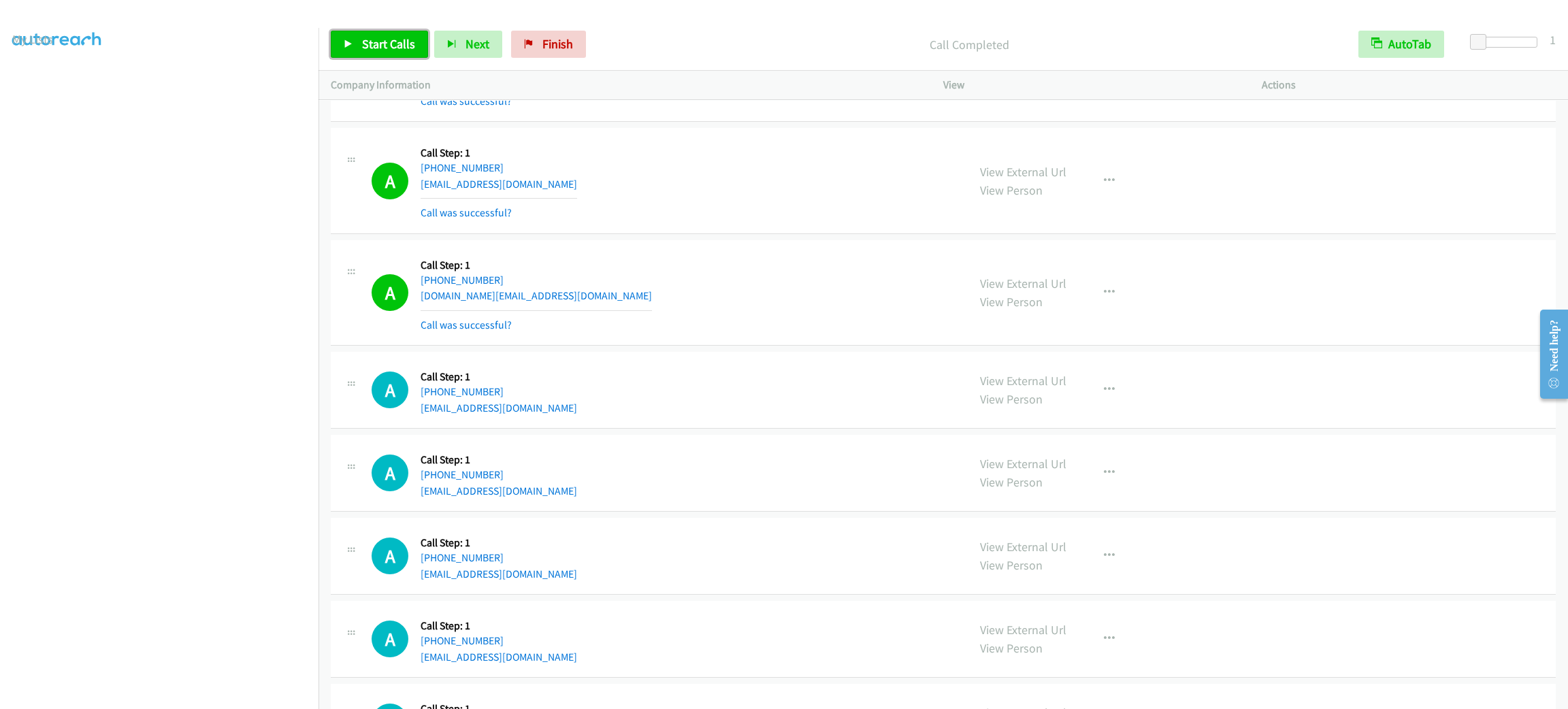
click at [374, 40] on span "Start Calls" at bounding box center [388, 43] width 53 height 15
click at [362, 47] on span "Pause" at bounding box center [377, 43] width 31 height 15
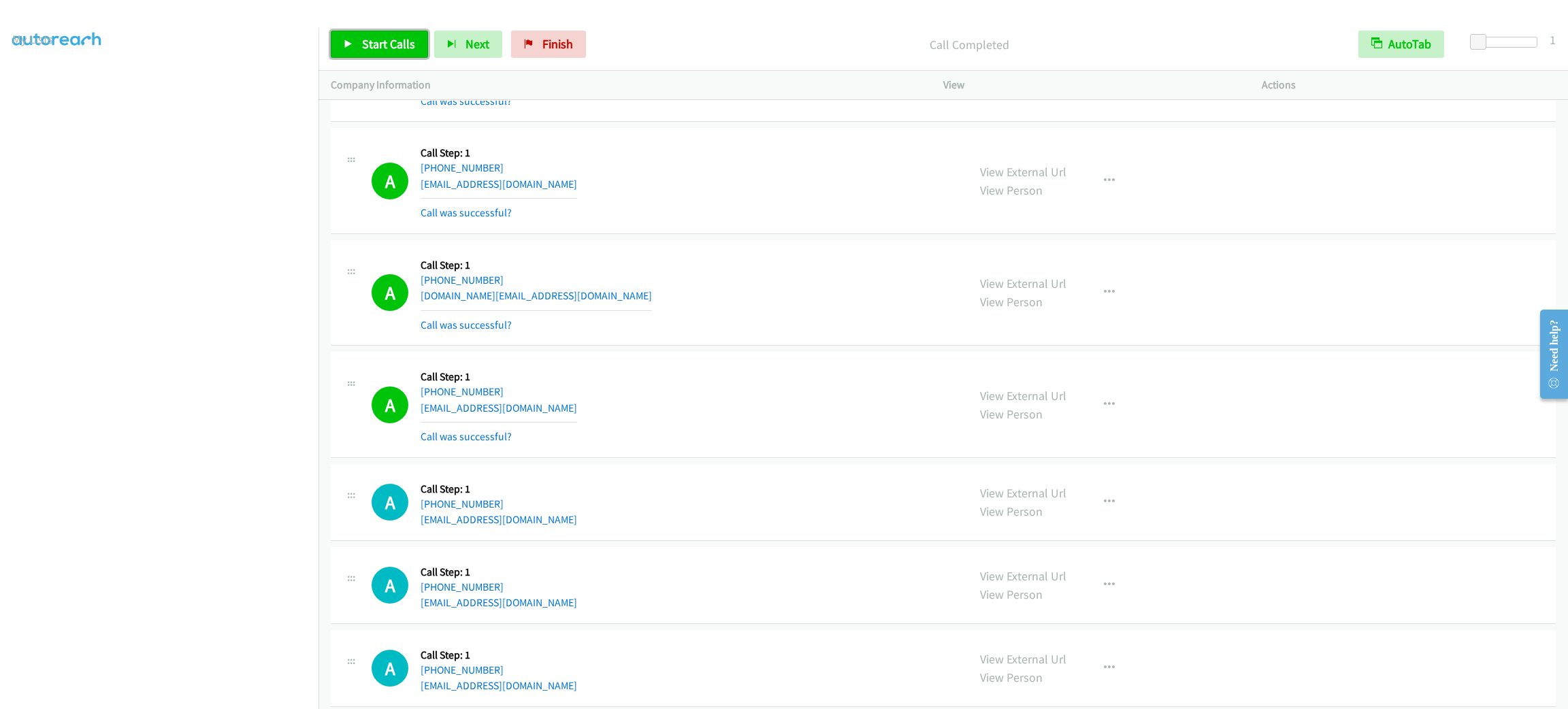
click at [422, 45] on link "Start Calls" at bounding box center [380, 44] width 98 height 27
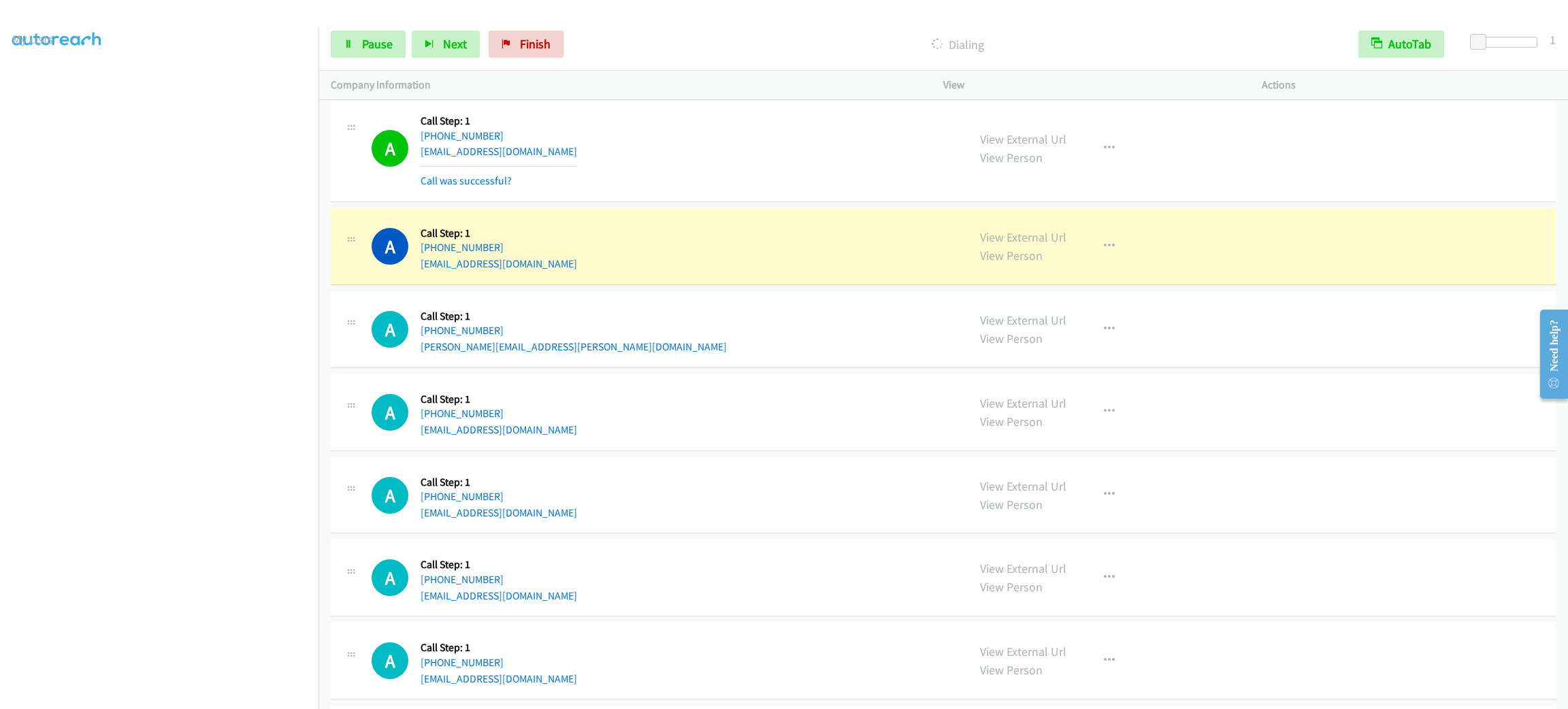
scroll to position [16319, 0]
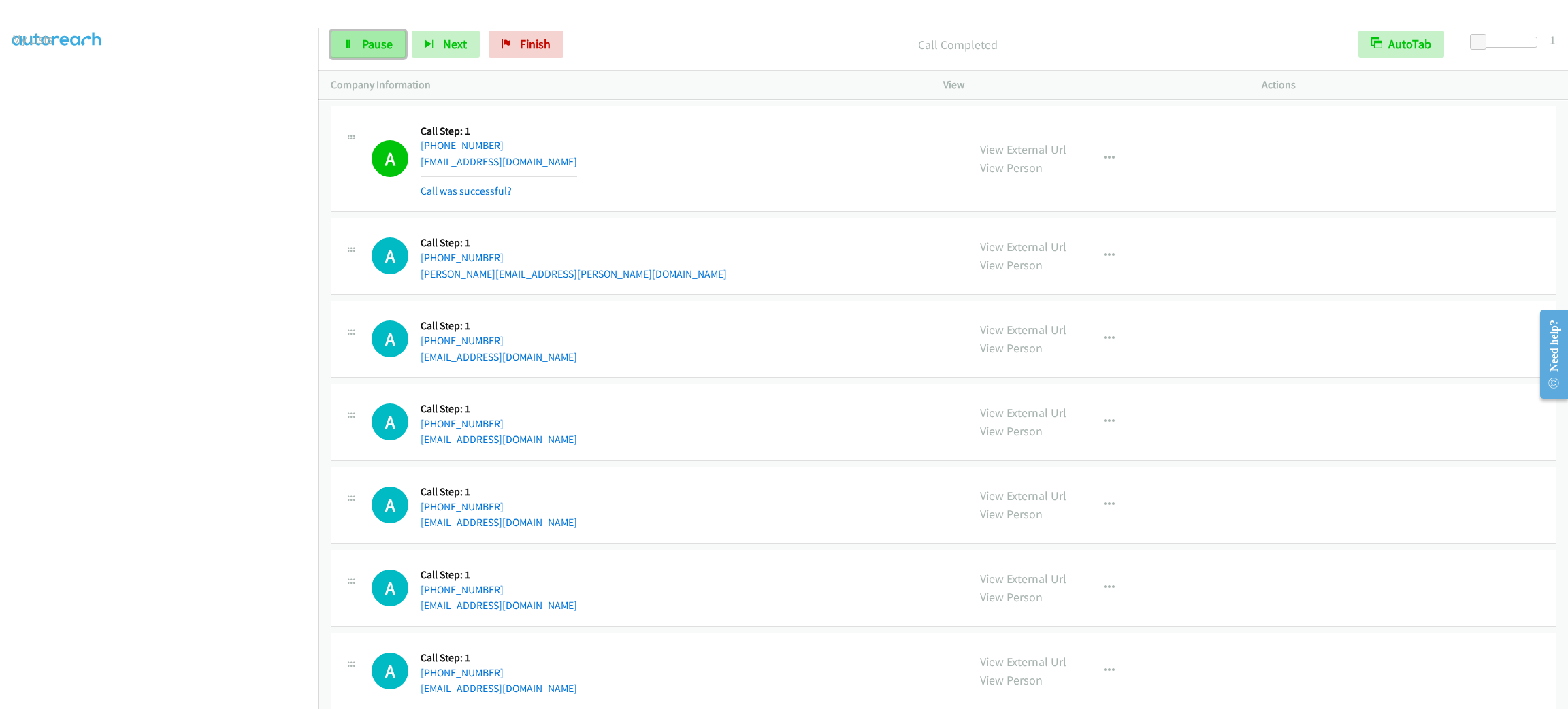
click at [366, 36] on span "Pause" at bounding box center [377, 43] width 31 height 15
click at [366, 36] on span "Start Calls" at bounding box center [388, 43] width 53 height 15
click at [398, 40] on link "Pause" at bounding box center [368, 44] width 75 height 27
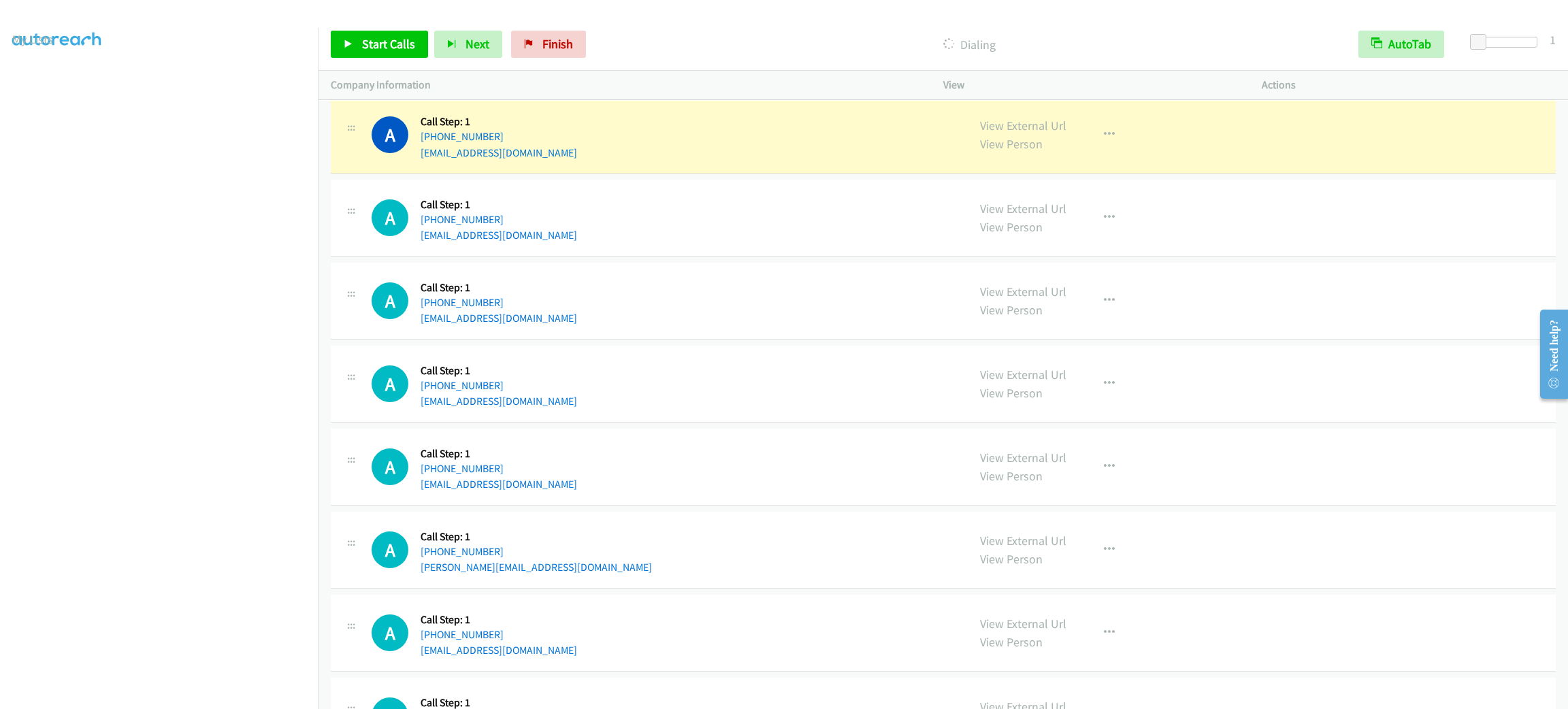
scroll to position [16626, 0]
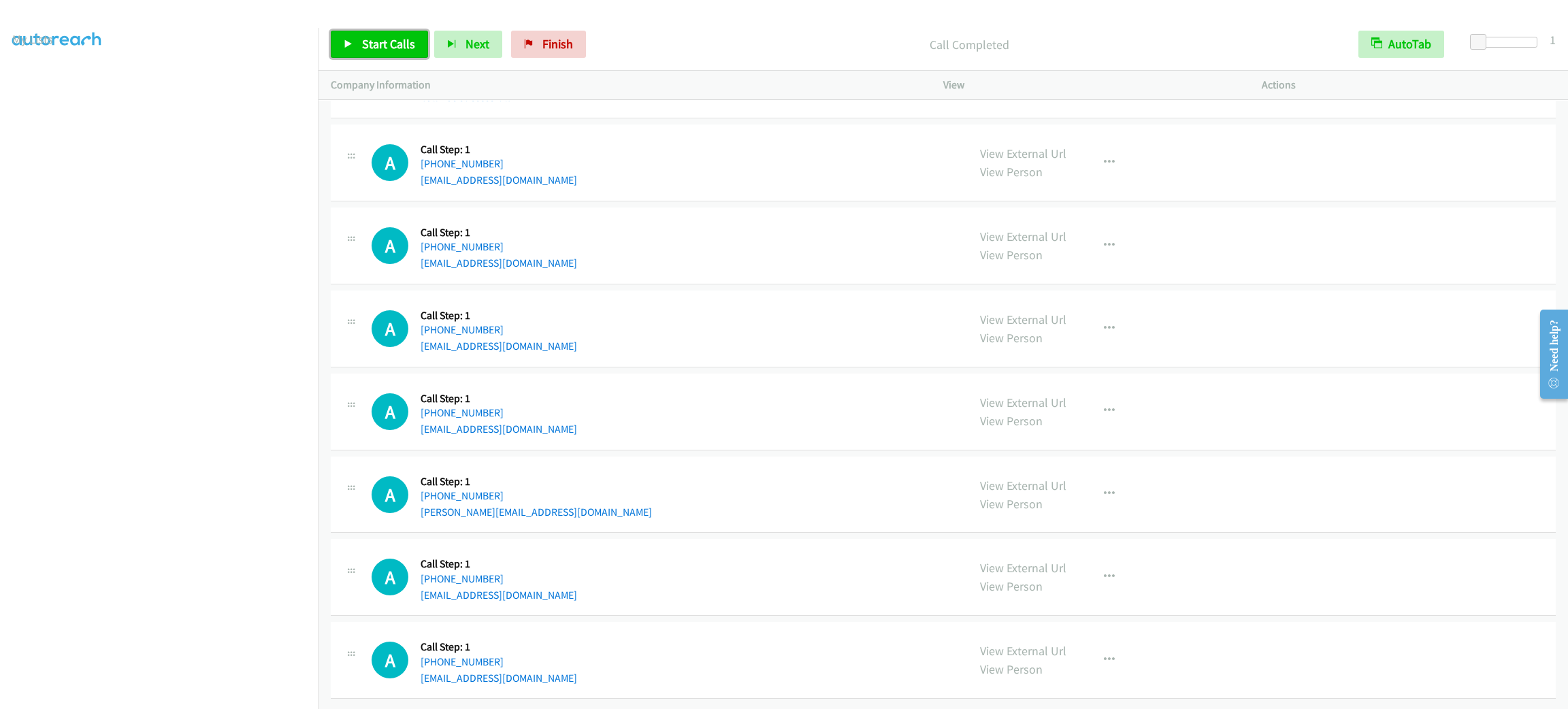
click at [365, 40] on span "Start Calls" at bounding box center [388, 43] width 53 height 15
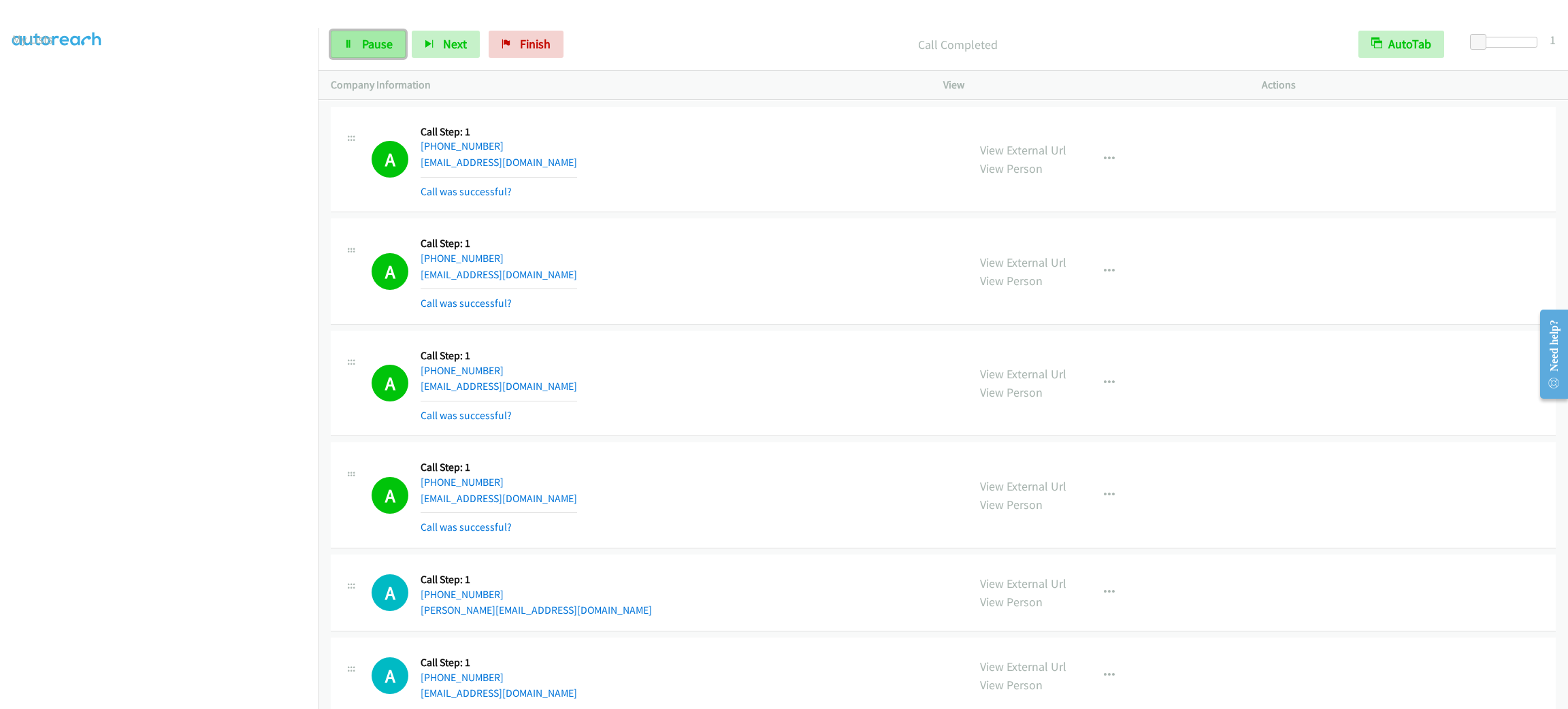
click at [375, 49] on span "Pause" at bounding box center [377, 43] width 31 height 15
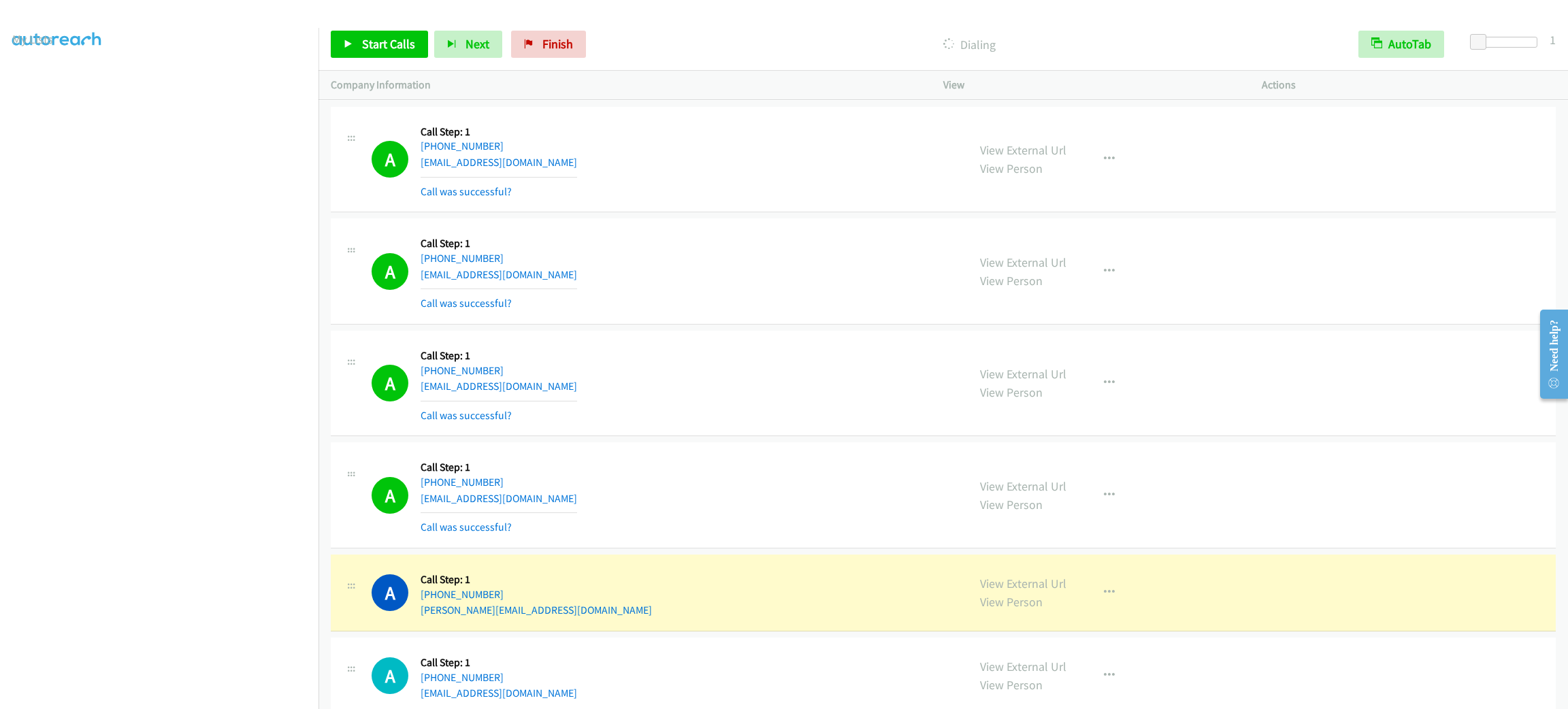
scroll to position [16780, 0]
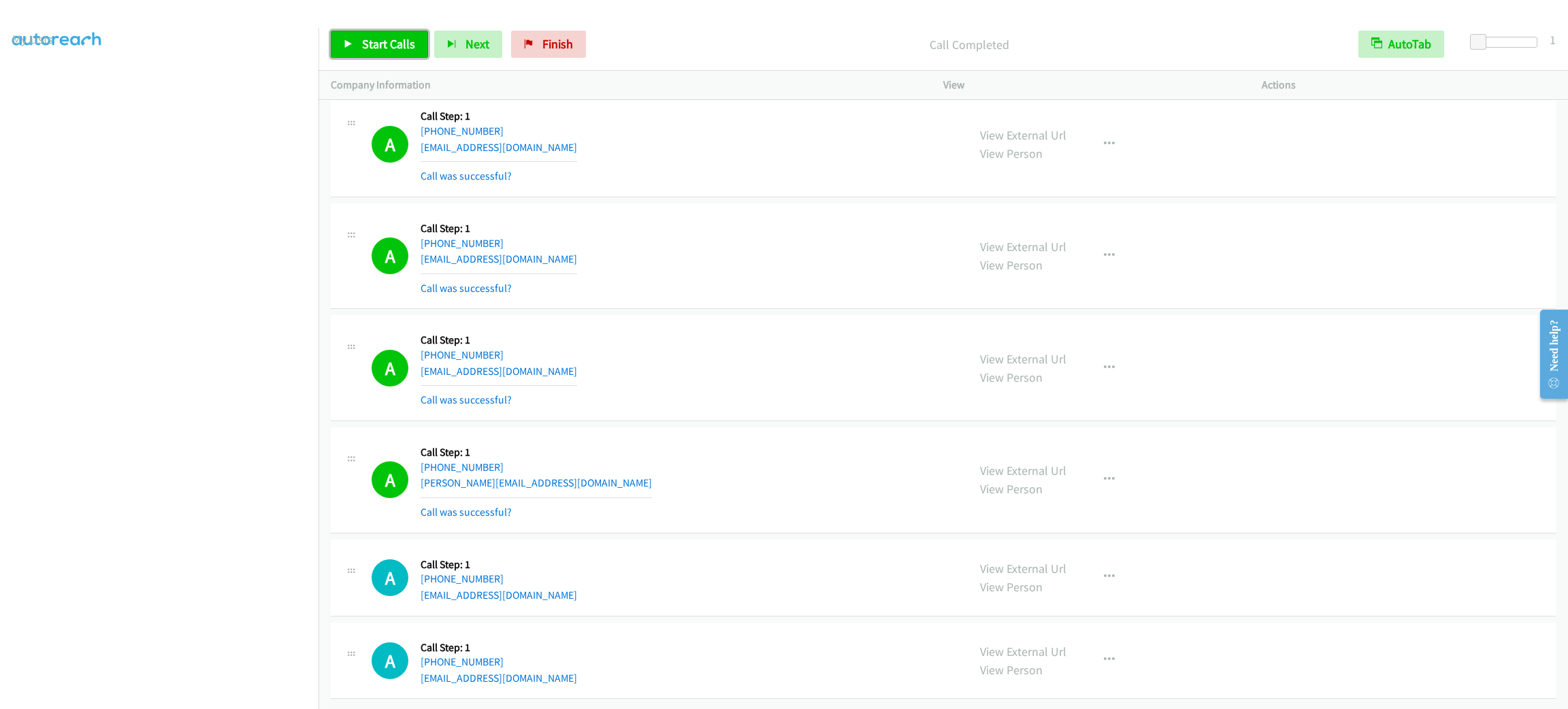
click at [363, 50] on span "Start Calls" at bounding box center [388, 43] width 53 height 15
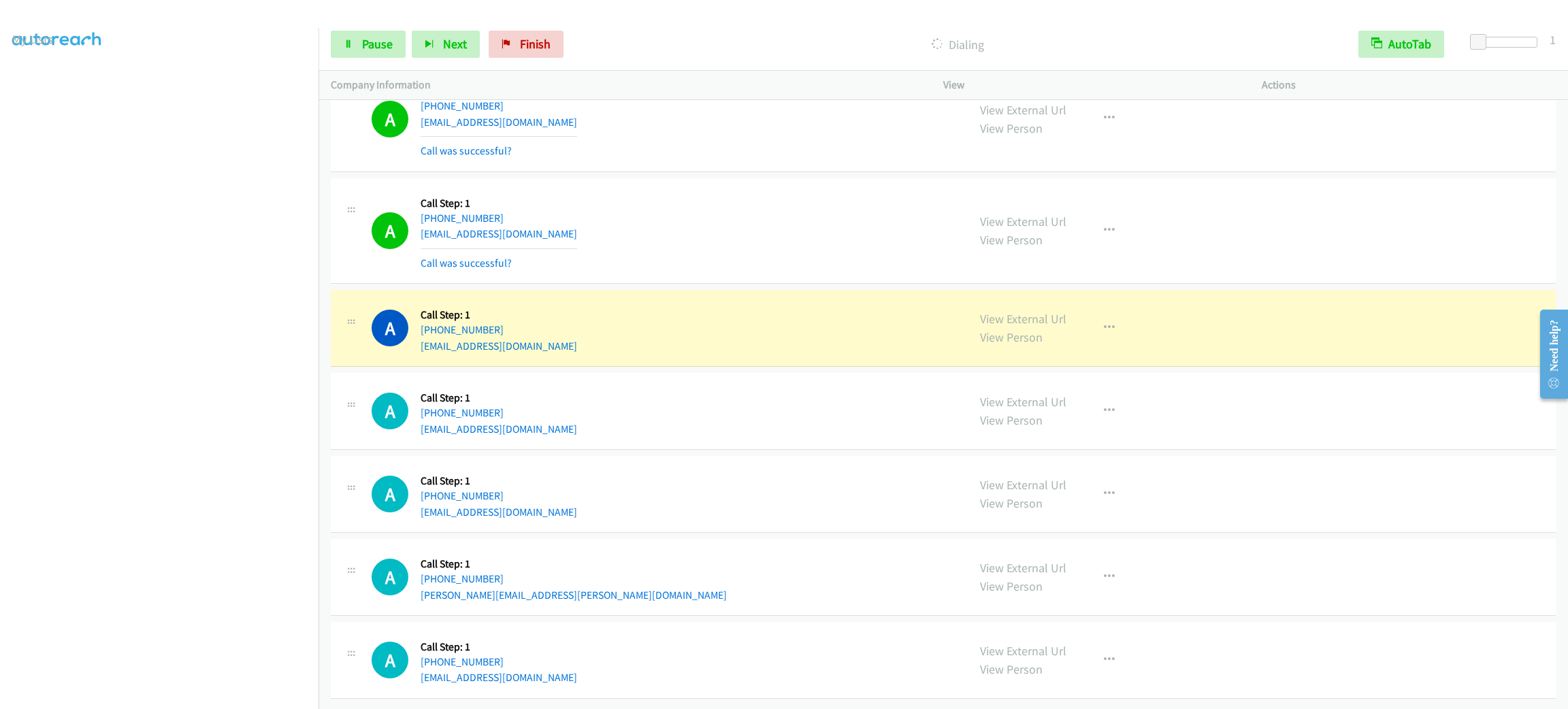
scroll to position [17518, 0]
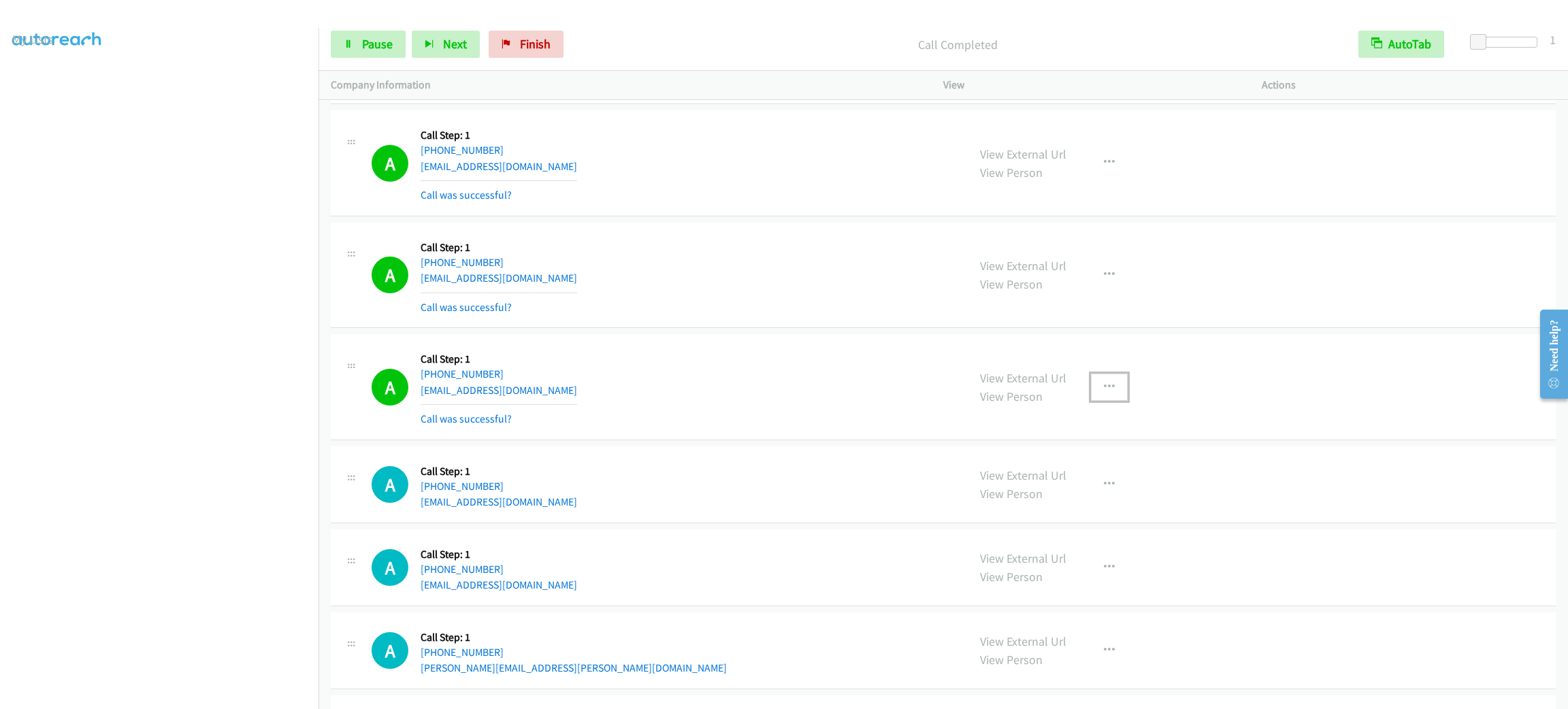
click at [1095, 401] on button "button" at bounding box center [1109, 387] width 37 height 27
click at [1092, 517] on link "Add to do not call list" at bounding box center [1036, 503] width 181 height 27
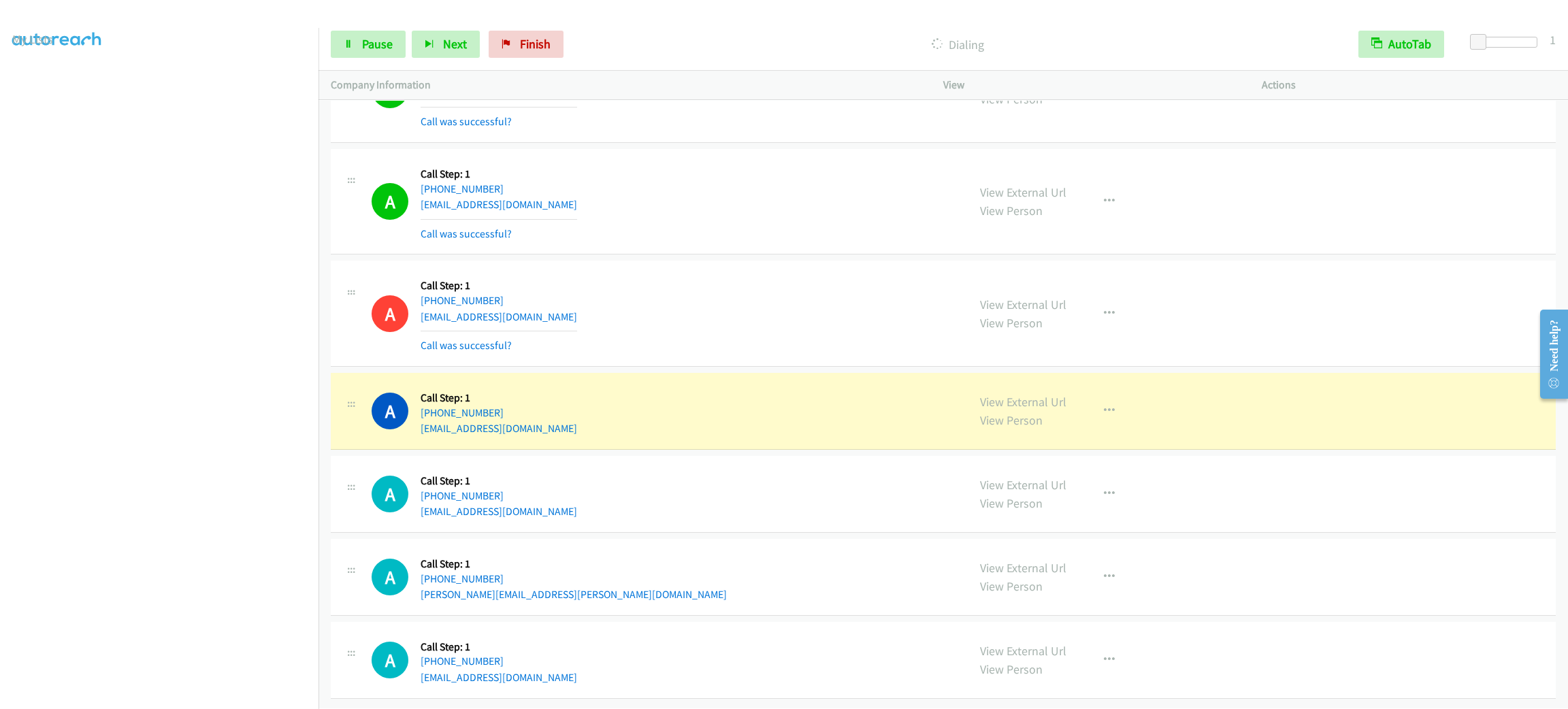
click at [604, 339] on div "A Callback Scheduled Call Step: 1 America/New_York [PHONE_NUMBER] [EMAIL_ADDRES…" at bounding box center [943, 314] width 1225 height 107
click at [1100, 407] on button "button" at bounding box center [1109, 411] width 37 height 27
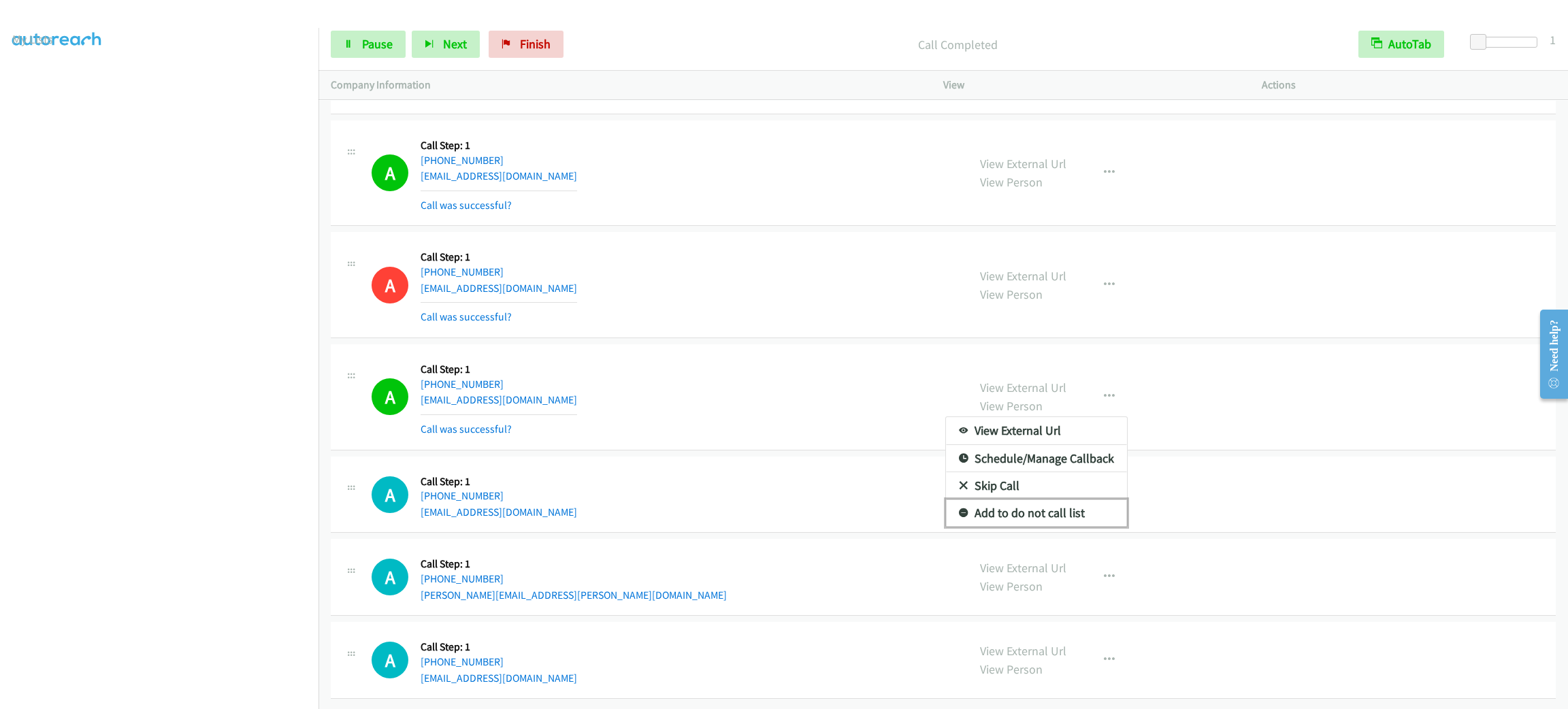
click at [1069, 527] on link "Add to do not call list" at bounding box center [1036, 513] width 181 height 27
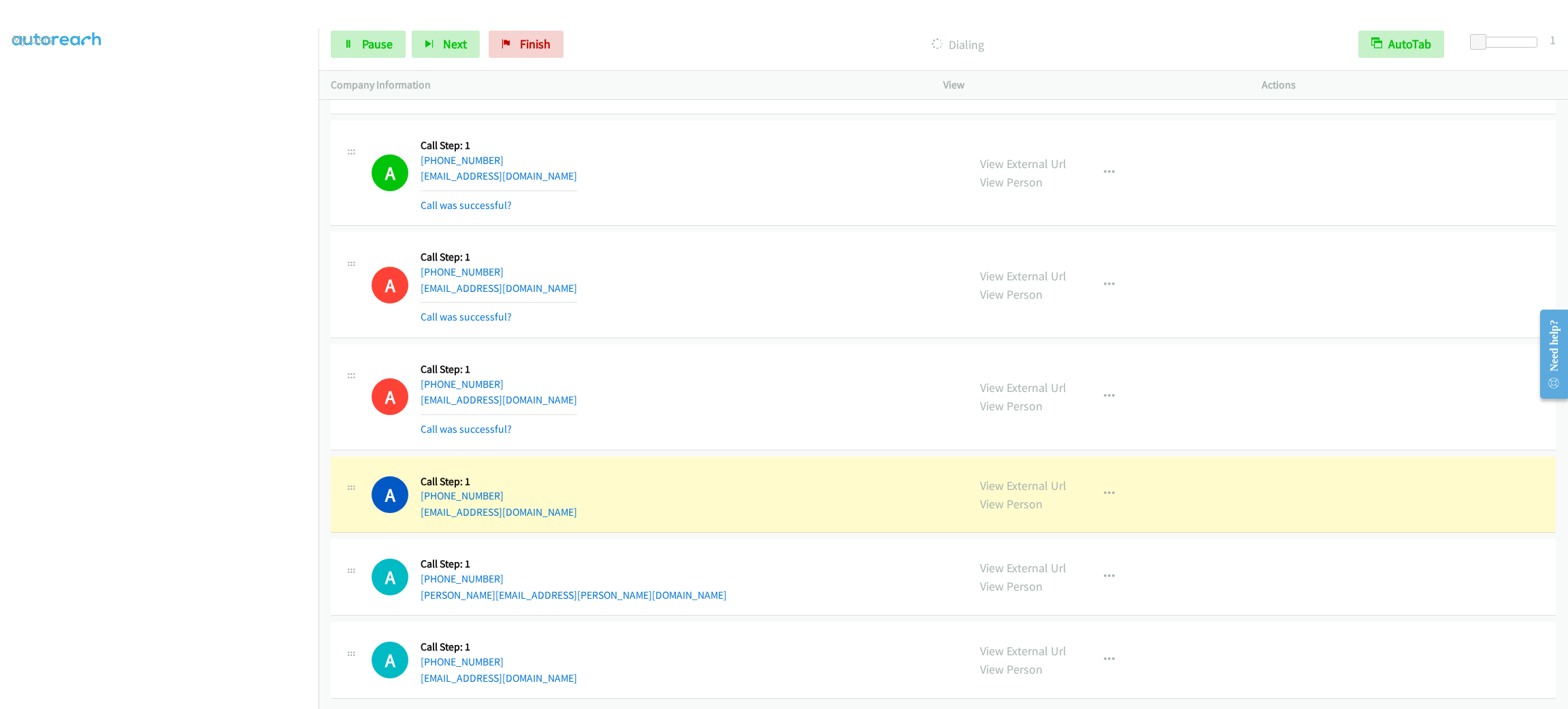
click at [997, 437] on div "View External Url View Person View External Url Email Schedule/Manage Callback …" at bounding box center [1133, 398] width 331 height 81
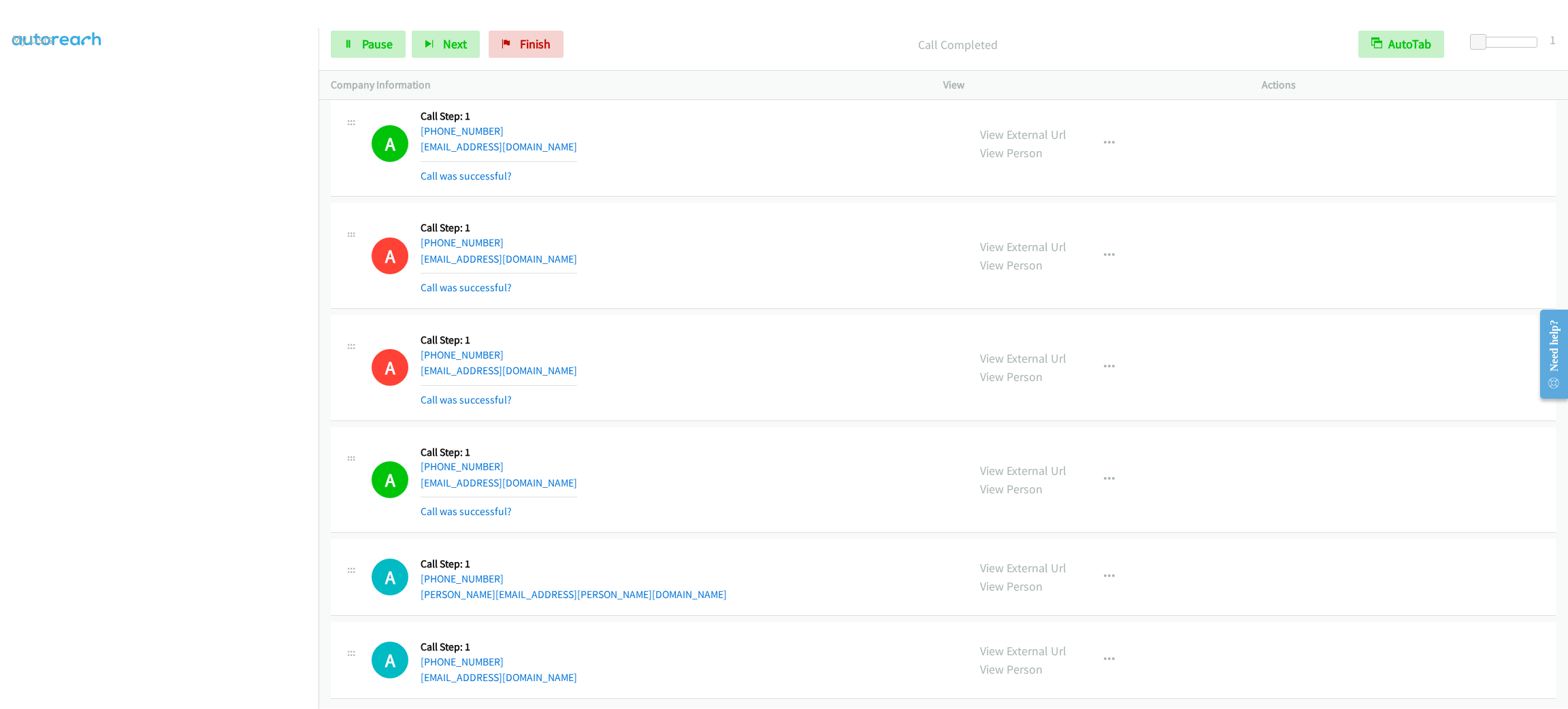
click at [948, 408] on div "A Callback Scheduled Call Step: 1 America/Los_Angeles [PHONE_NUMBER] [EMAIL_ADD…" at bounding box center [649, 368] width 637 height 81
click at [1101, 480] on div "View External Url View Person View External Url Email Schedule/Manage Callback …" at bounding box center [1133, 481] width 331 height 81
click at [1104, 475] on icon "button" at bounding box center [1109, 480] width 11 height 11
click at [1081, 583] on link "Add to do not call list" at bounding box center [1036, 596] width 181 height 27
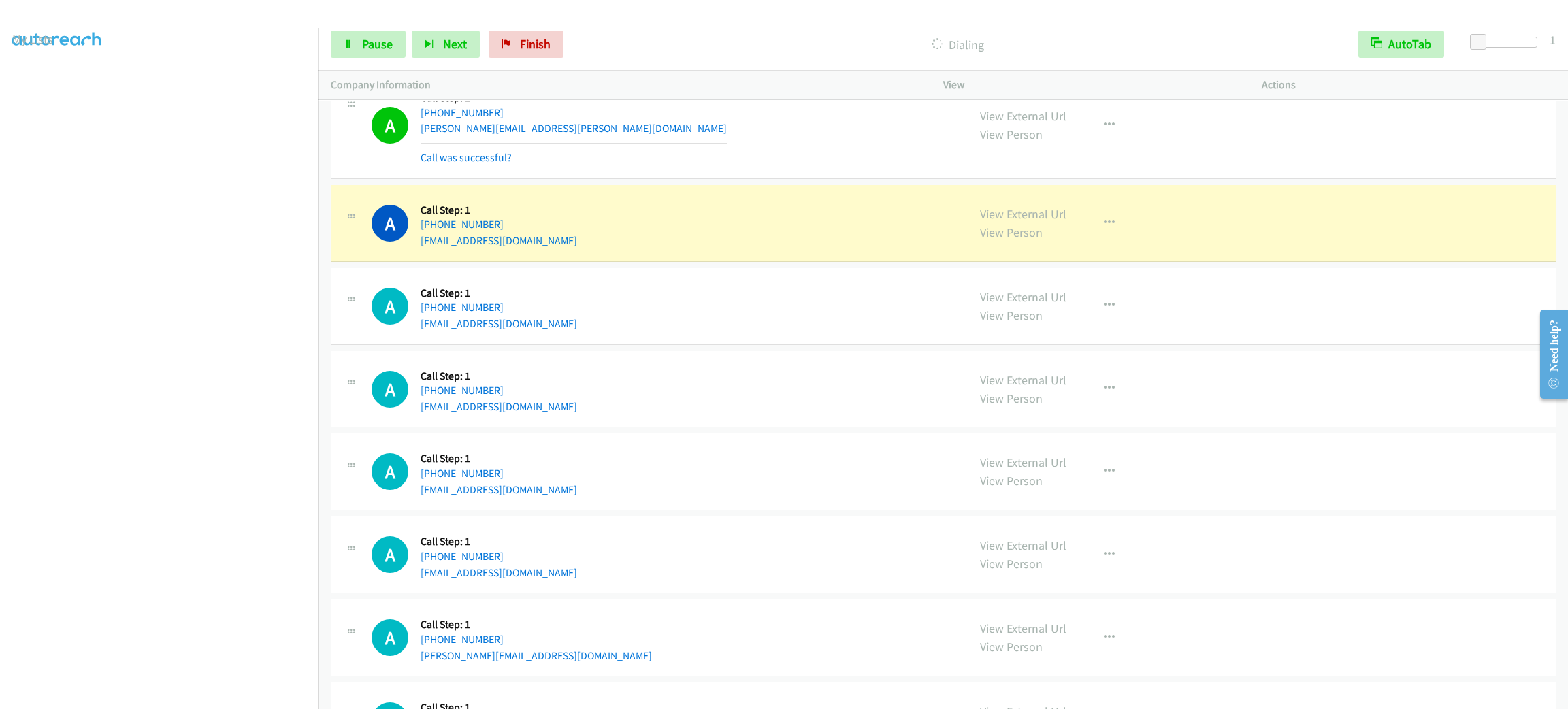
scroll to position [18218, 0]
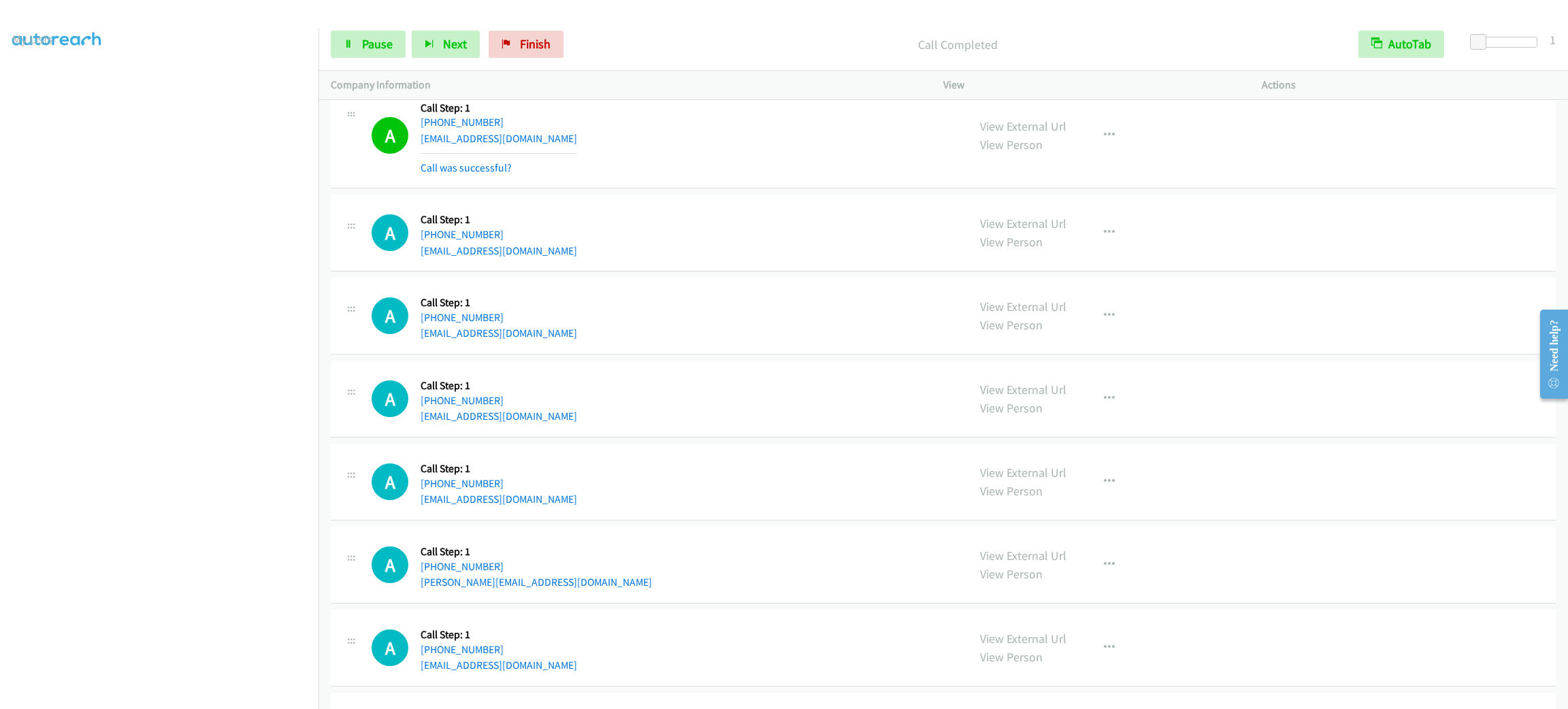
click at [395, 63] on div "Start Calls Pause Next Finish Call Completed AutoTab AutoTab 1" at bounding box center [943, 45] width 1249 height 52
click at [386, 42] on span "Pause" at bounding box center [377, 43] width 31 height 15
click at [386, 42] on span "Start Calls" at bounding box center [388, 43] width 53 height 15
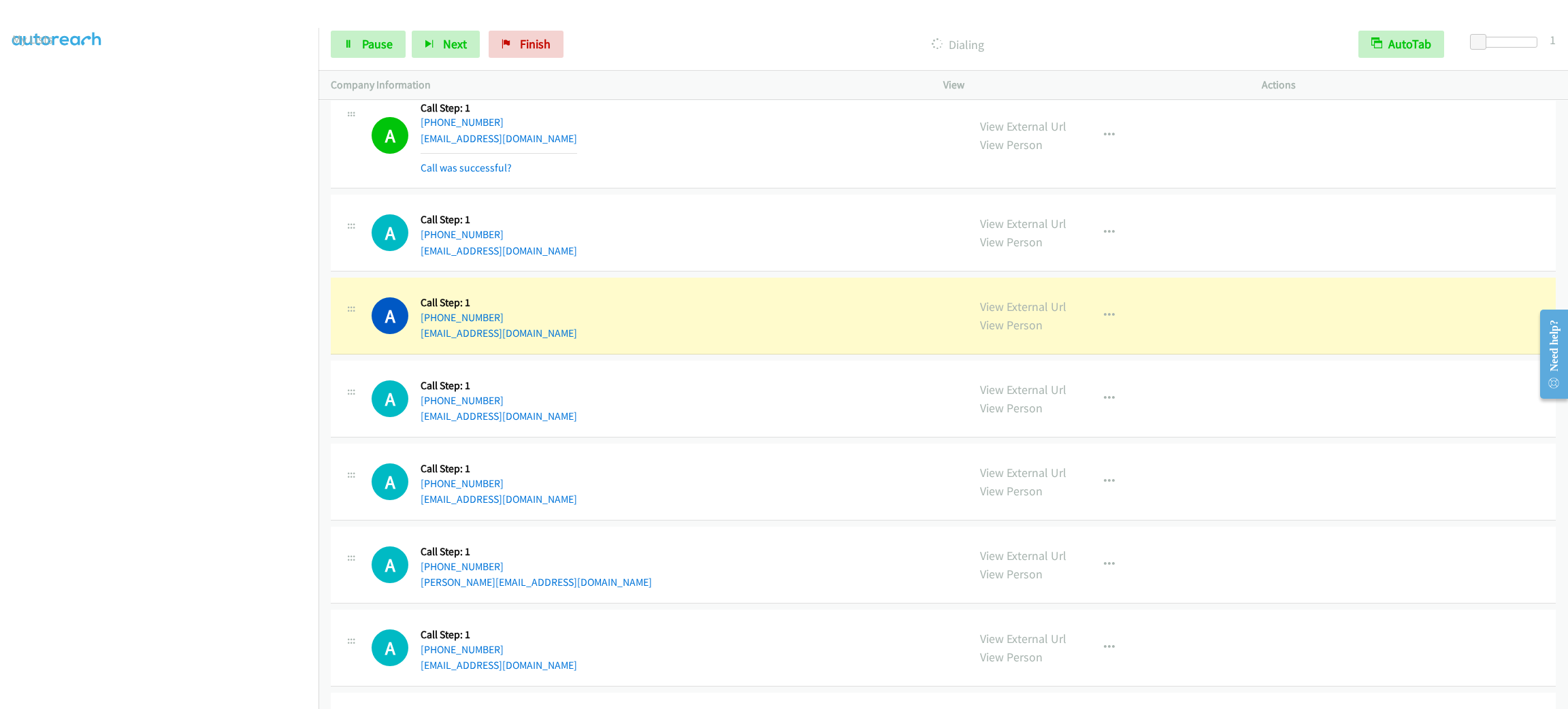
scroll to position [18320, 0]
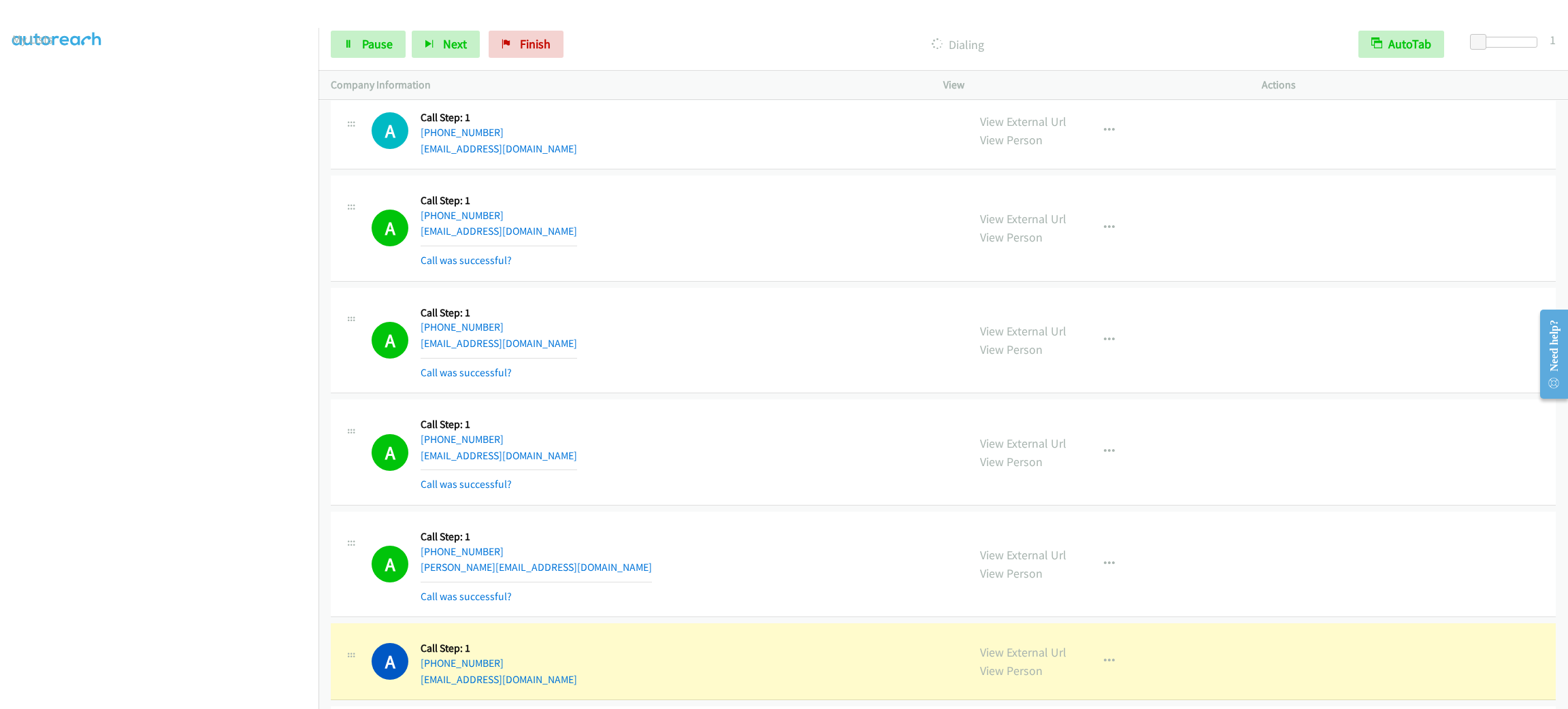
click at [728, 269] on div "A Callback Scheduled Call Step: 1 [GEOGRAPHIC_DATA]/[GEOGRAPHIC_DATA] [PHONE_NU…" at bounding box center [663, 228] width 584 height 81
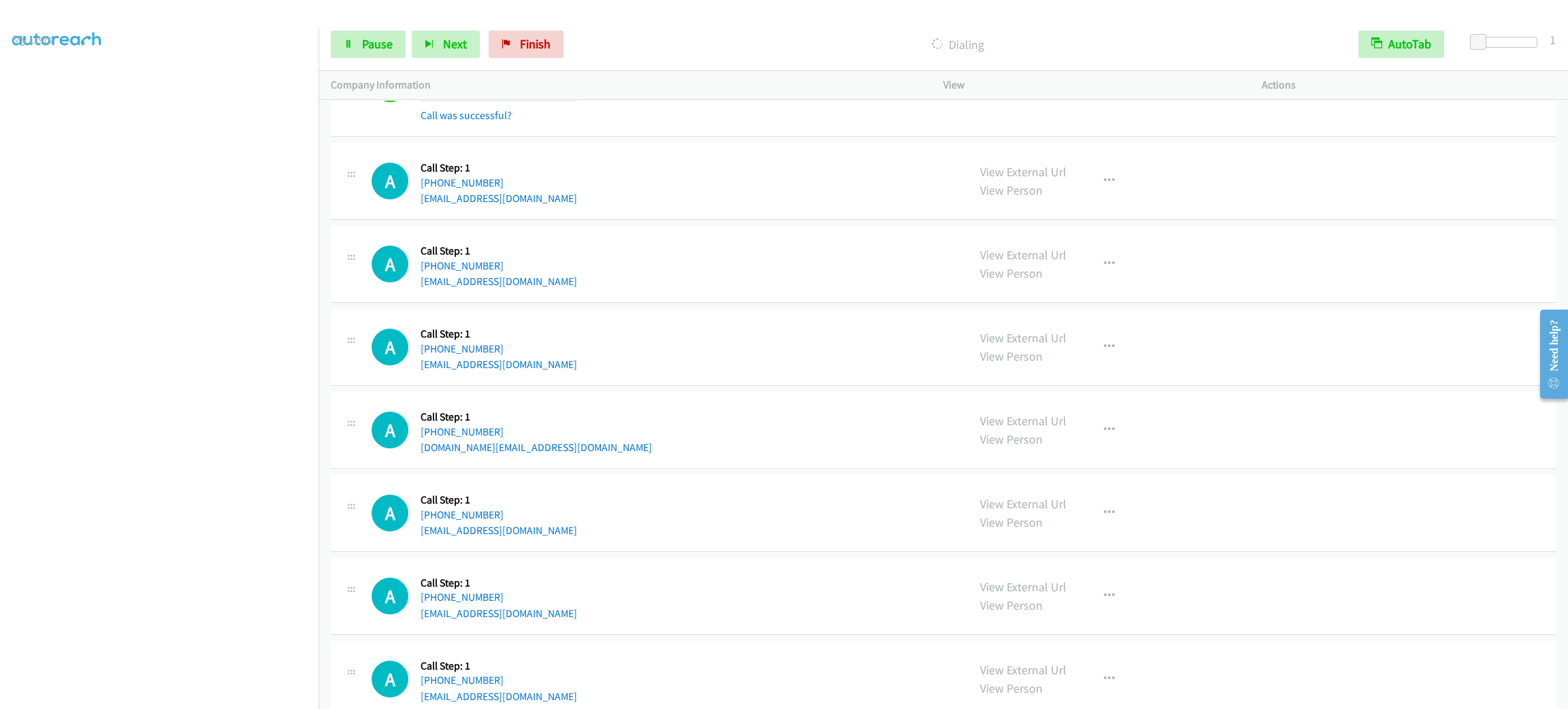
scroll to position [19166, 0]
click at [788, 290] on div "A Callback Scheduled Call Step: 1 America/New_York [PHONE_NUMBER] [EMAIL_ADDRES…" at bounding box center [663, 264] width 584 height 52
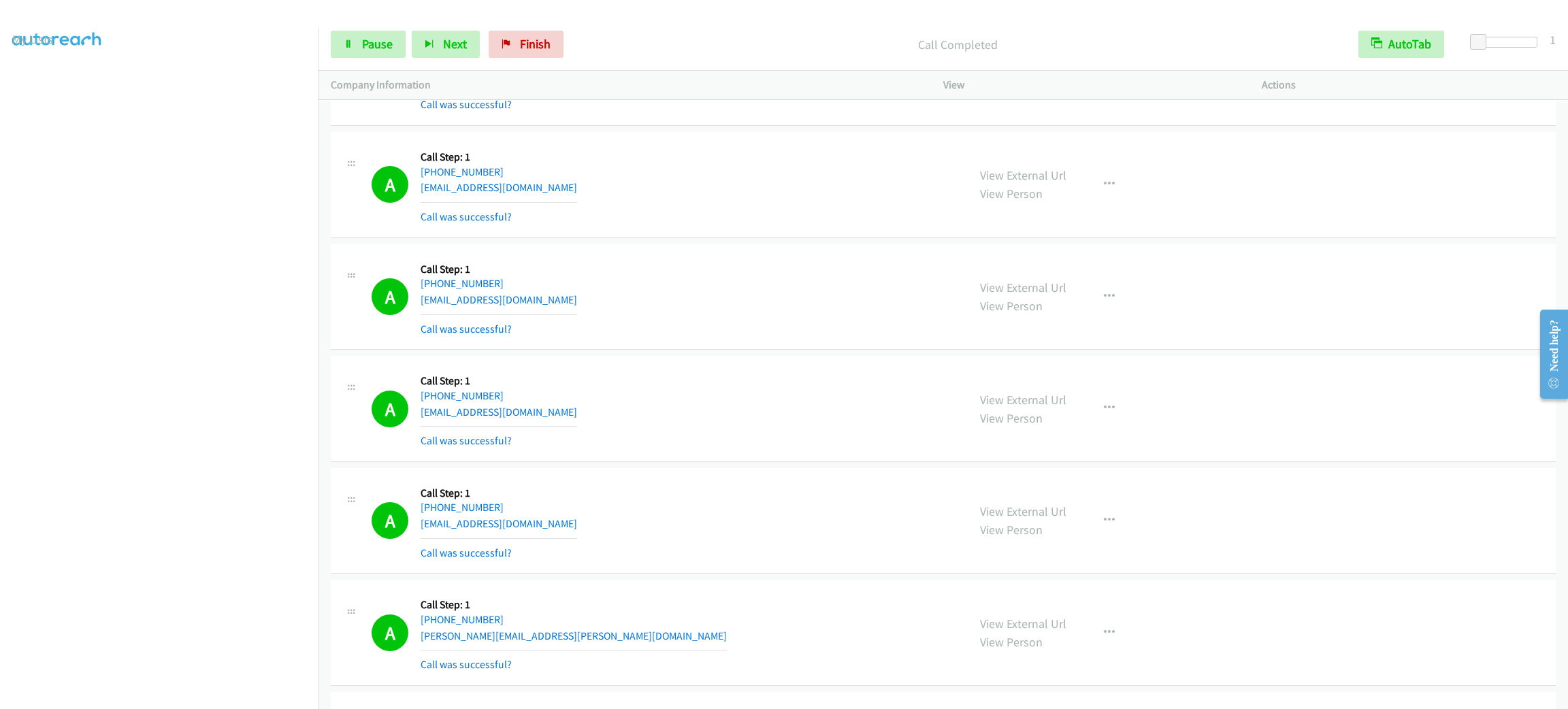
click at [1092, 424] on div "View External Url View Person View External Url Email Schedule/Manage Callback …" at bounding box center [1133, 409] width 331 height 81
click at [1096, 420] on button "button" at bounding box center [1109, 408] width 37 height 27
drag, startPoint x: 1095, startPoint y: 519, endPoint x: 1052, endPoint y: 441, distance: 89.1
click at [1093, 519] on link "Add to do not call list" at bounding box center [1036, 524] width 181 height 27
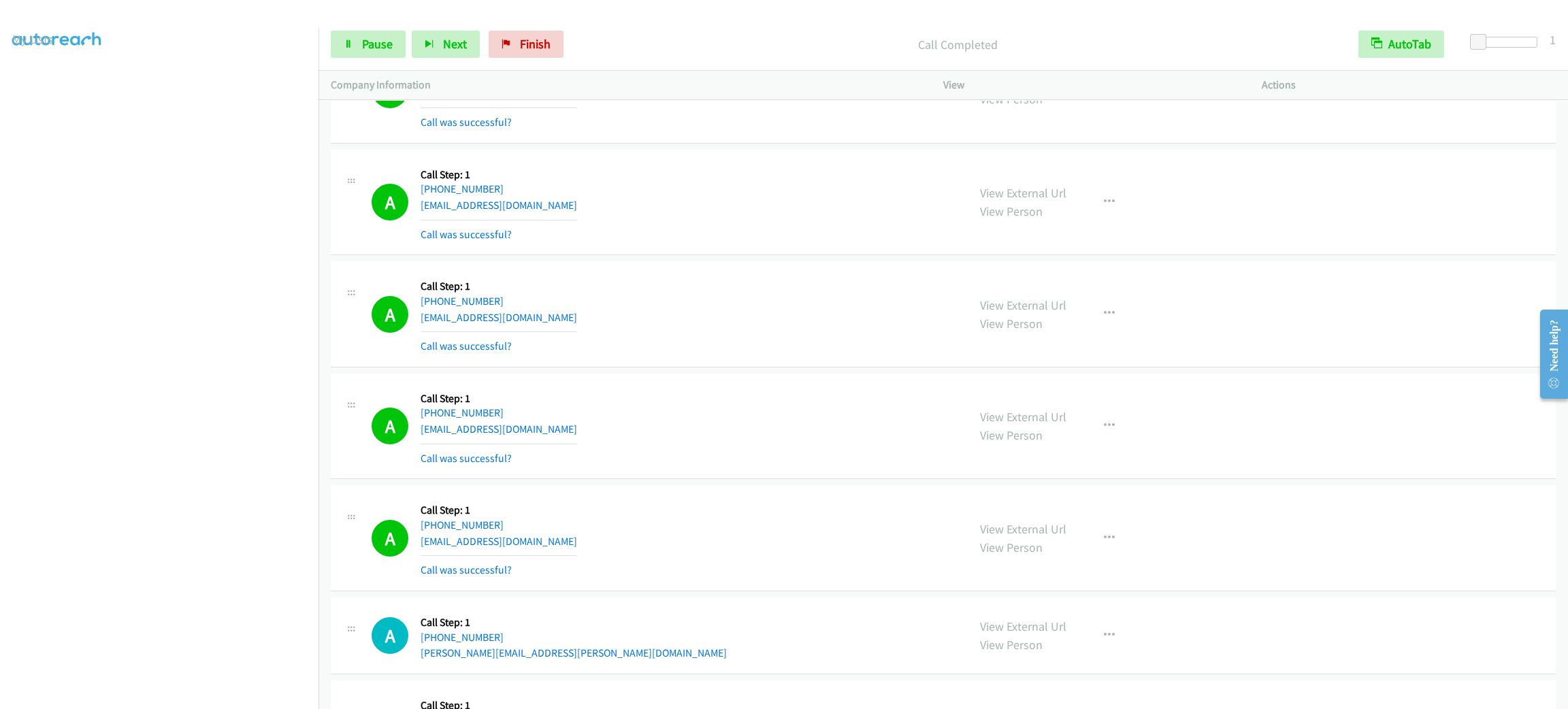
scroll to position [16479, 0]
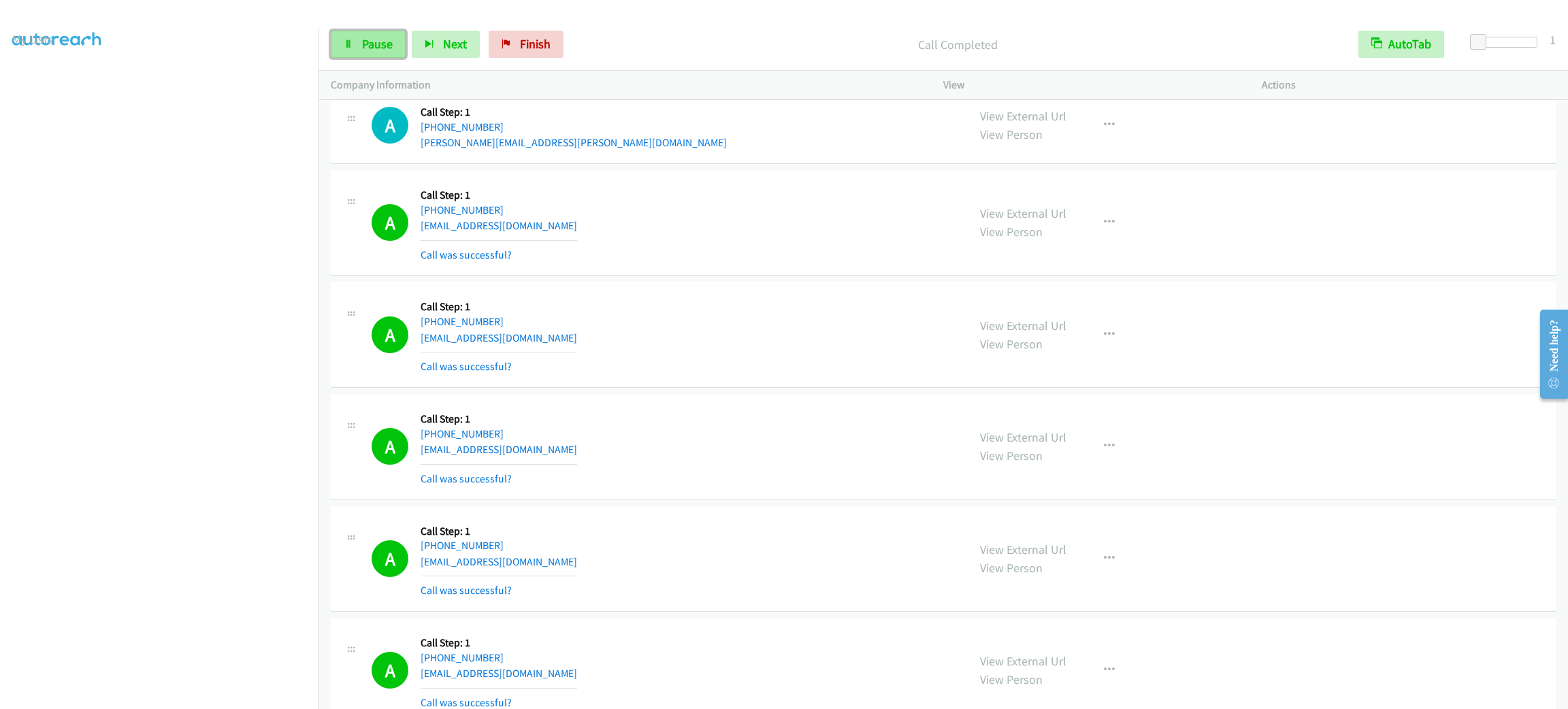
click at [345, 31] on link "Pause" at bounding box center [368, 44] width 75 height 27
click at [374, 36] on span "Start Calls" at bounding box center [388, 43] width 53 height 15
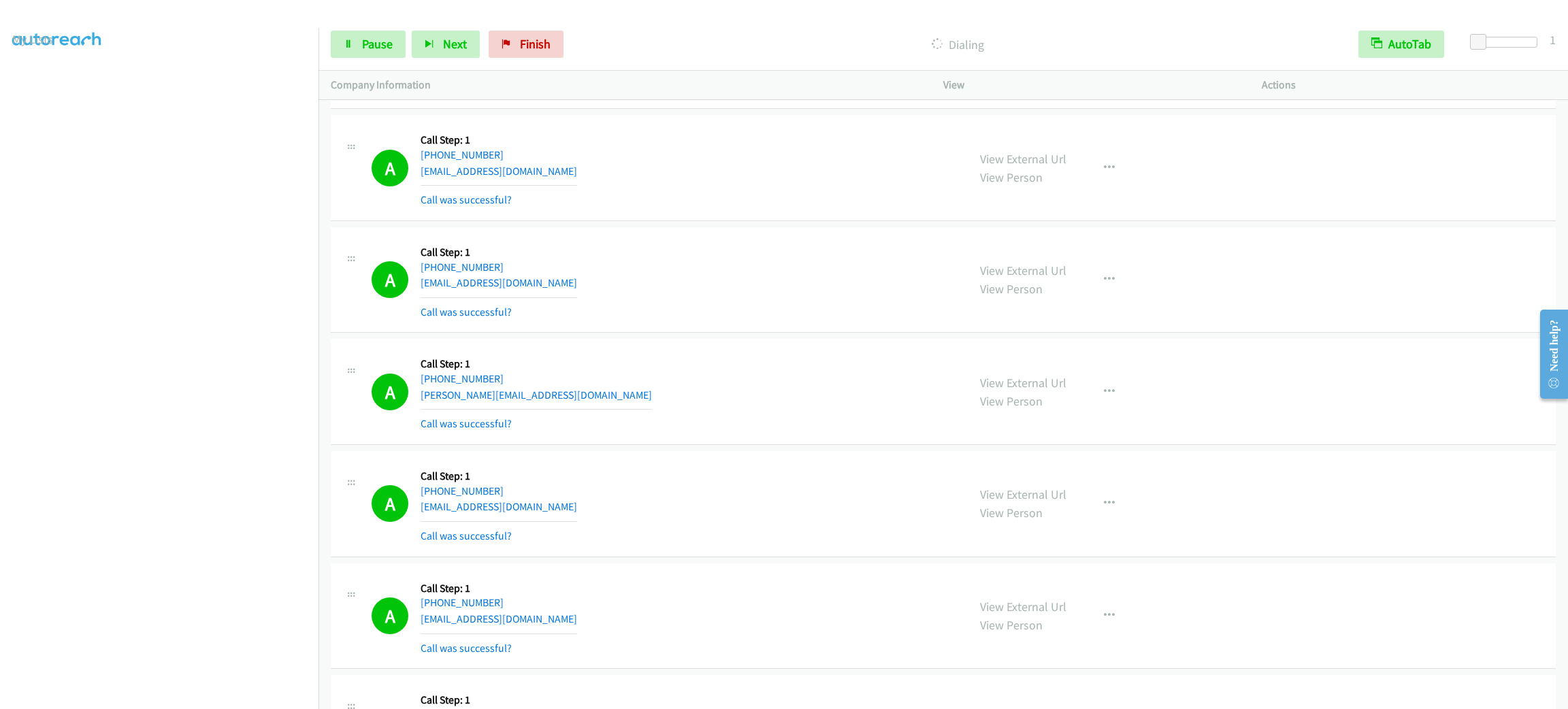
scroll to position [19134, 0]
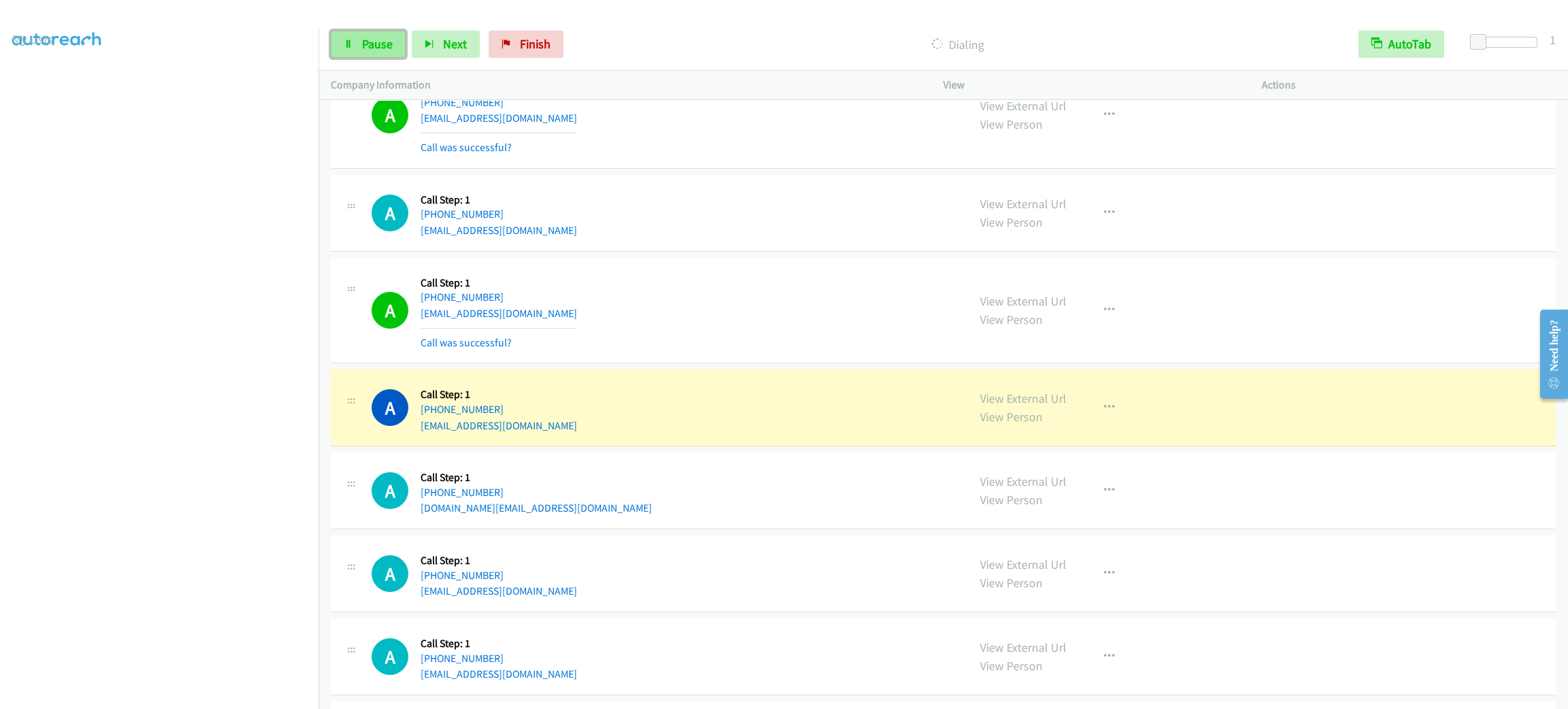
click at [390, 52] on link "Pause" at bounding box center [368, 44] width 75 height 27
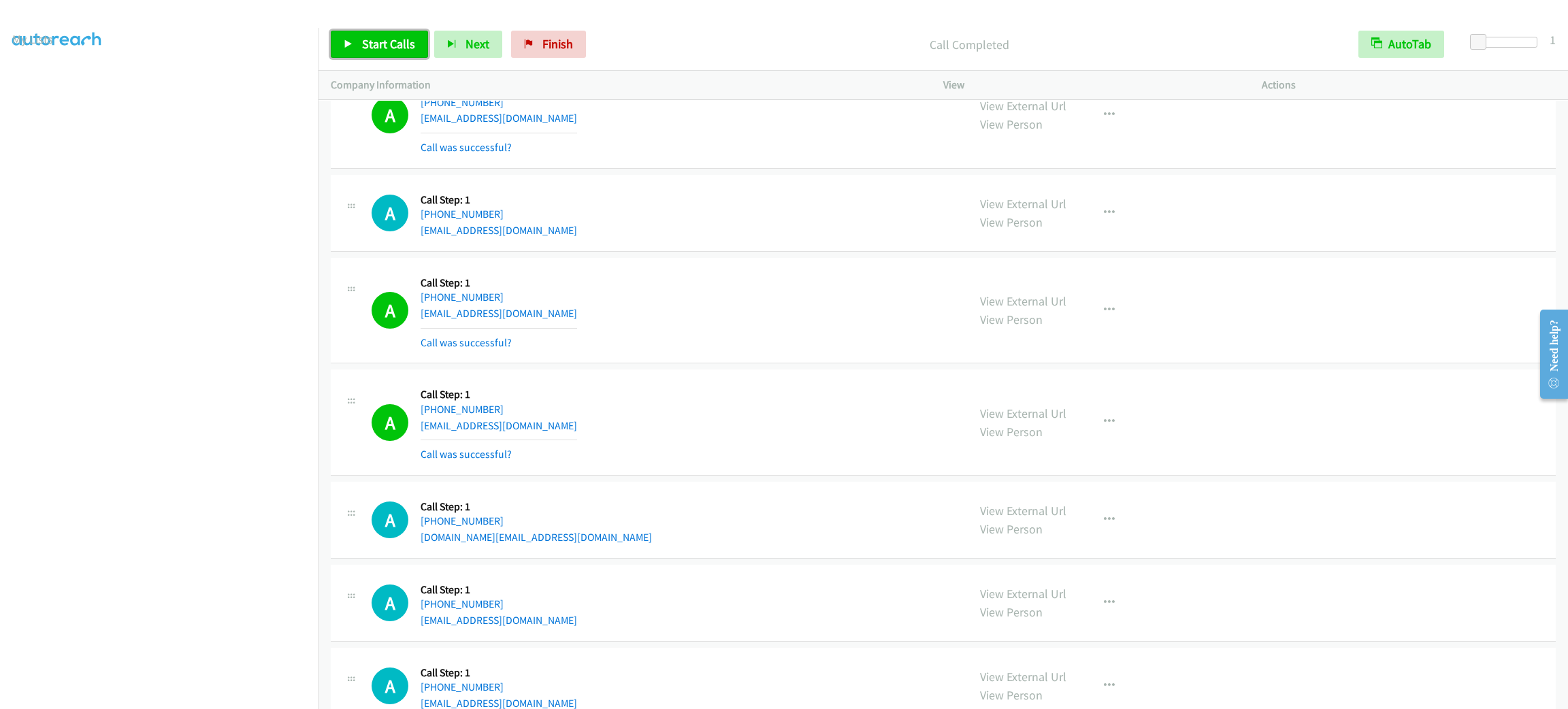
click at [414, 36] on link "Start Calls" at bounding box center [380, 44] width 98 height 27
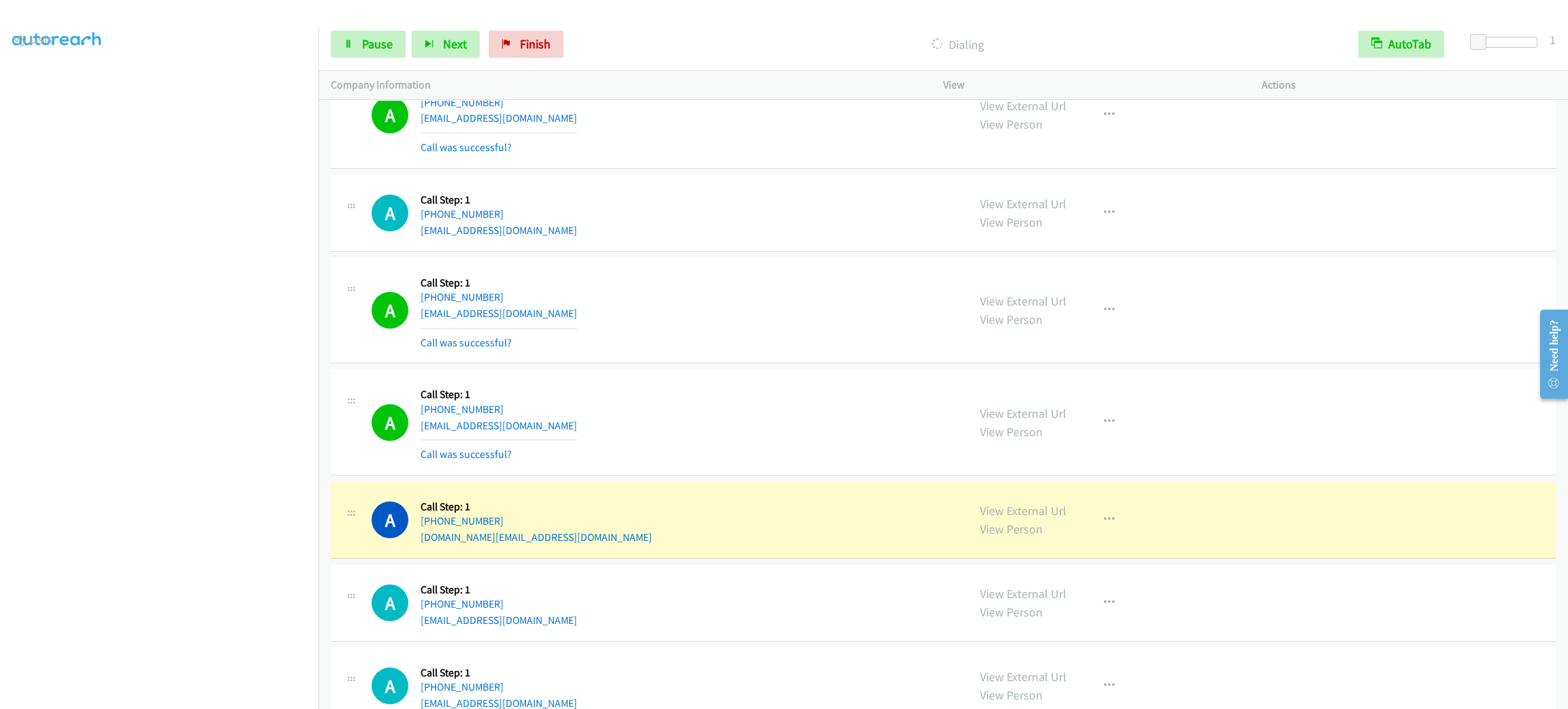
scroll to position [19388, 0]
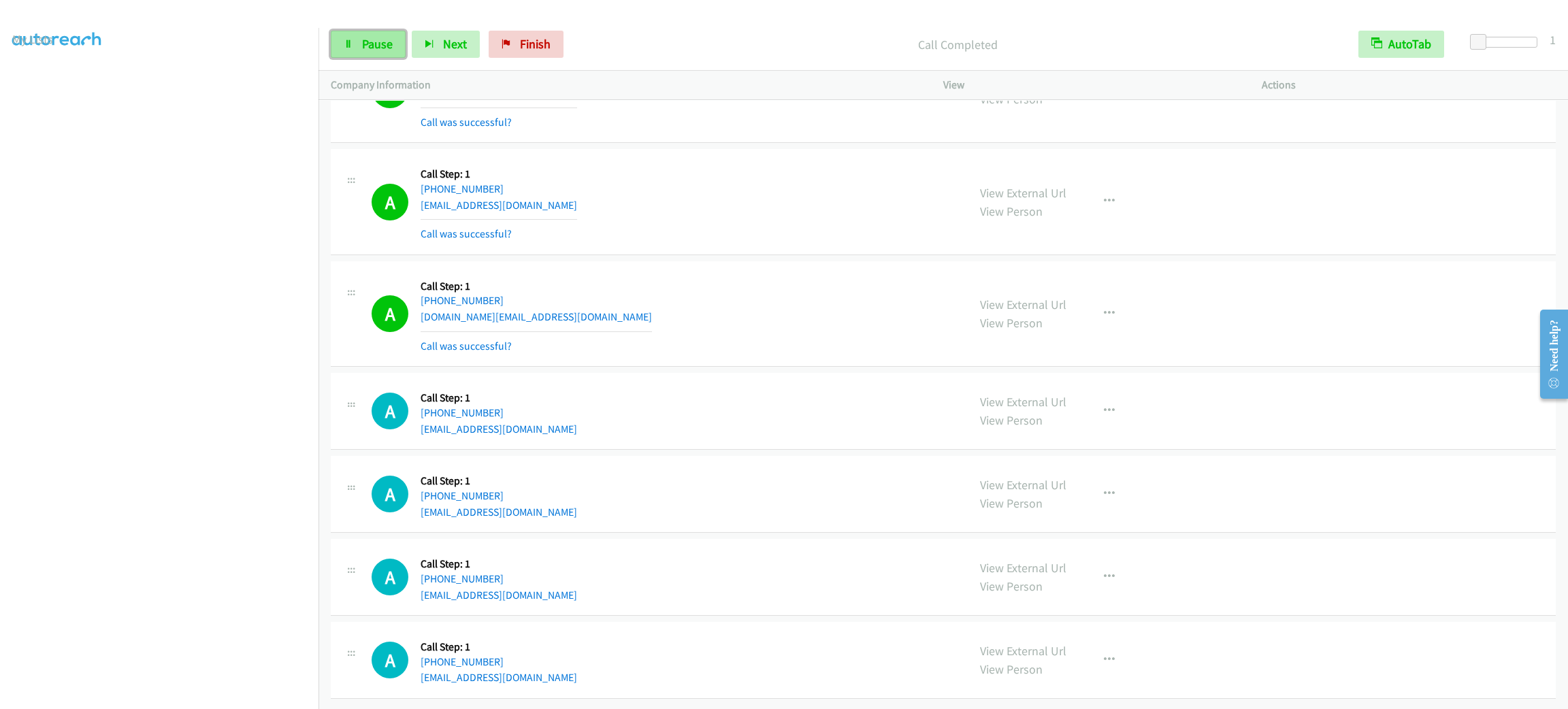
click at [372, 48] on span "Pause" at bounding box center [377, 43] width 31 height 15
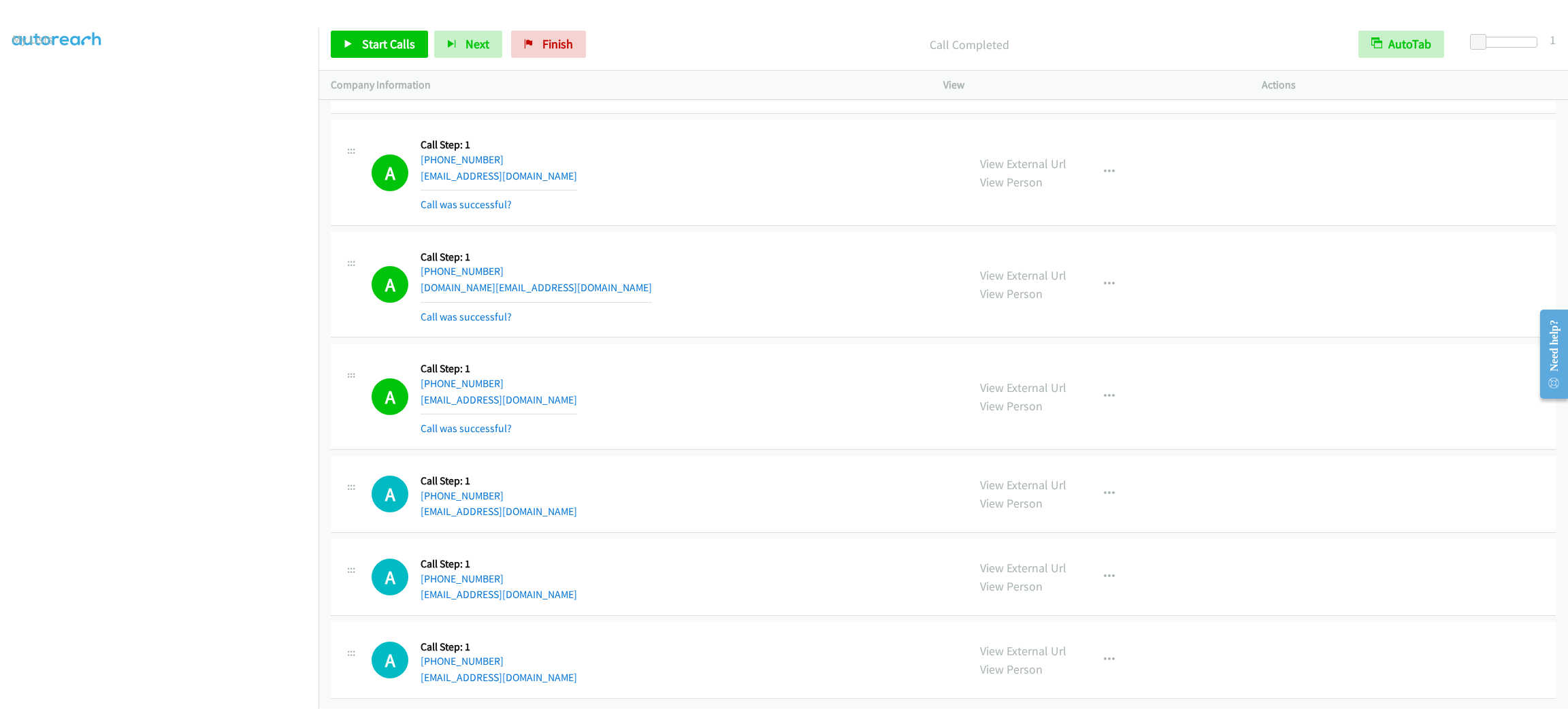
click at [703, 188] on div "A Callback Scheduled Call Step: 1 America/New_York [PHONE_NUMBER] [EMAIL_ADDRES…" at bounding box center [663, 172] width 584 height 81
click at [1091, 298] on button "button" at bounding box center [1109, 284] width 37 height 27
click at [1081, 415] on link "Add to do not call list" at bounding box center [1036, 400] width 181 height 27
click at [419, 44] on link "Start Calls" at bounding box center [380, 44] width 98 height 27
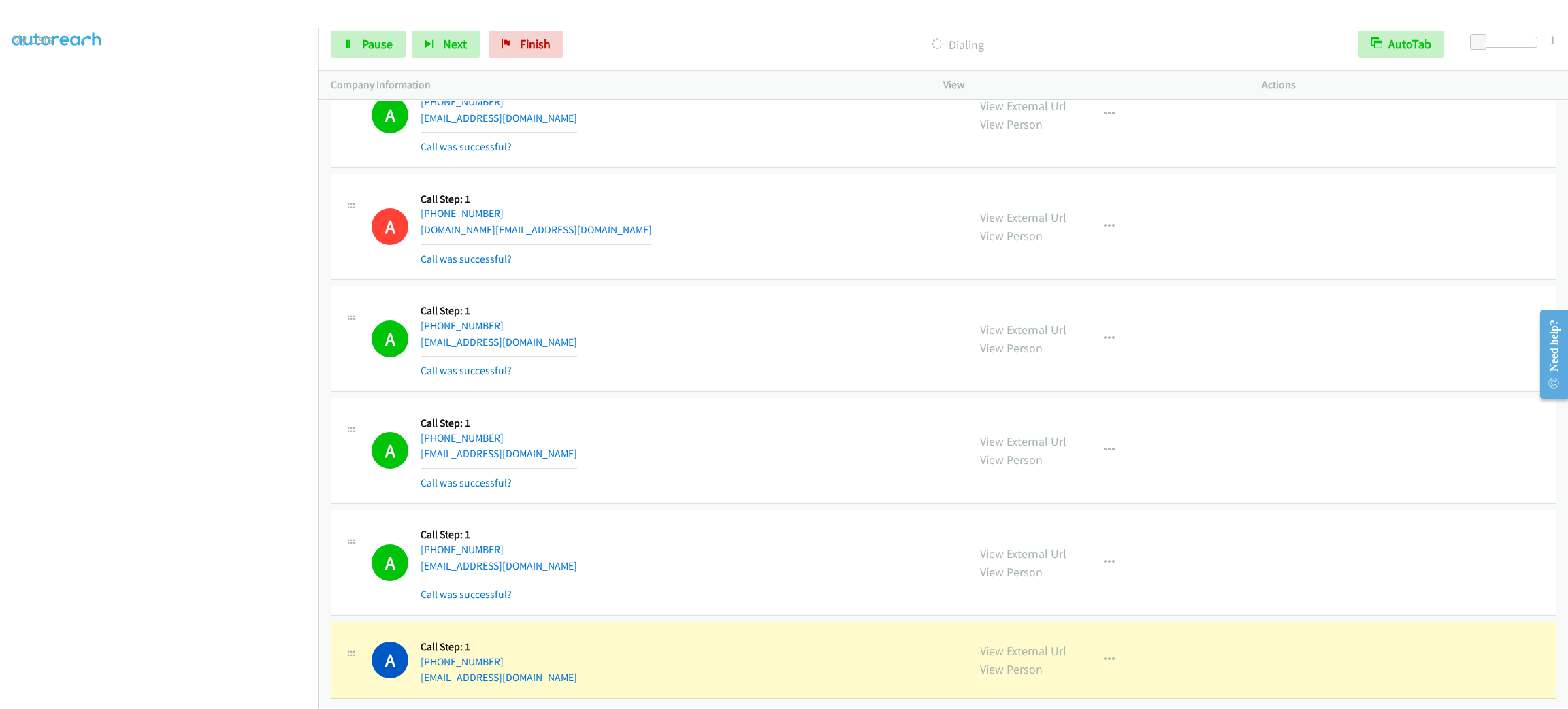
scroll to position [19505, 0]
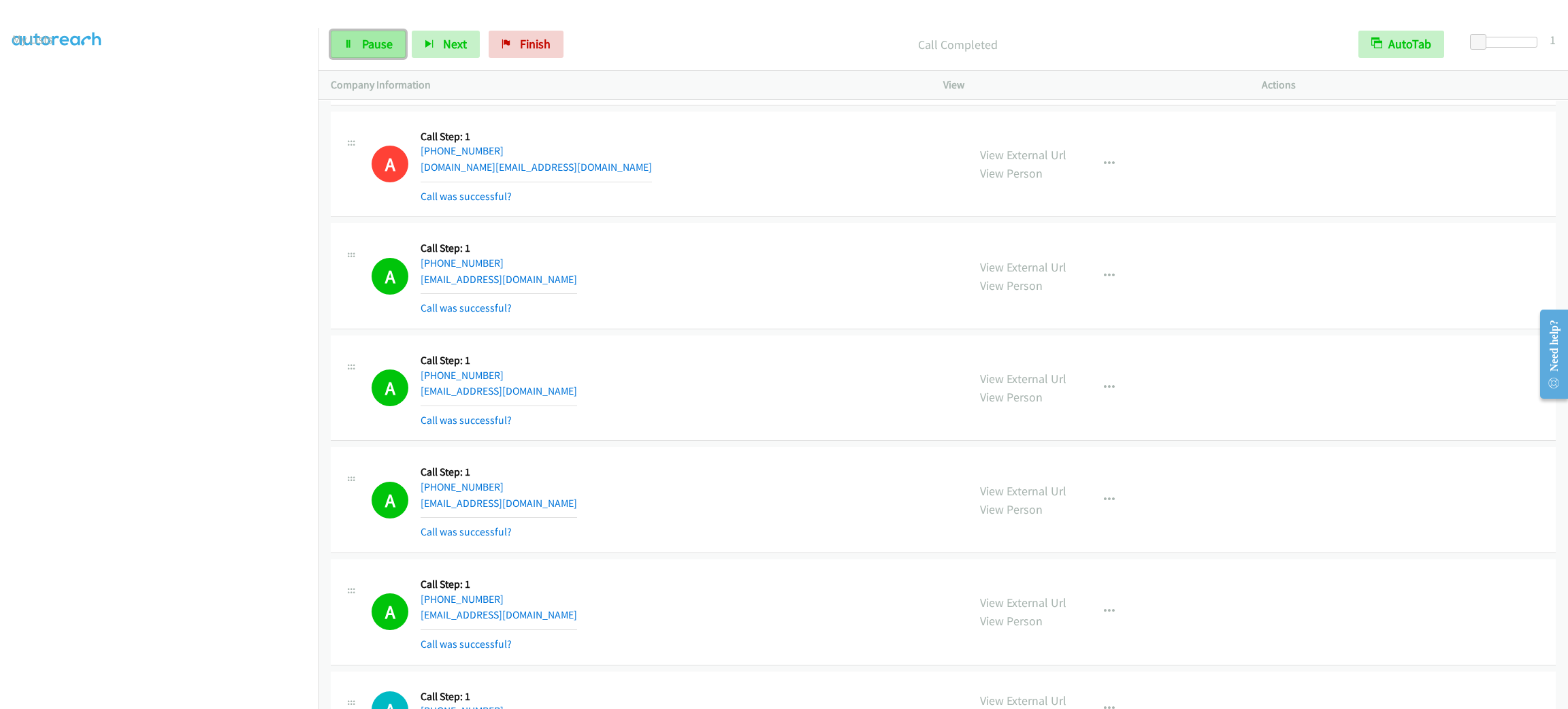
click at [391, 42] on span "Pause" at bounding box center [377, 43] width 31 height 15
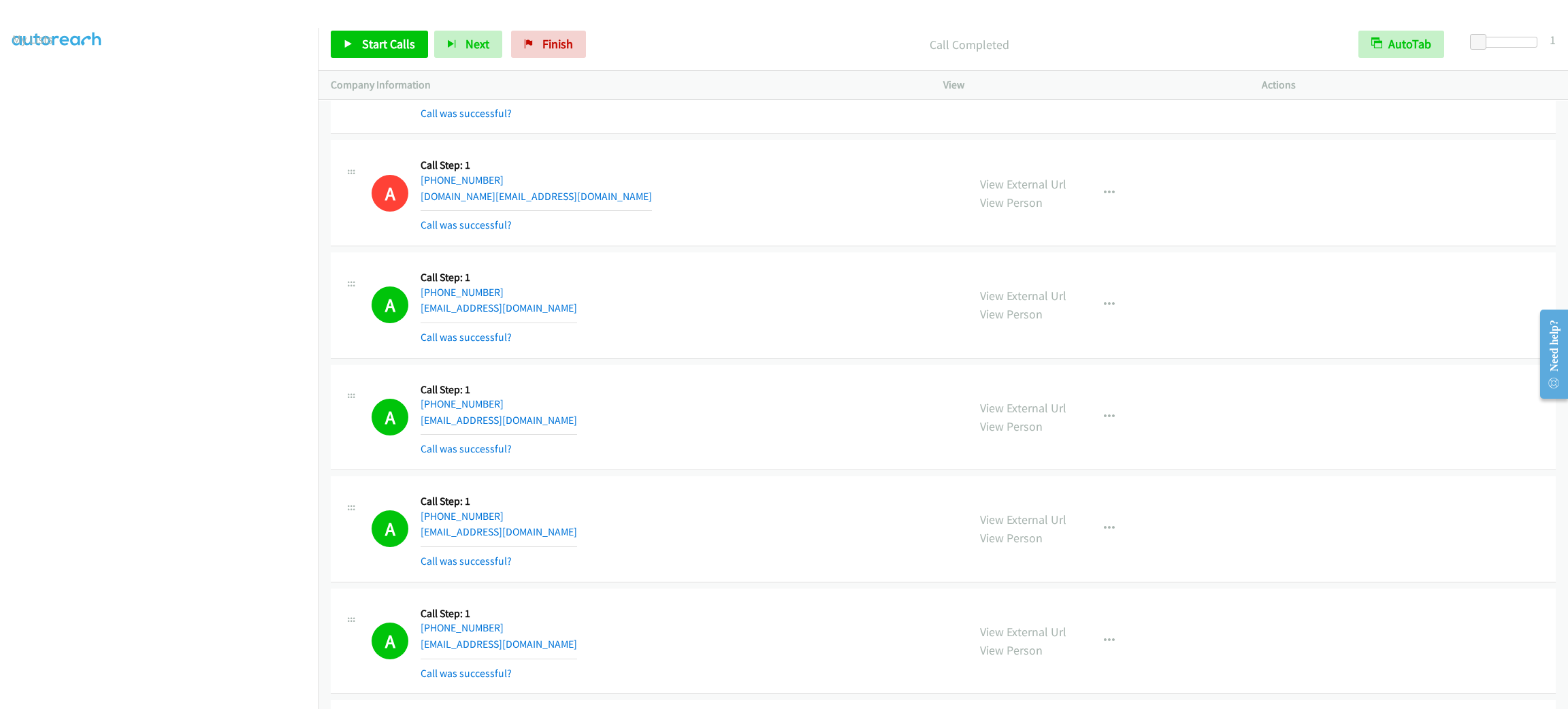
scroll to position [19534, 0]
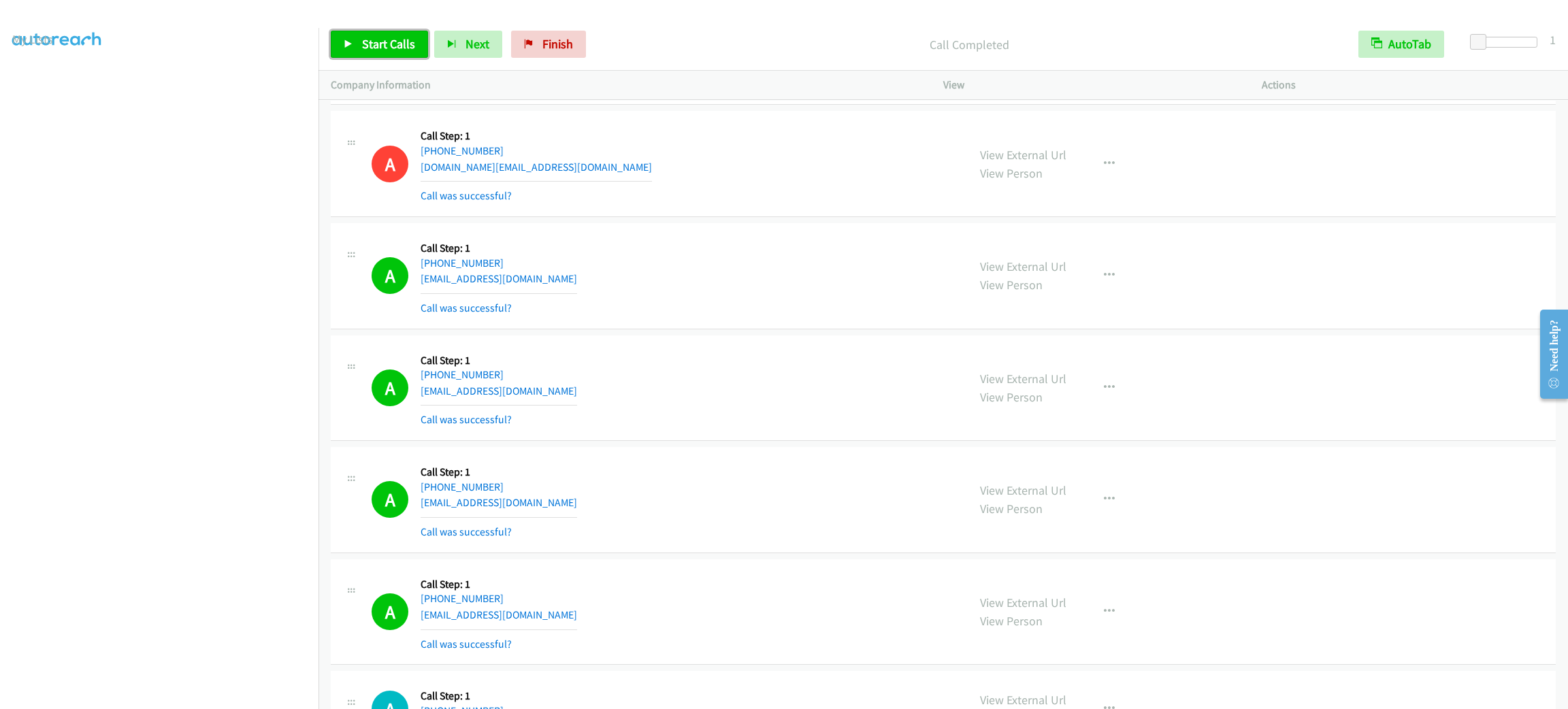
click at [362, 40] on span "Start Calls" at bounding box center [388, 43] width 53 height 15
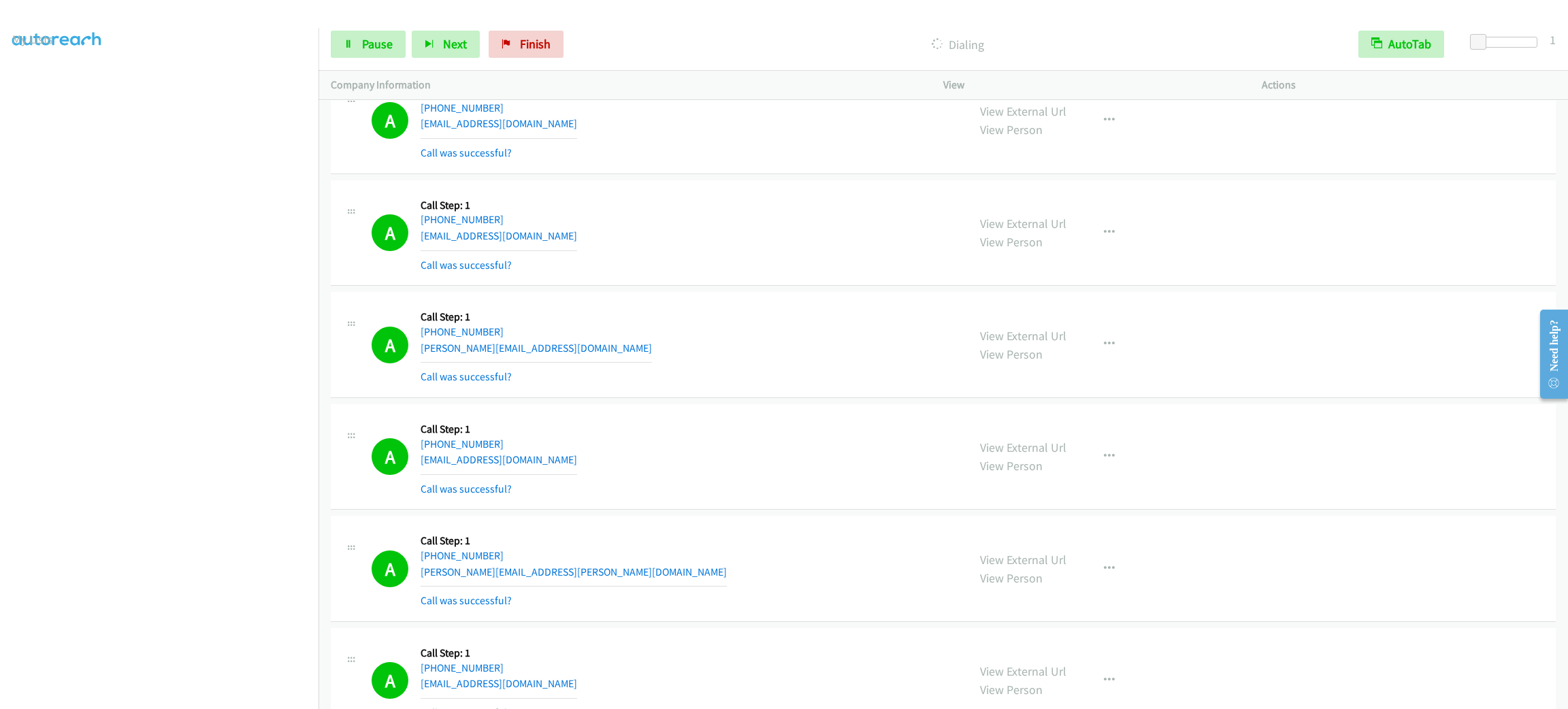
scroll to position [21243, 0]
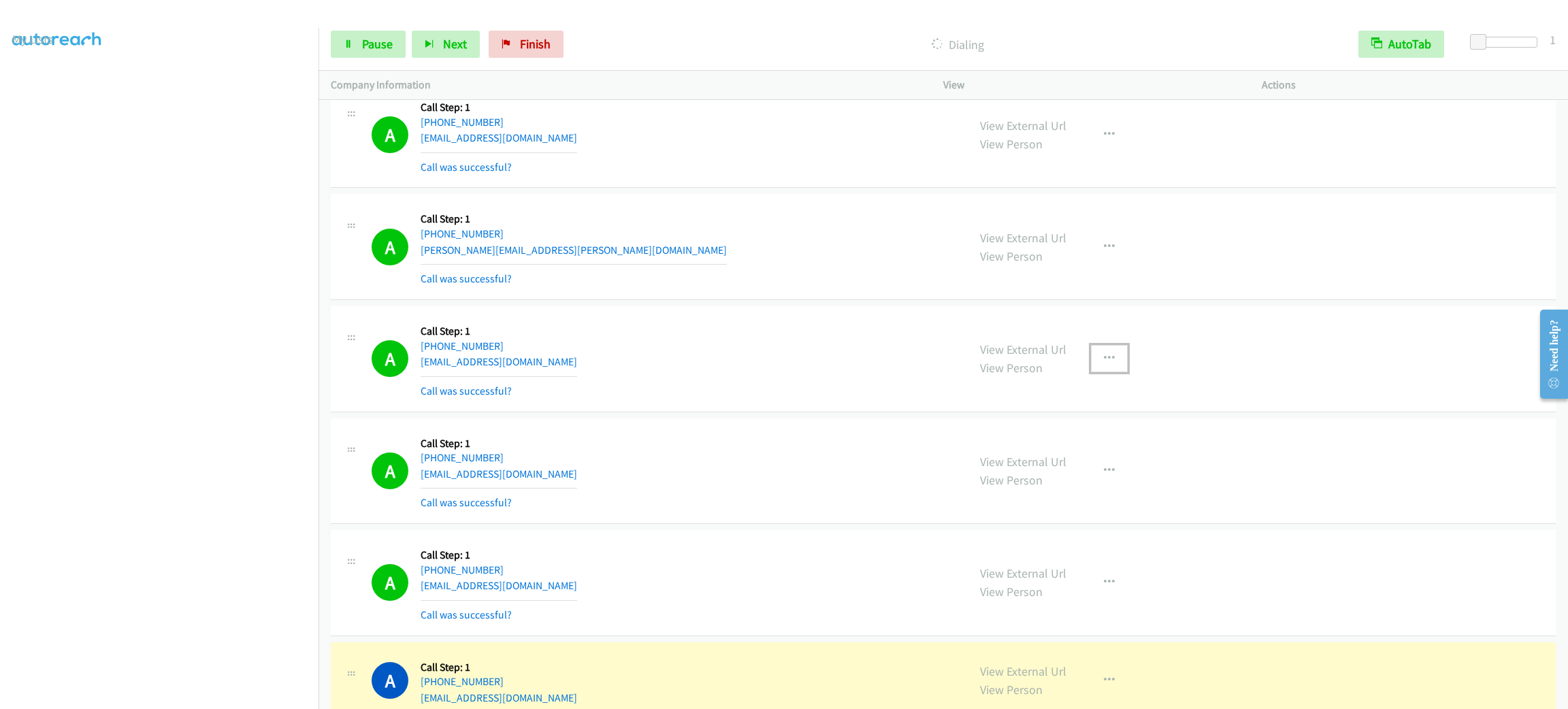
click at [1114, 372] on button "button" at bounding box center [1109, 358] width 37 height 27
click at [1085, 489] on link "Add to do not call list" at bounding box center [1036, 475] width 181 height 27
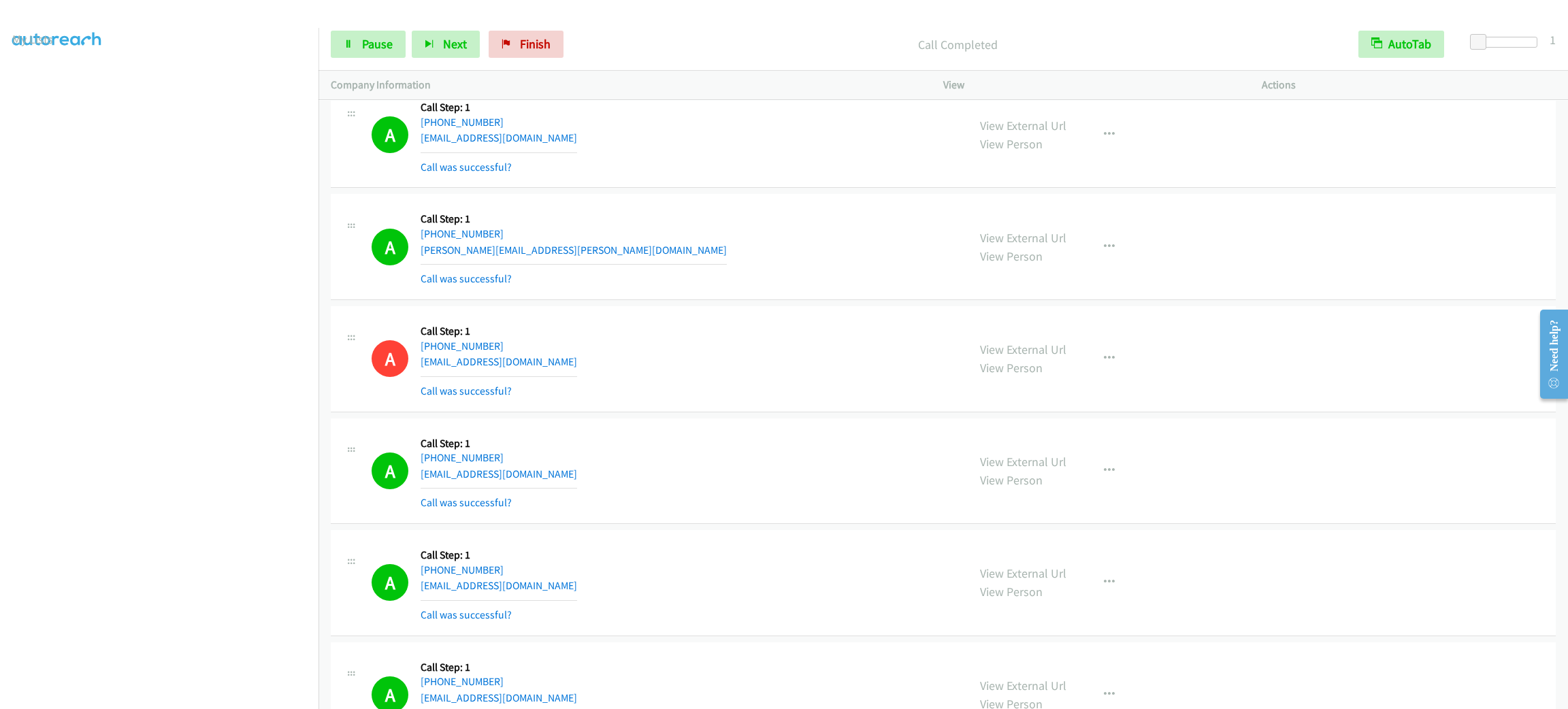
click at [783, 387] on div "A Callback Scheduled Call Step: 1 America/New_York [PHONE_NUMBER] [EMAIL_ADDRES…" at bounding box center [663, 359] width 584 height 81
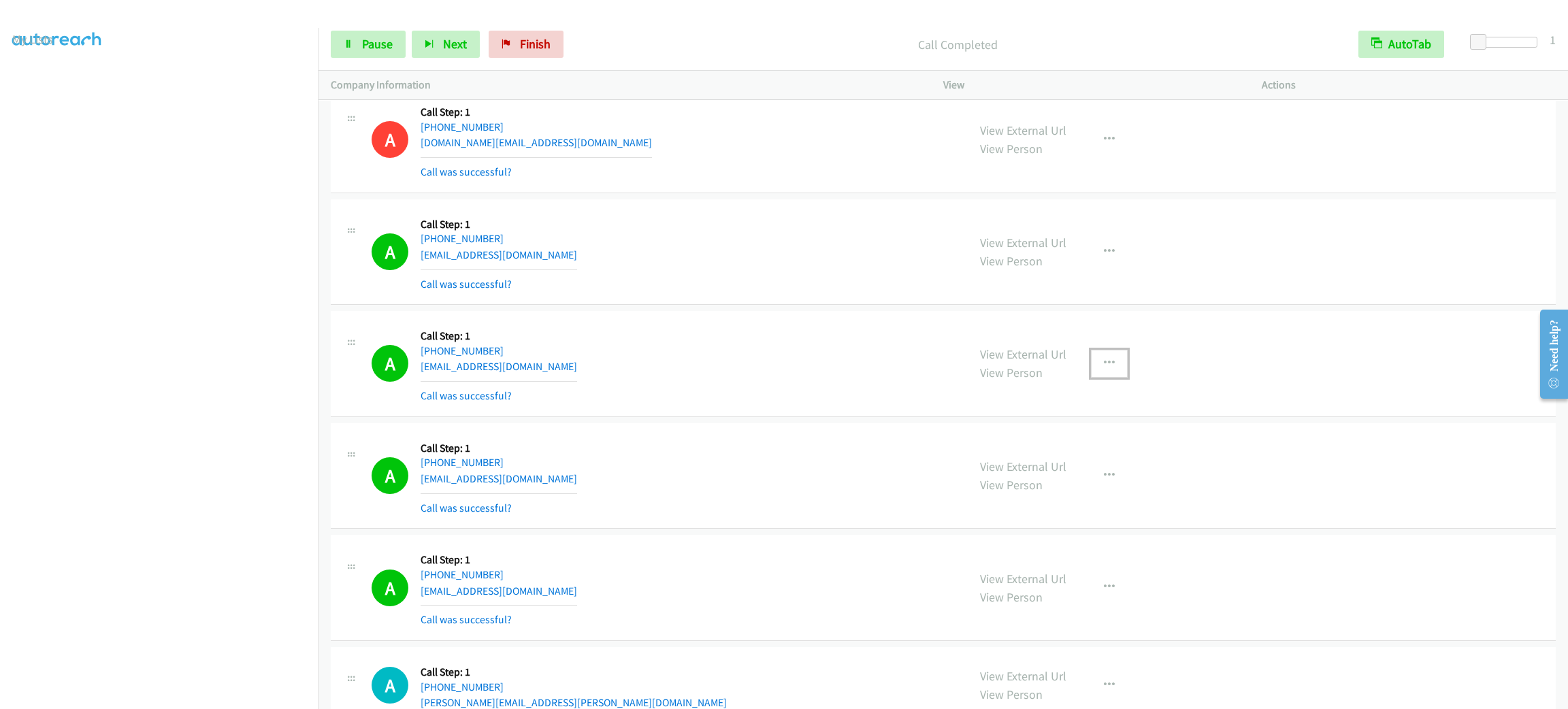
click at [1107, 377] on button "button" at bounding box center [1109, 363] width 37 height 27
click at [1091, 494] on link "Add to do not call list" at bounding box center [1036, 479] width 181 height 27
click at [387, 45] on span "Pause" at bounding box center [377, 43] width 31 height 15
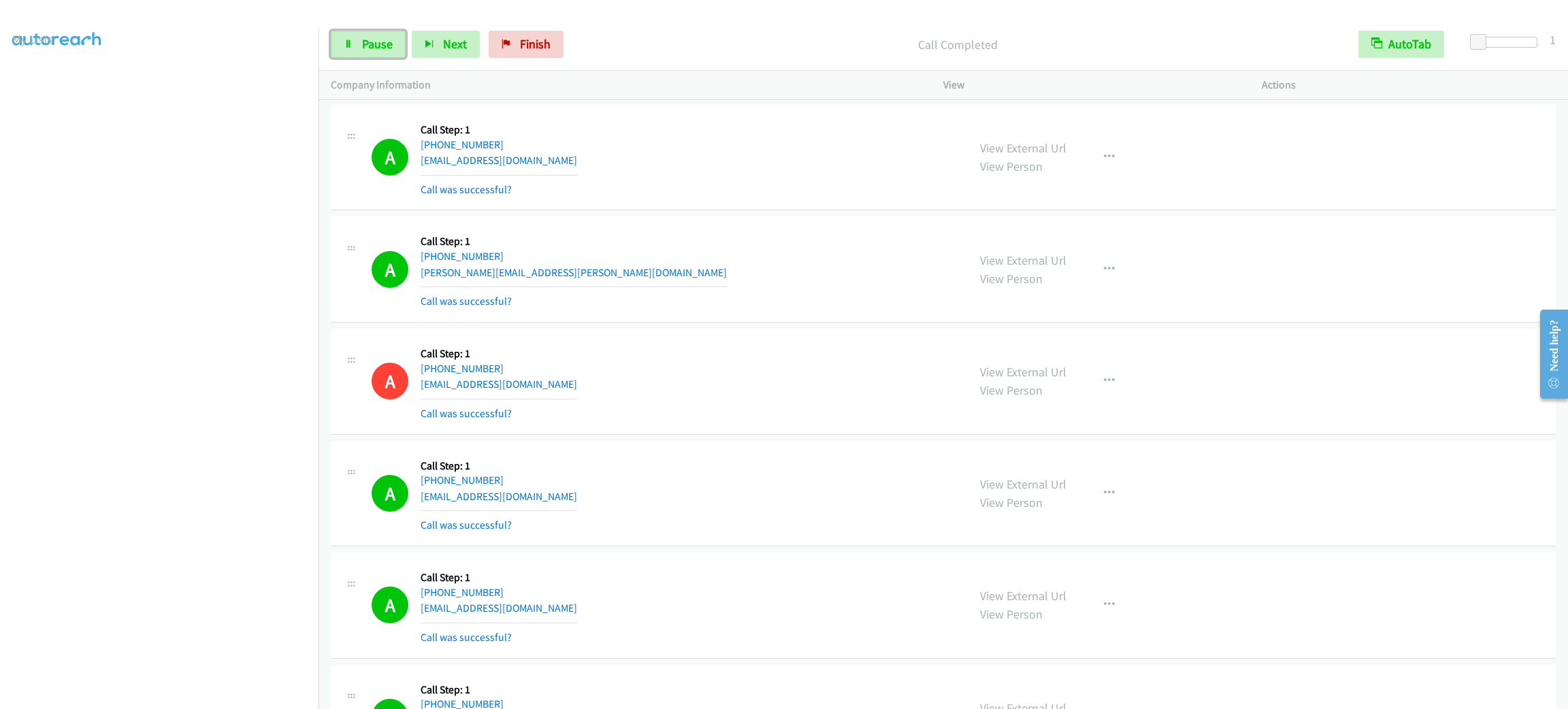
scroll to position [22025, 0]
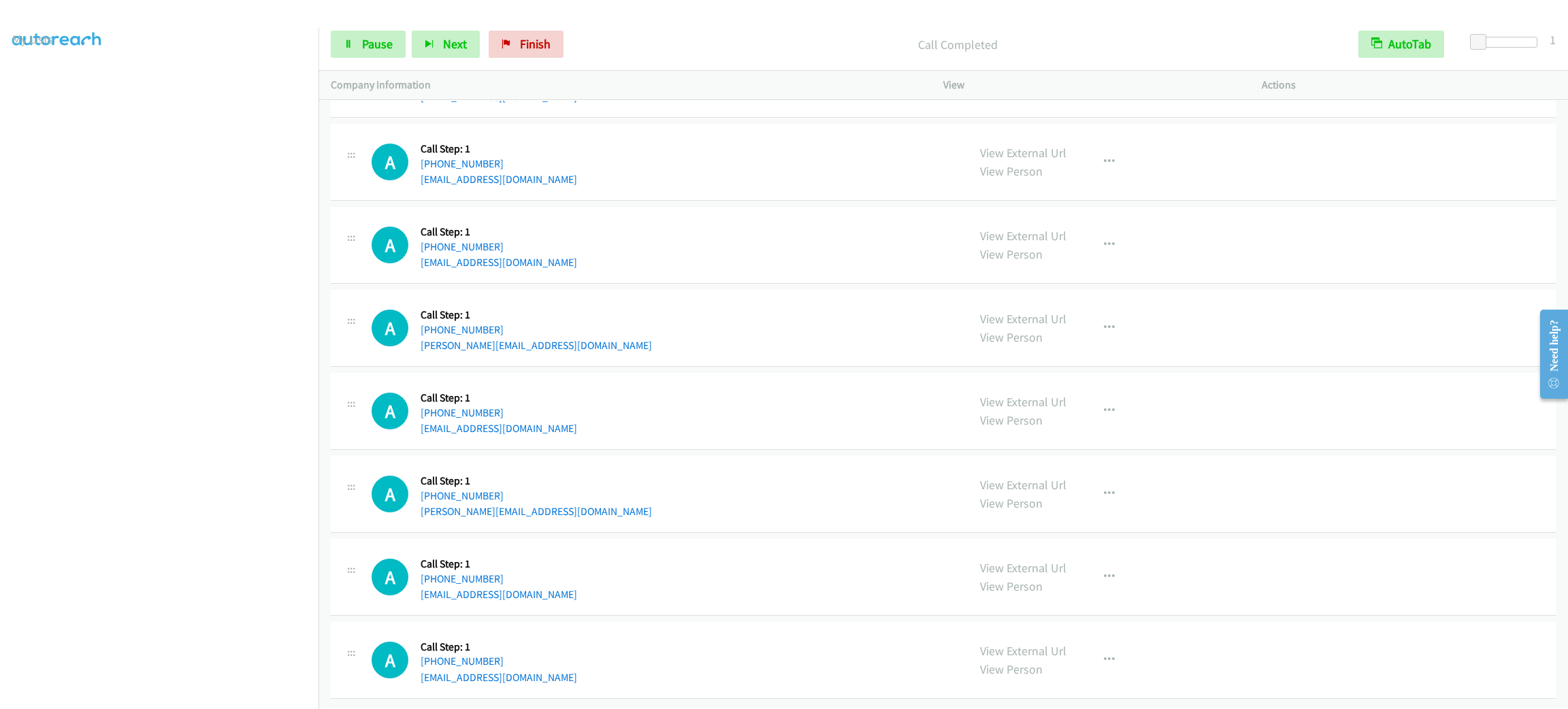
click at [364, 59] on div "Start Calls Pause Next Finish Call Completed AutoTab AutoTab 1" at bounding box center [943, 45] width 1249 height 52
click at [391, 36] on span "Start Calls" at bounding box center [388, 43] width 53 height 15
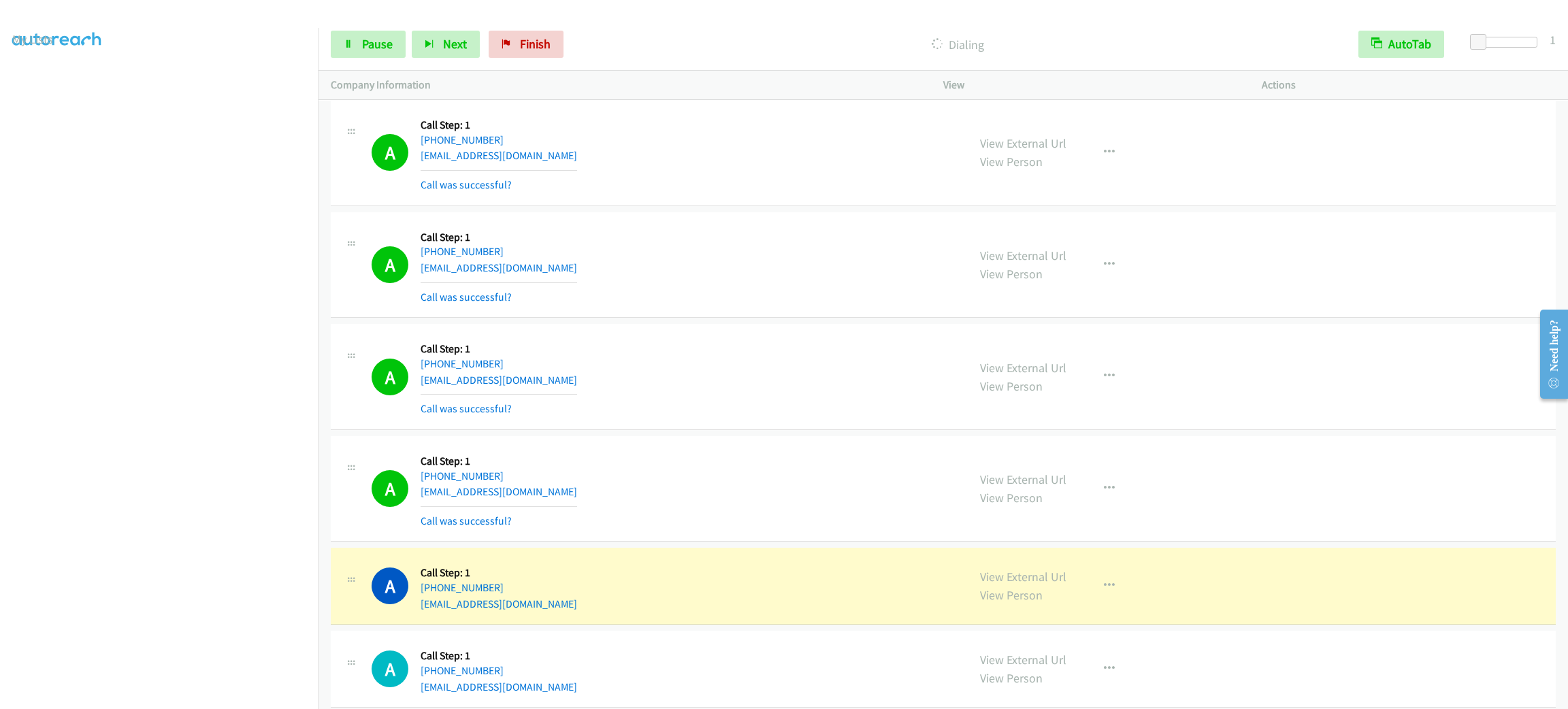
scroll to position [23011, 0]
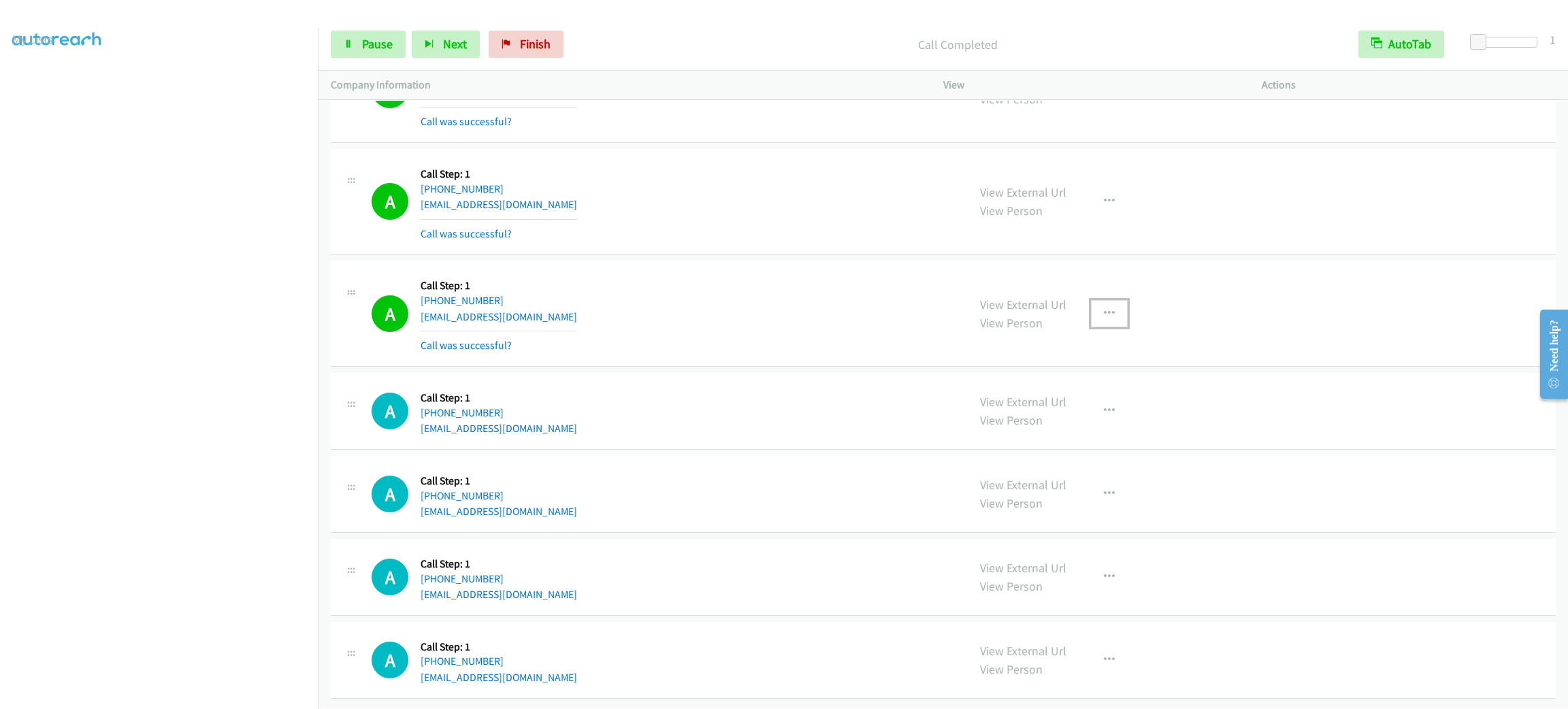
click at [1105, 320] on icon "button" at bounding box center [1109, 313] width 11 height 11
click at [1107, 444] on link "Add to do not call list" at bounding box center [1036, 429] width 181 height 27
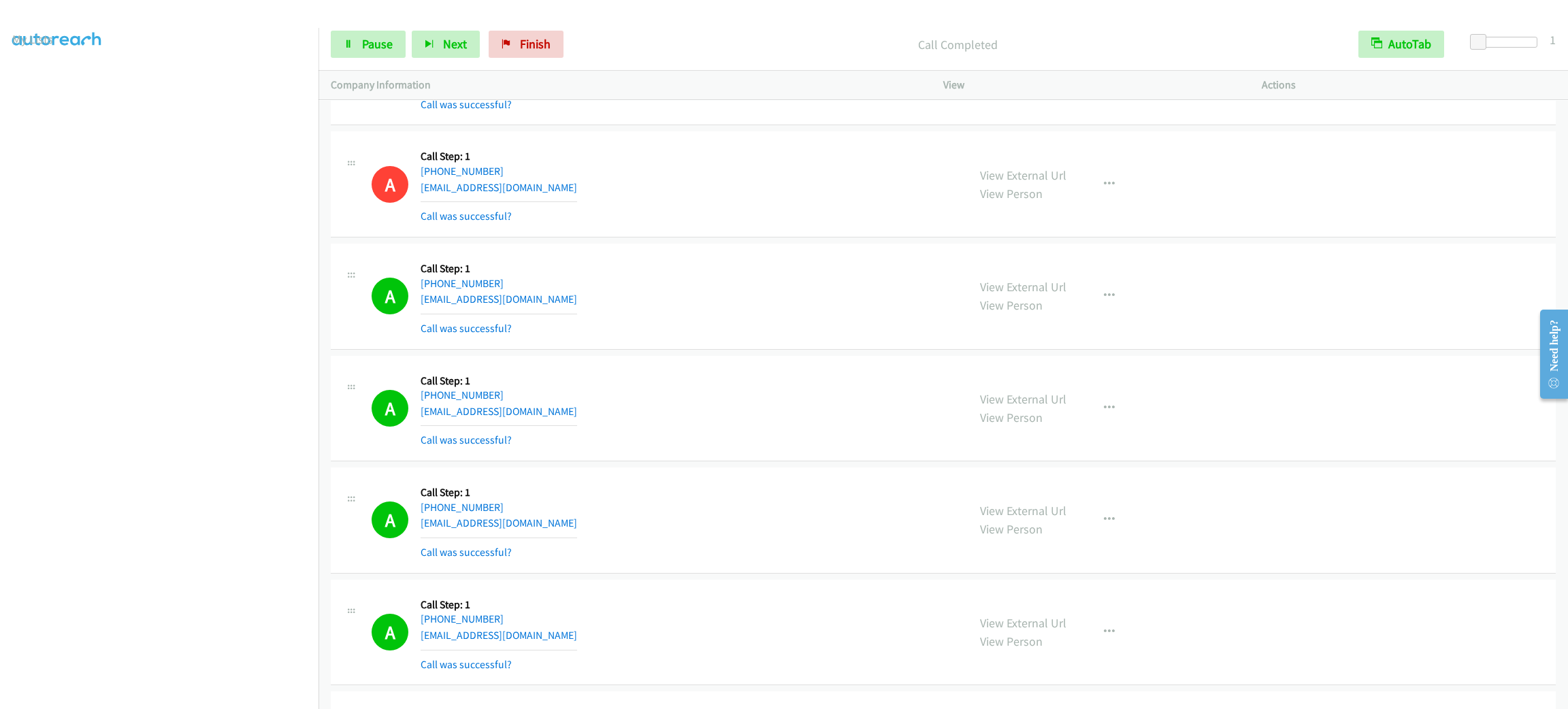
scroll to position [23711, 0]
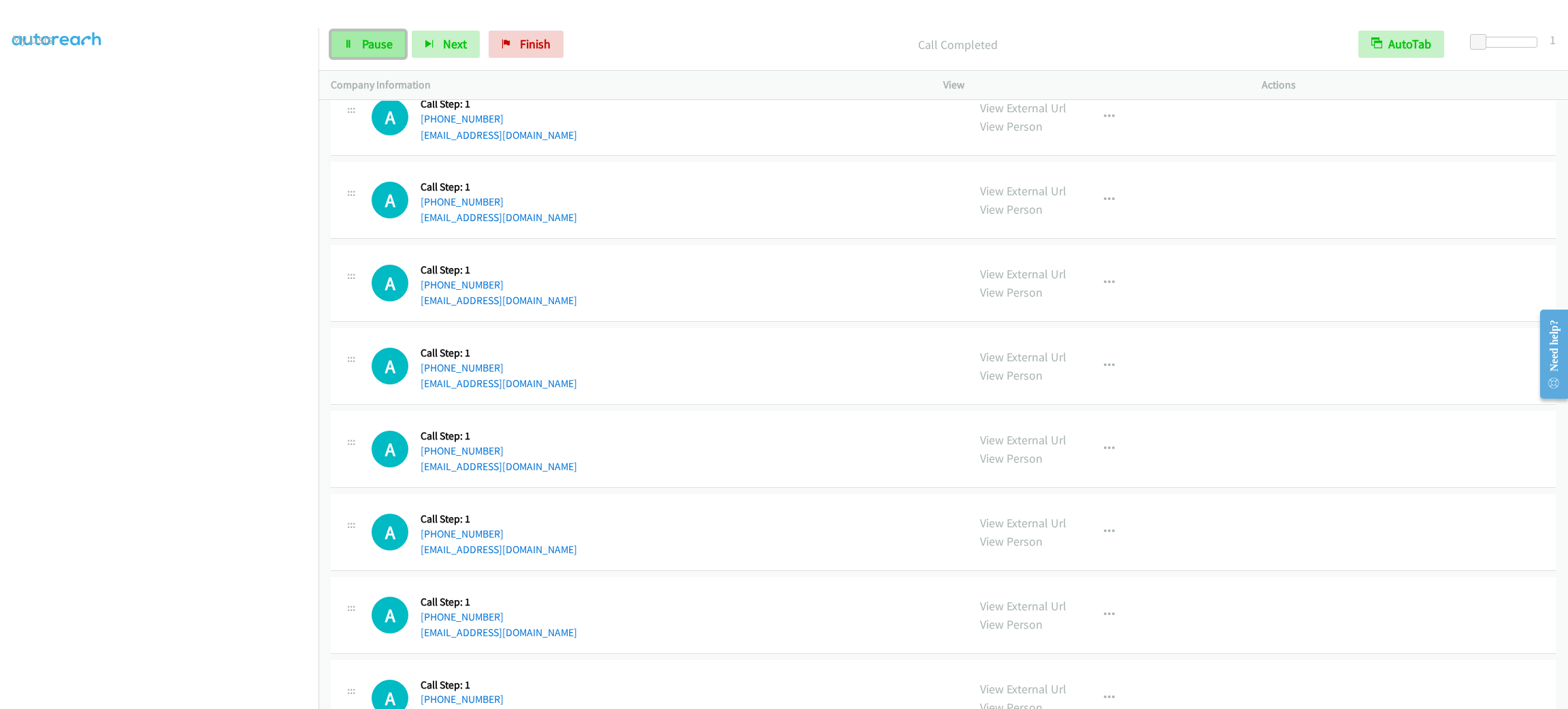
click at [391, 48] on span "Pause" at bounding box center [377, 43] width 31 height 15
click at [684, 143] on div "A Callback Scheduled Call Step: 1 America/New_York [PHONE_NUMBER] [EMAIL_ADDRES…" at bounding box center [663, 117] width 584 height 52
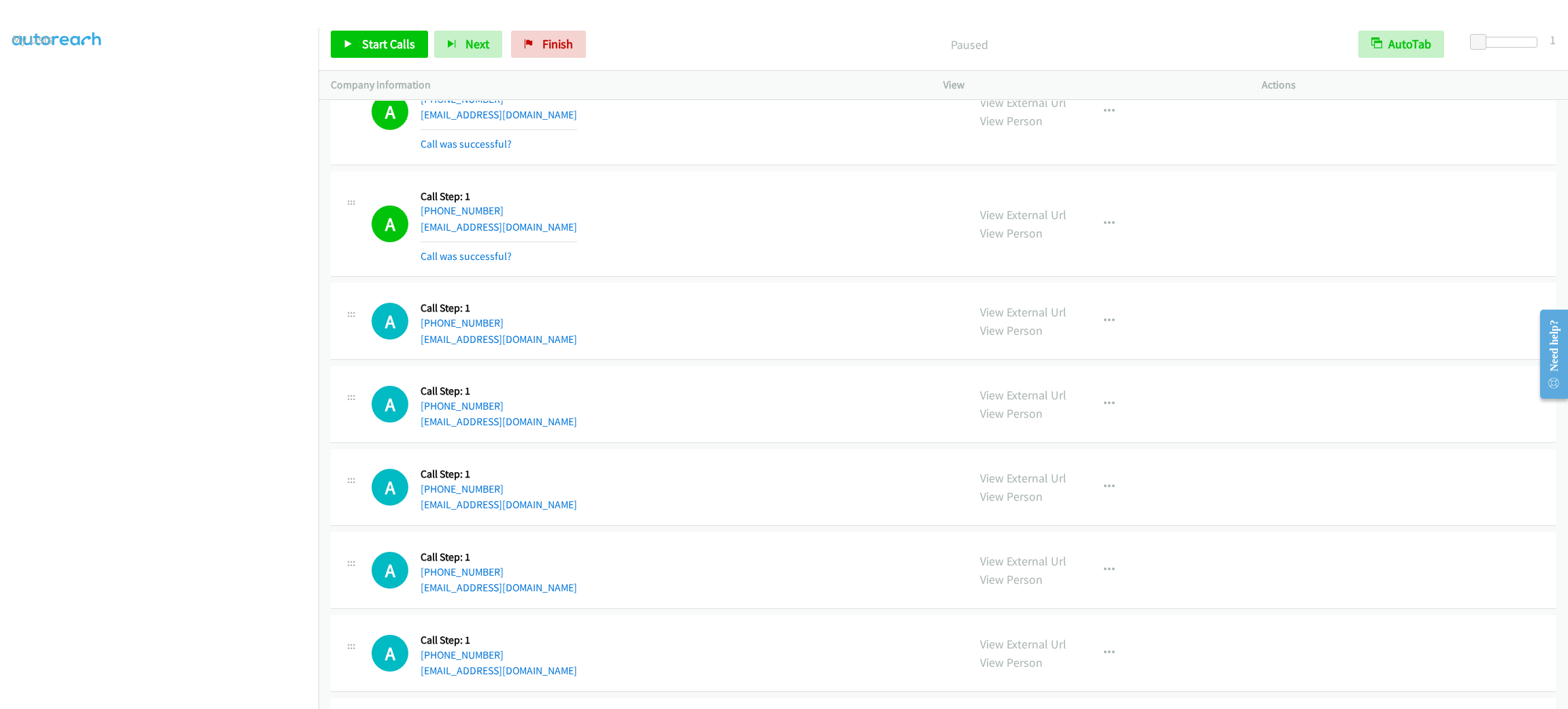
click at [696, 153] on div "A Callback Scheduled Call Step: 1 America/New_York [PHONE_NUMBER] [EMAIL_ADDRES…" at bounding box center [663, 112] width 584 height 81
click at [695, 153] on div "A Callback Scheduled Call Step: 1 America/New_York [PHONE_NUMBER] [EMAIL_ADDRES…" at bounding box center [663, 112] width 584 height 81
click at [692, 153] on div "A Callback Scheduled Call Step: 1 America/New_York [PHONE_NUMBER] [EMAIL_ADDRES…" at bounding box center [663, 112] width 584 height 81
drag, startPoint x: 903, startPoint y: 111, endPoint x: 889, endPoint y: 112, distance: 14.0
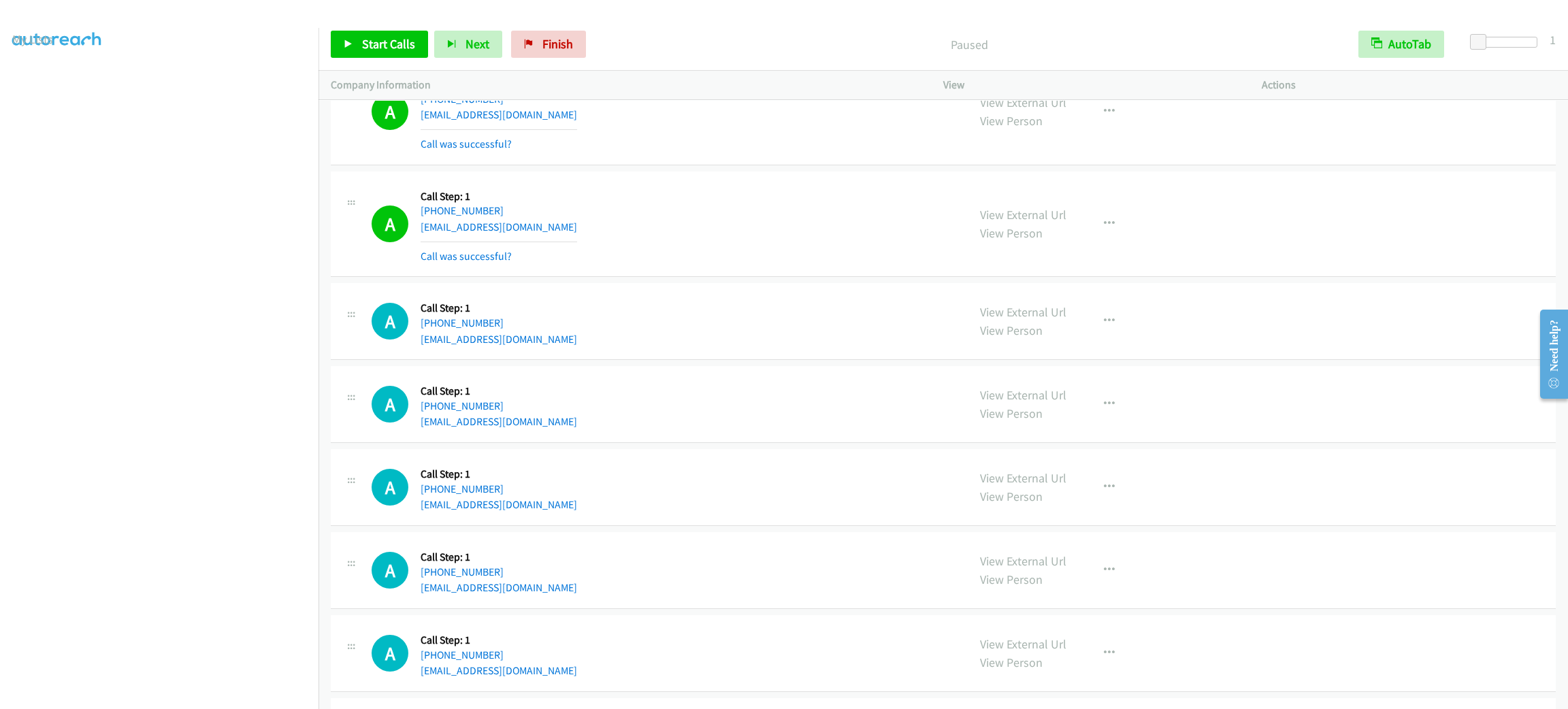
click at [857, 128] on div "A Callback Scheduled Call Step: 1 America/New_York [PHONE_NUMBER] [EMAIL_ADDRES…" at bounding box center [663, 113] width 584 height 81
